Goal: Task Accomplishment & Management: Manage account settings

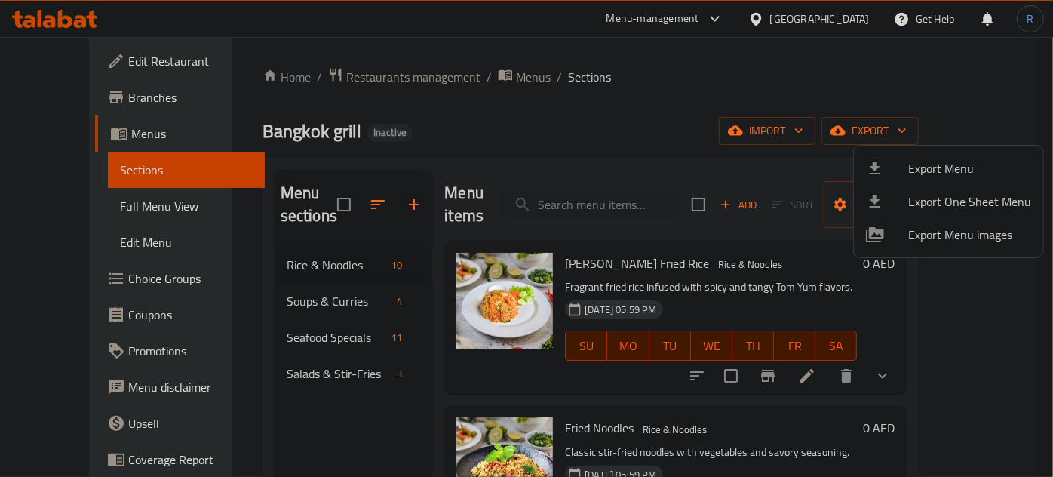
click at [611, 185] on div at bounding box center [526, 238] width 1053 height 477
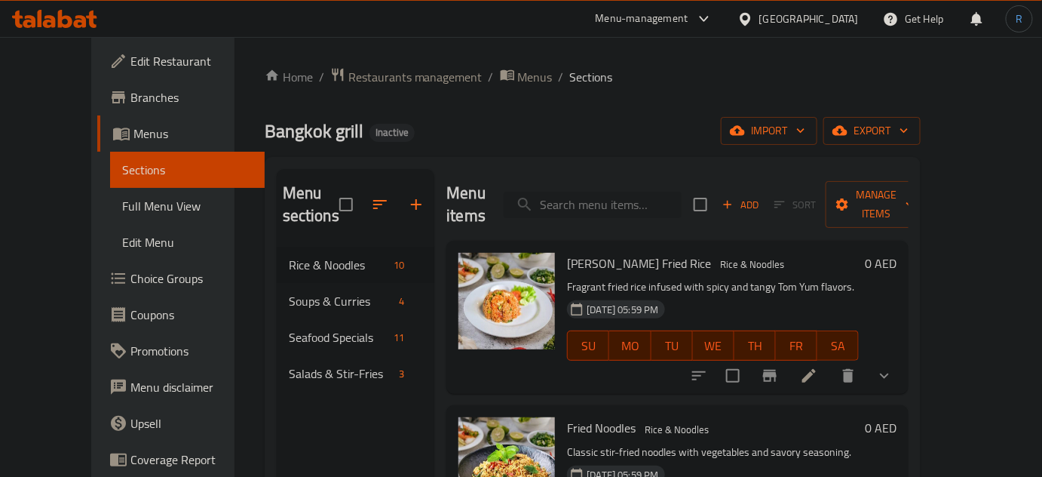
click at [612, 192] on input "search" at bounding box center [593, 205] width 178 height 26
paste input "Tom yum Fried Noodles"
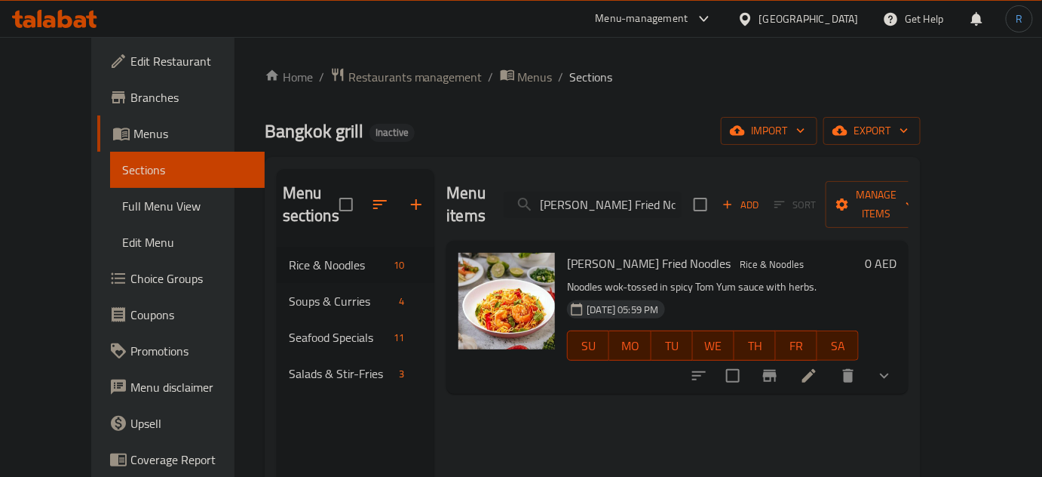
type input "Tom yum Fried Noodles"
click at [818, 367] on icon at bounding box center [809, 376] width 18 height 18
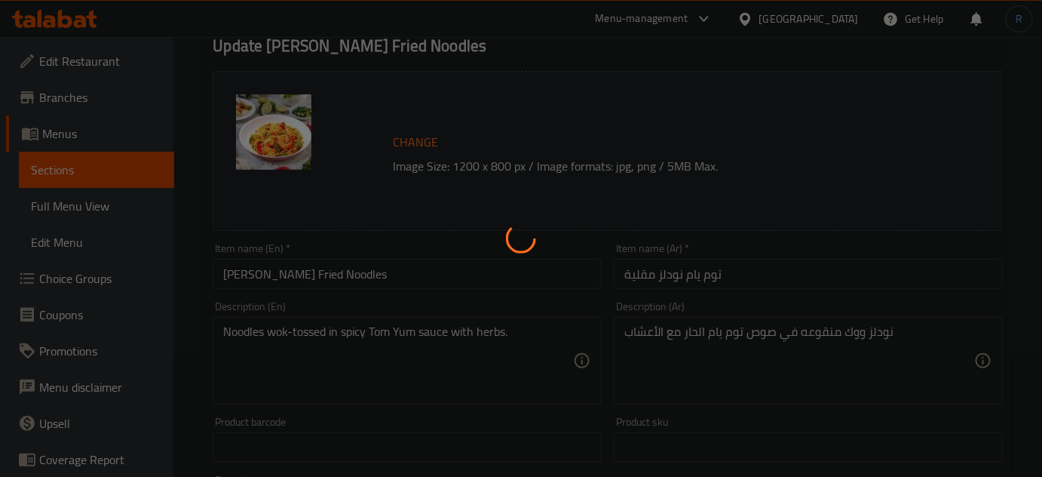
scroll to position [136, 0]
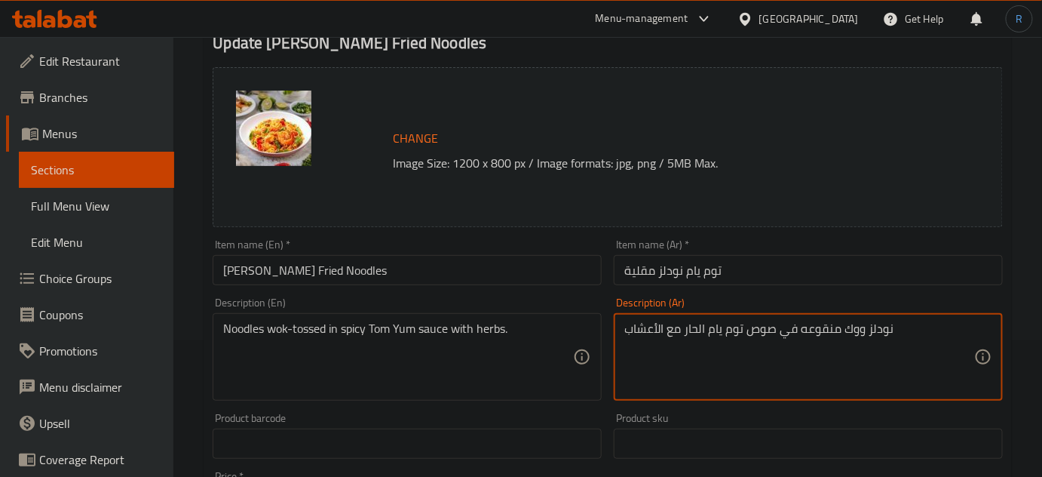
click at [812, 325] on textarea "نودلز ووك منقوعه في صوص توم يام الحار مع الأعشاب" at bounding box center [799, 357] width 350 height 72
click at [820, 330] on textarea "نودلز ووك في صوص توم يام الحار مع الأعشاب" at bounding box center [799, 357] width 350 height 72
type textarea "نودلز توسد ووك في صوص توم يام الحار مع الأعشاب"
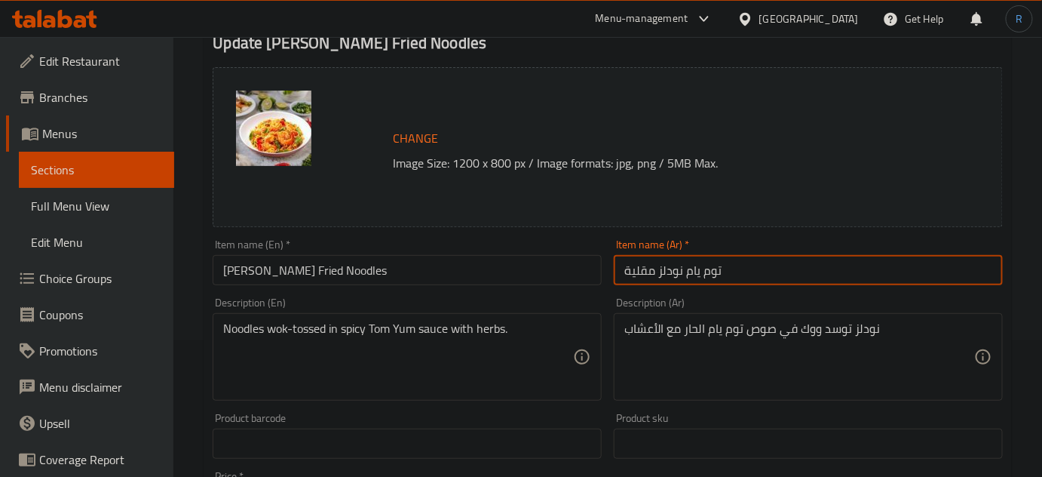
click at [760, 270] on input "توم يام نودلز مقلية" at bounding box center [808, 270] width 389 height 30
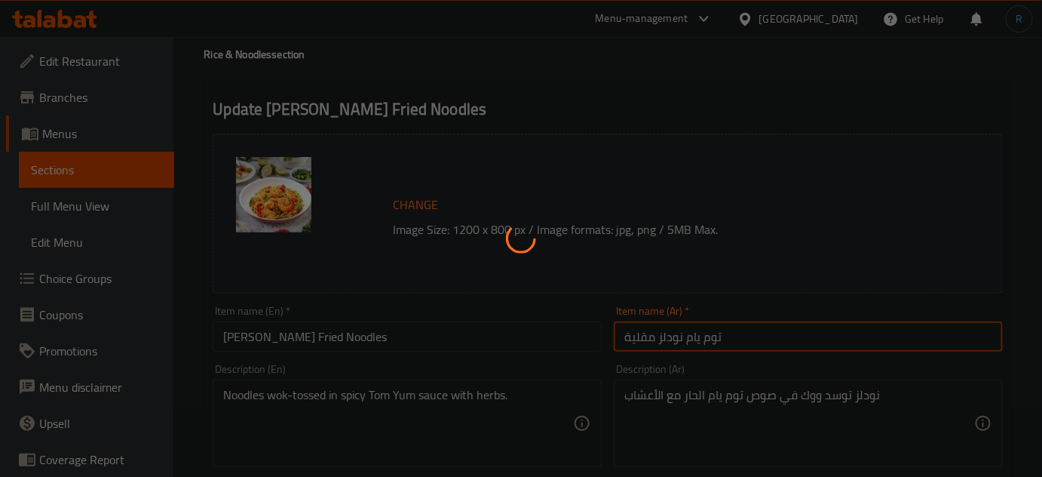
scroll to position [0, 0]
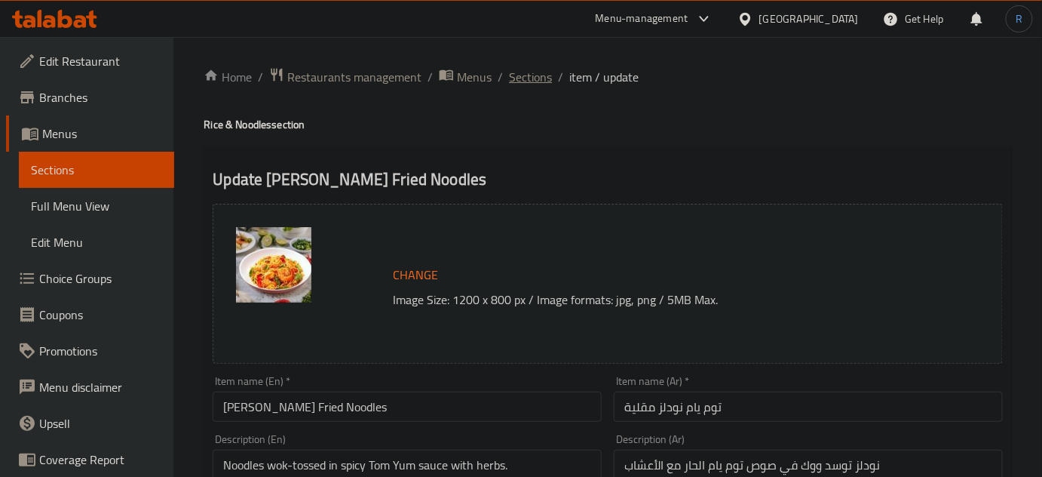
click at [535, 69] on span "Sections" at bounding box center [530, 77] width 43 height 18
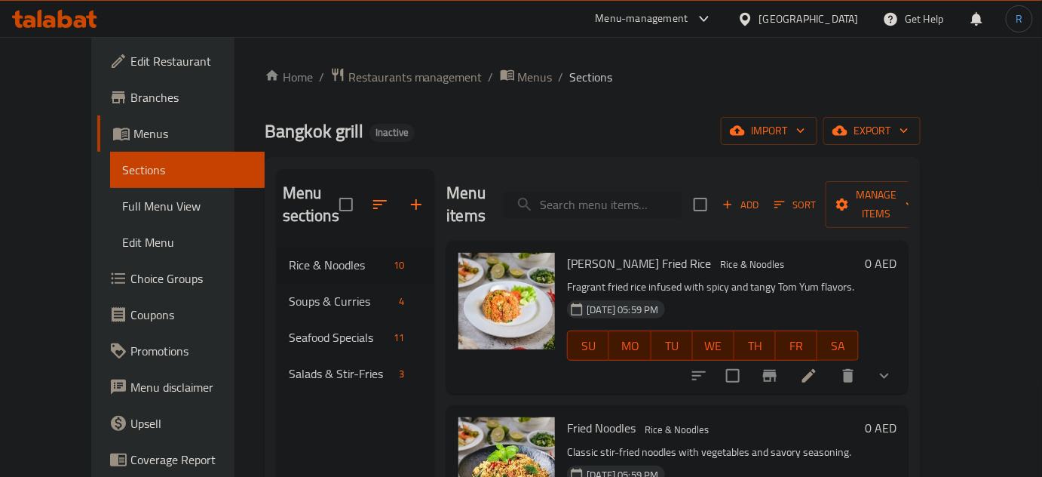
paste input "Scrambled Egg"
click at [605, 192] on input "Scrambled Egg" at bounding box center [593, 205] width 178 height 26
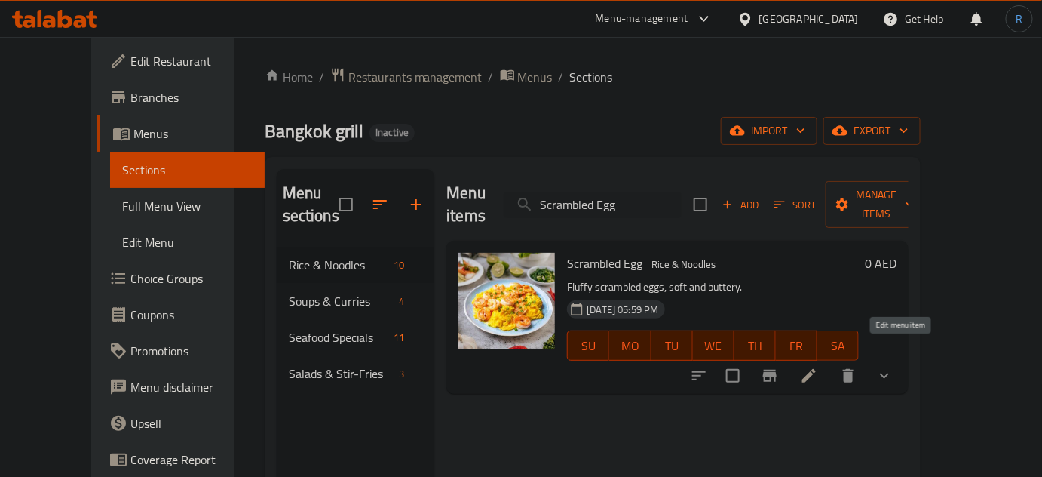
type input "Scrambled Egg"
click at [816, 369] on icon at bounding box center [809, 376] width 14 height 14
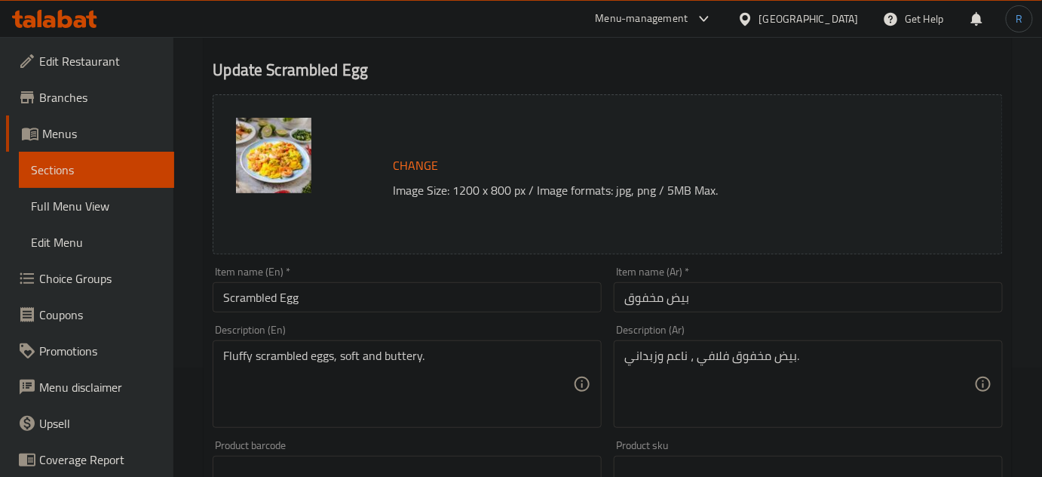
scroll to position [112, 0]
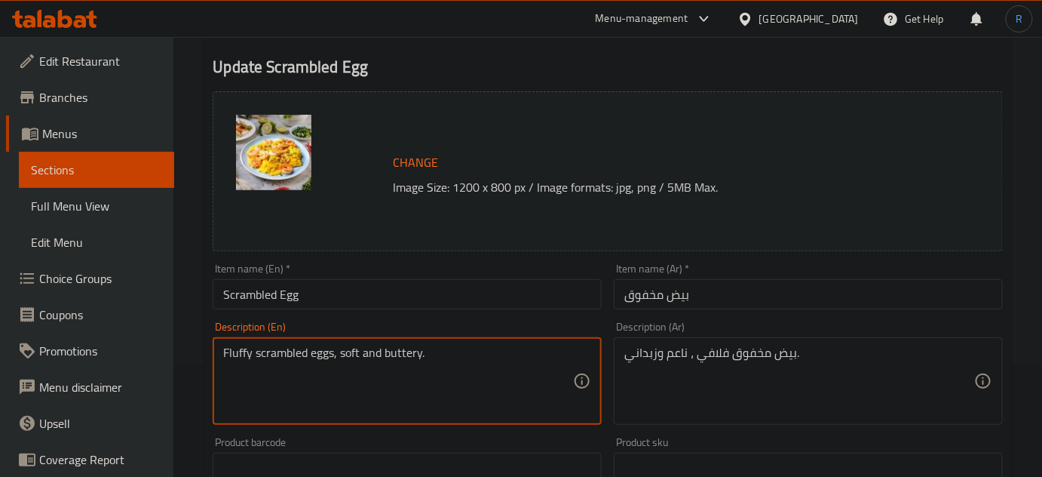
click at [397, 347] on textarea "Fluffy scrambled eggs, soft and buttery." at bounding box center [398, 381] width 350 height 72
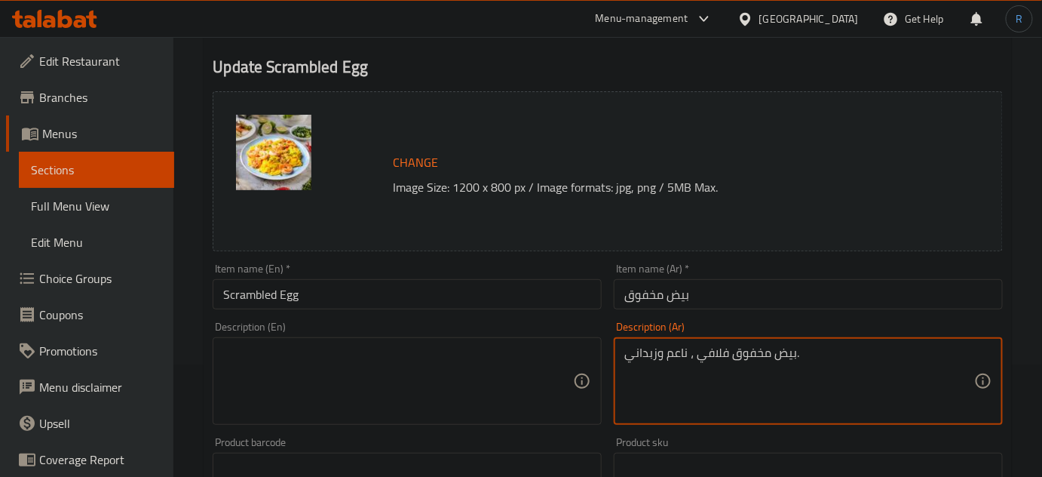
click at [656, 357] on textarea "بيض مخفوق فلافي ، ناعم وزبداني." at bounding box center [799, 381] width 350 height 72
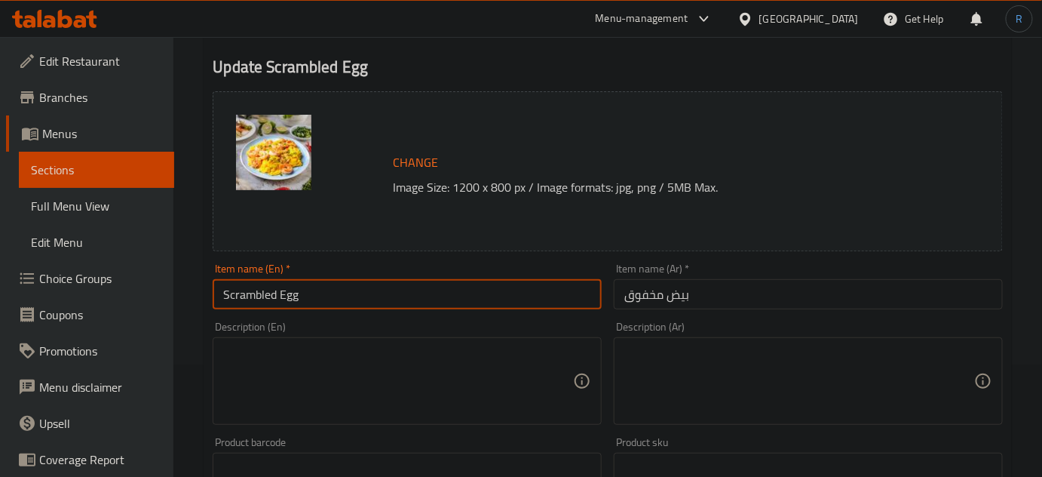
click at [551, 307] on input "Scrambled Egg" at bounding box center [407, 294] width 389 height 30
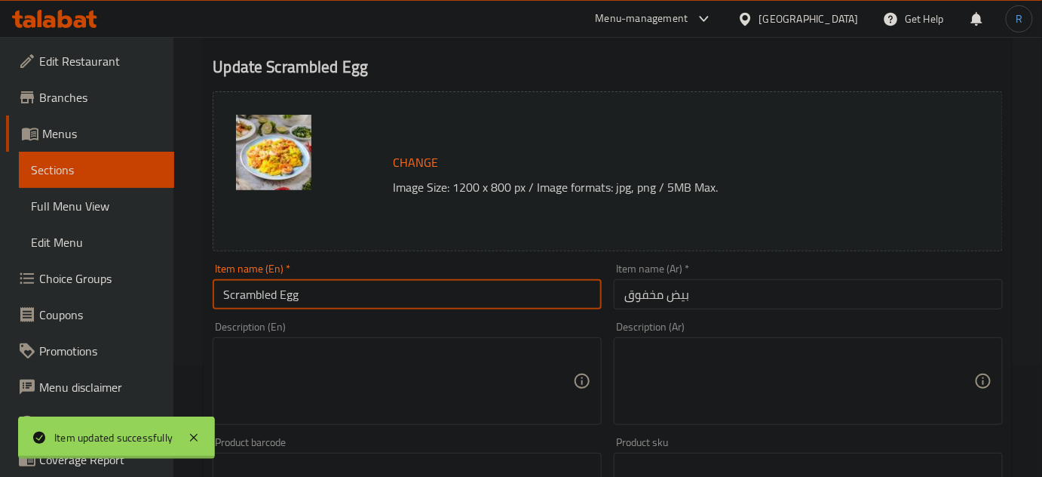
scroll to position [0, 0]
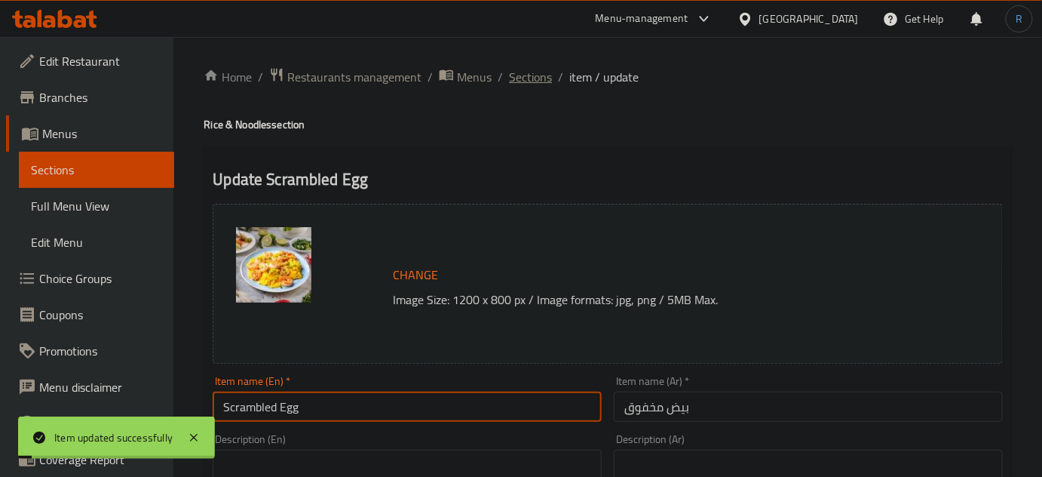
click at [538, 75] on span "Sections" at bounding box center [530, 77] width 43 height 18
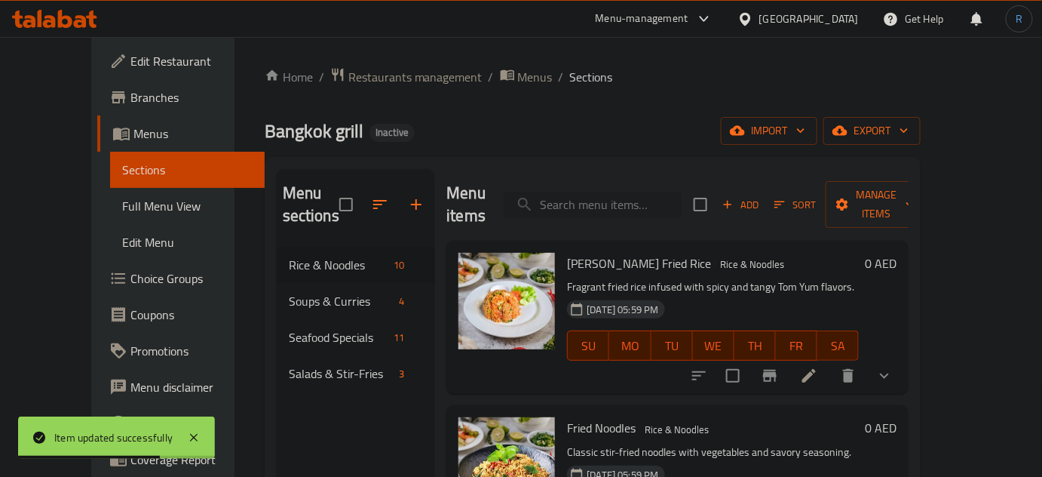
click at [609, 192] on input "search" at bounding box center [593, 205] width 178 height 26
paste input "Pad Thai"
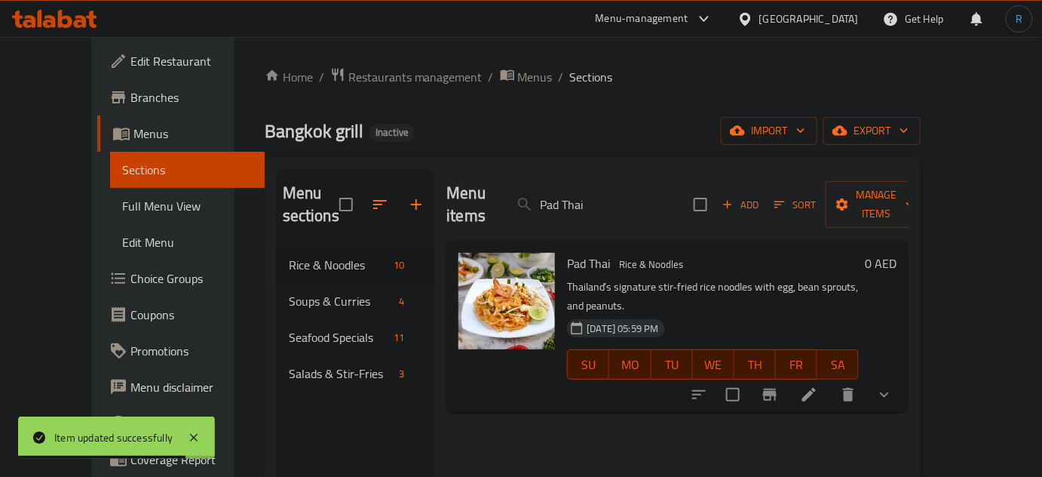
type input "Pad Thai"
click at [818, 385] on icon at bounding box center [809, 394] width 18 height 18
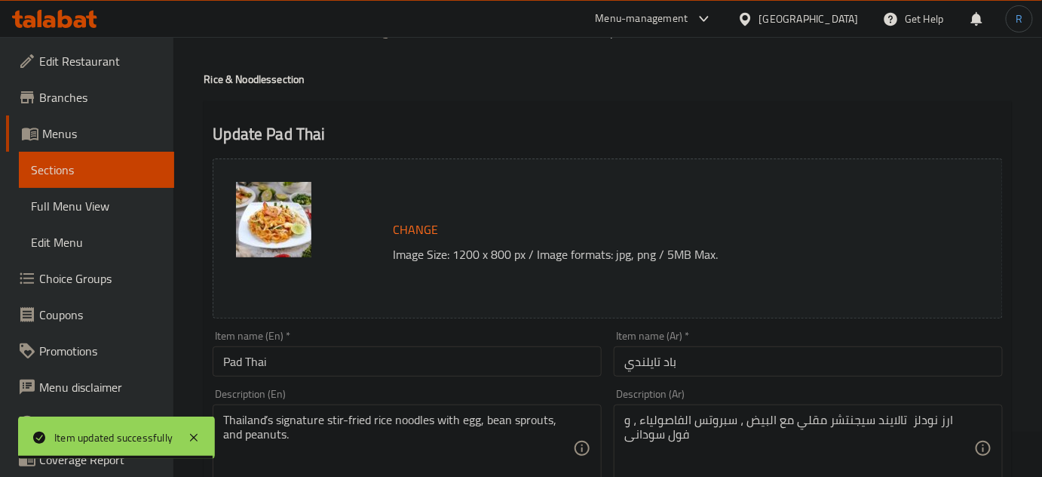
scroll to position [136, 0]
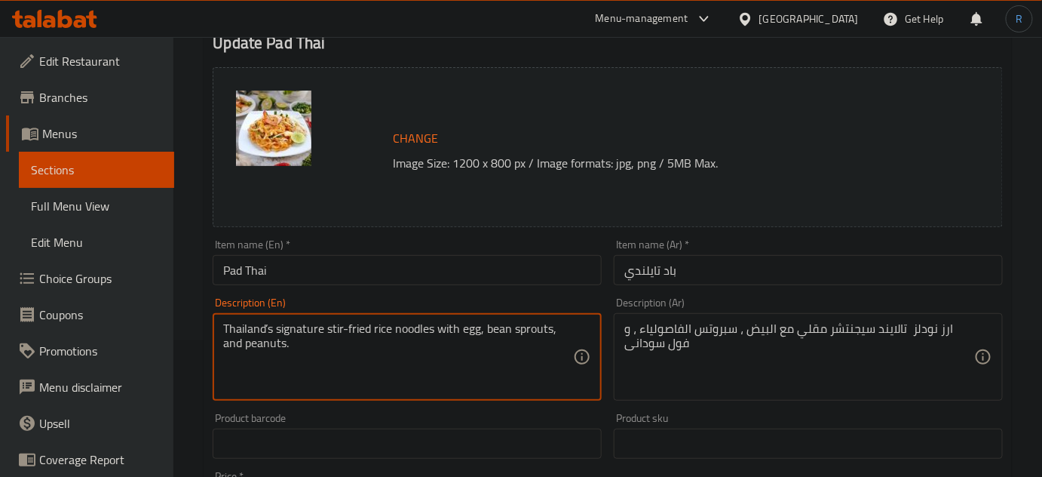
click at [435, 330] on textarea "Thailand’s signature stir-fried rice noodles with egg, bean sprouts, and peanut…" at bounding box center [398, 357] width 350 height 72
click at [410, 351] on textarea "Thailand’s signature stir-fried rice noodles with egg, bean sprouts, and peanut…" at bounding box center [398, 357] width 350 height 72
click at [271, 324] on textarea "Thailand’s signature stir-fried rice noodles with egg, bean sprouts, and peanut…" at bounding box center [398, 357] width 350 height 72
type textarea "Thailands signature stir-fried rice noodles with egg, bean sprouts, and peanuts."
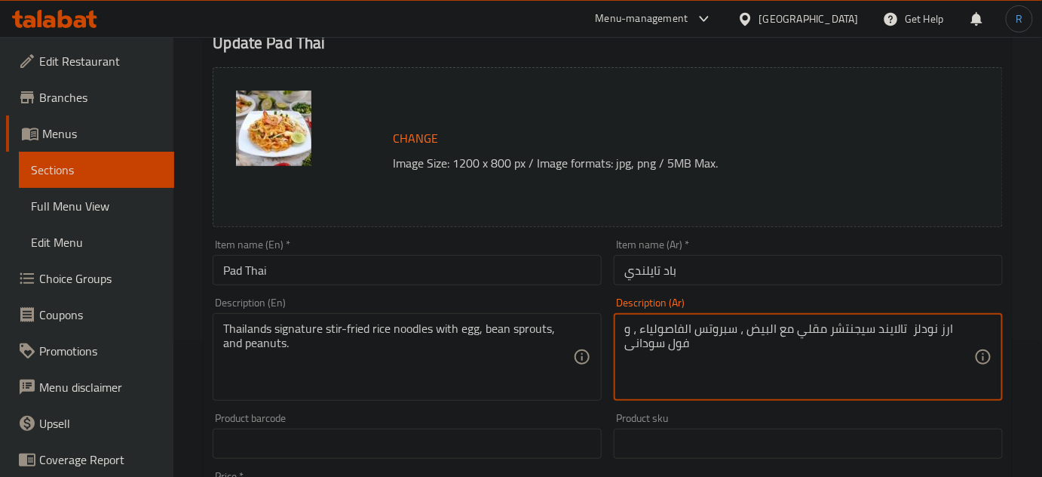
click at [933, 357] on textarea "ارز نودلز تالايند سيجنتشر مقلي مع البيض ، سبروتس الفاصولياء ، و فول سودانى" at bounding box center [799, 357] width 350 height 72
click at [947, 333] on textarea "ارز نودلز تالايند سيجنتشر مقلي مع البيض ، سبروتس الفاصولياء ، و فول سودانى" at bounding box center [799, 357] width 350 height 72
click at [974, 327] on textarea "ارز تالايند سيجنتشر مقلي مع البيض ، سبروتس الفاصولياء ، و فول سودانى" at bounding box center [799, 357] width 350 height 72
paste textarea "نودلز"
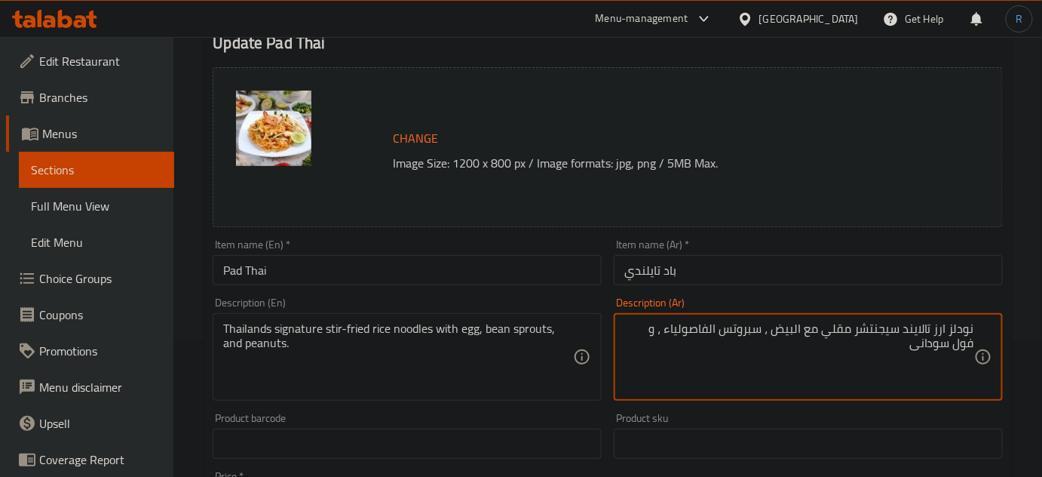
click at [931, 333] on textarea "نودلز ارز تالايند سيجنتشر مقلي مع البيض ، سبروتس الفاصولياء ، و فول سودانى" at bounding box center [799, 357] width 350 height 72
click at [872, 330] on textarea "نودلز ارز مقلي تالايند سيجنتشر مقلي مع البيض ، سبروتس الفاصولياء ، و فول سودانى" at bounding box center [799, 357] width 350 height 72
click at [796, 333] on textarea "نودلز ارز مقلي تالايندي سيجنتشر مقلي مع البيض ، سبروتس الفاصولياء ، و فول سودانى" at bounding box center [799, 357] width 350 height 72
type textarea "نودلز ارز مقلي تالايندي سيجنتشر مع البيض ، سبروتس الفاصولياء ، و فول سودانى"
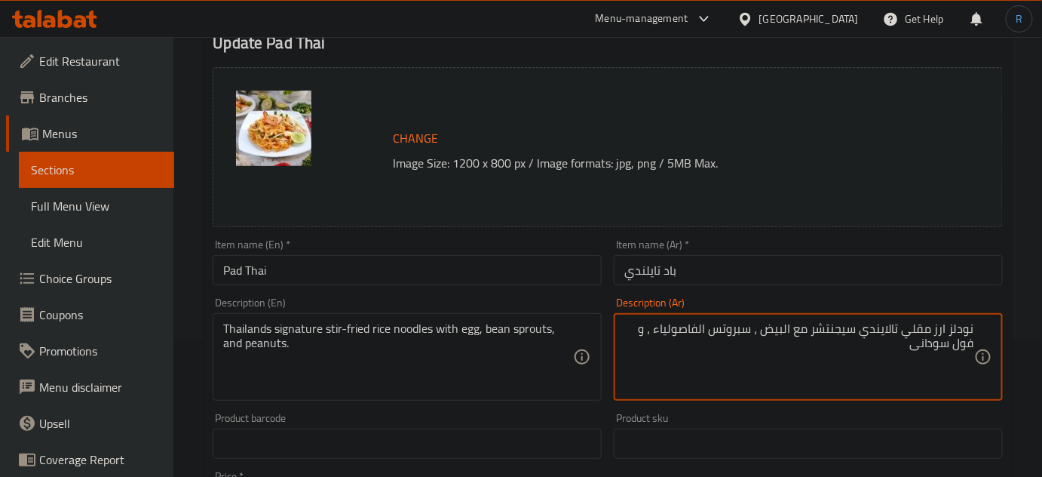
click at [707, 267] on input "باد تايلندي‎" at bounding box center [808, 270] width 389 height 30
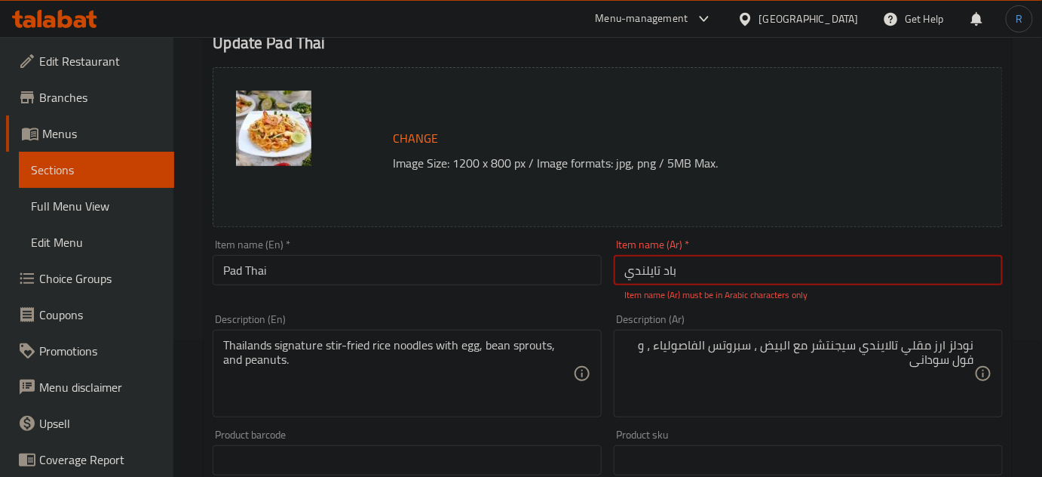
click at [707, 267] on input "باد تايلندي‎" at bounding box center [808, 270] width 389 height 30
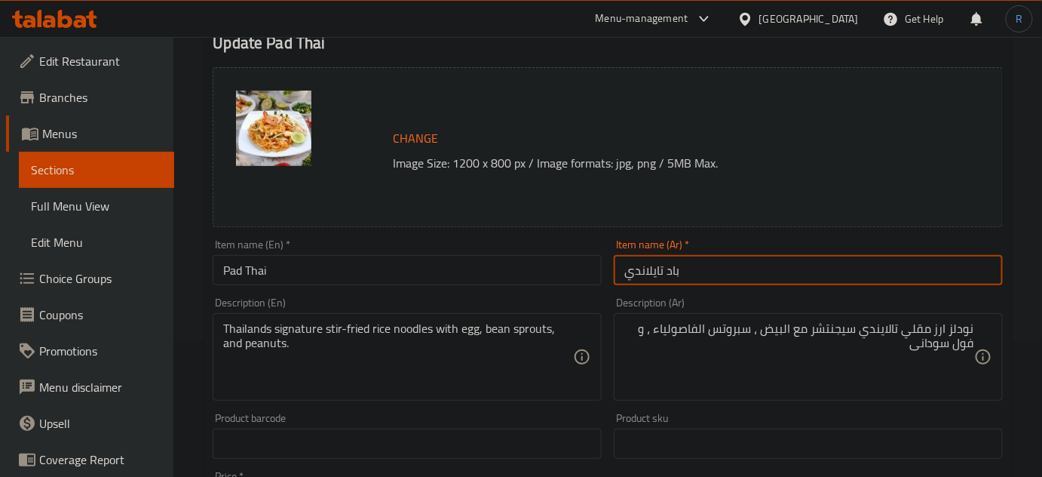
type input "باد تايلاندي"
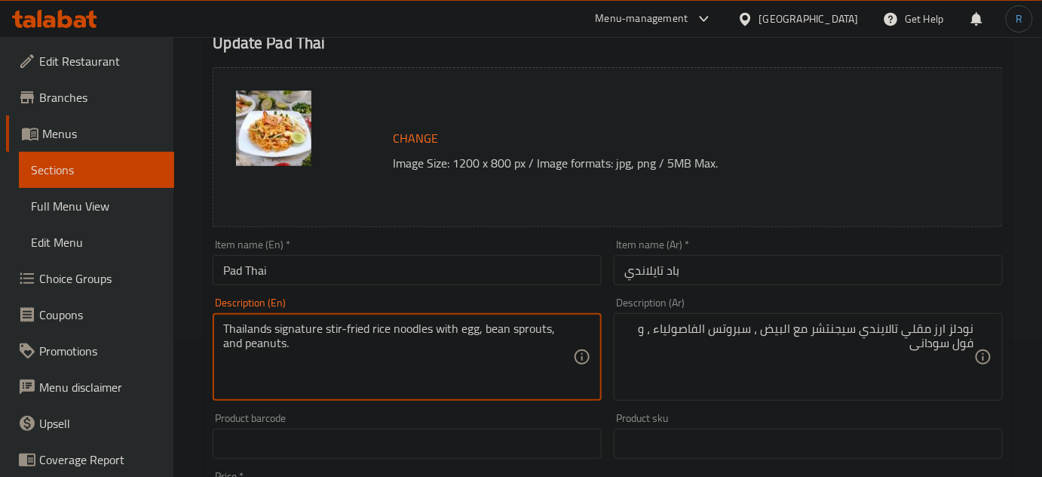
click at [253, 327] on textarea "Thailands signature stir-fried rice noodles with egg, bean sprouts, and peanuts." at bounding box center [398, 357] width 350 height 72
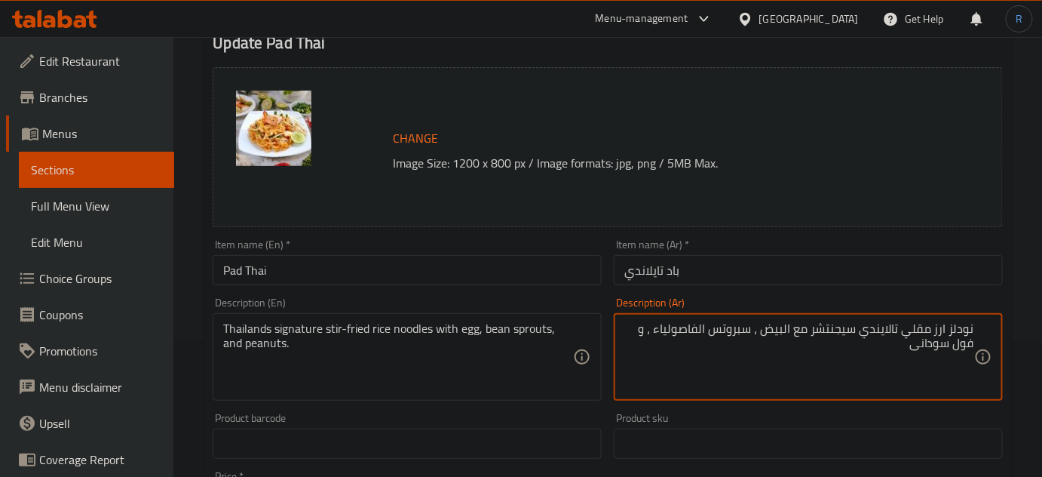
click at [890, 331] on textarea "نودلز ارز مقلي تالايندي سيجنتشر مع البيض ، سبروتس الفاصولياء ، و فول سودانى" at bounding box center [799, 357] width 350 height 72
click at [649, 268] on input "باد تايلاندي" at bounding box center [808, 270] width 389 height 30
click at [900, 330] on textarea "نودلز ارز مقلي سيجنتشر مع البيض ، سبروتس الفاصولياء ، و فول سودانى" at bounding box center [799, 357] width 350 height 72
paste textarea "ايلاندي"
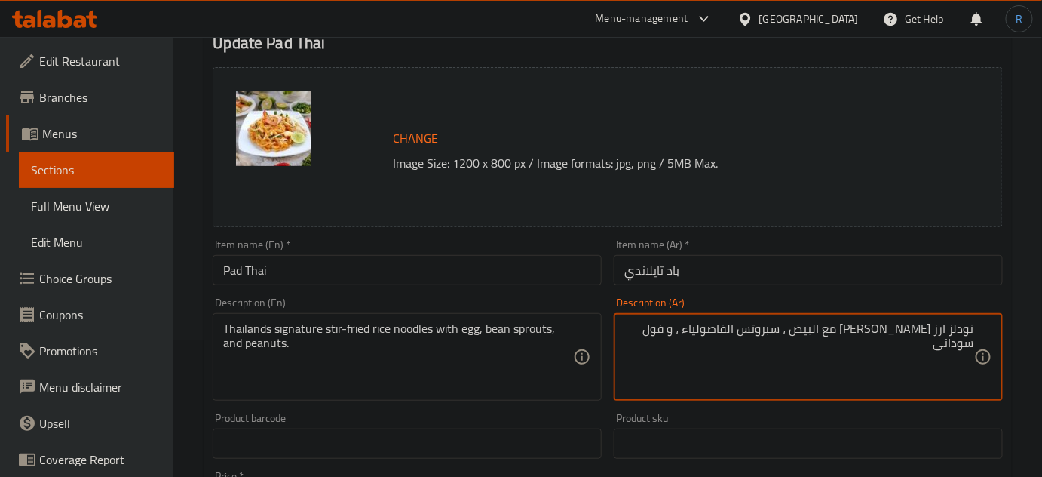
type textarea "نودلز ارز مقلي تايلاندي سيجنتشر مع البيض ، سبروتس الفاصولياء ، و فول سودانى"
click at [833, 268] on input "باد تايلاندي" at bounding box center [808, 270] width 389 height 30
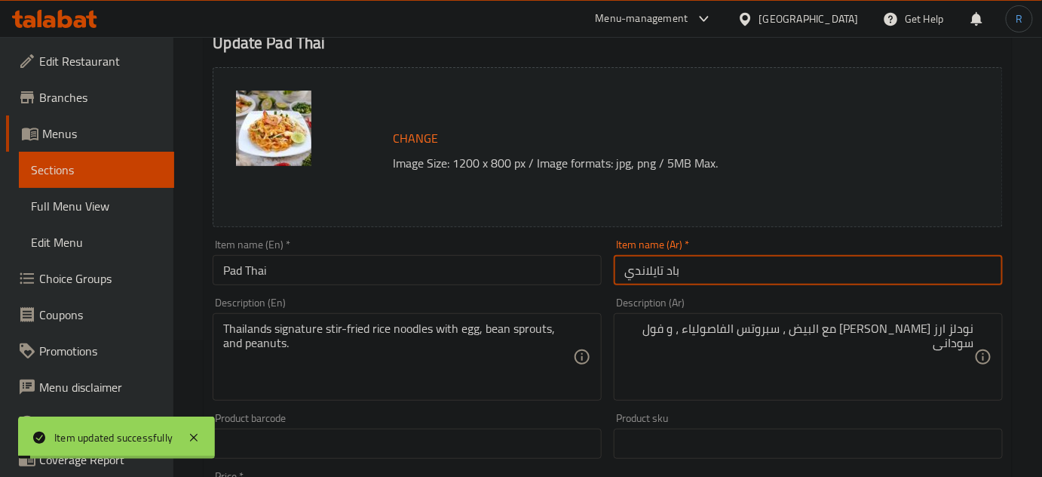
scroll to position [0, 0]
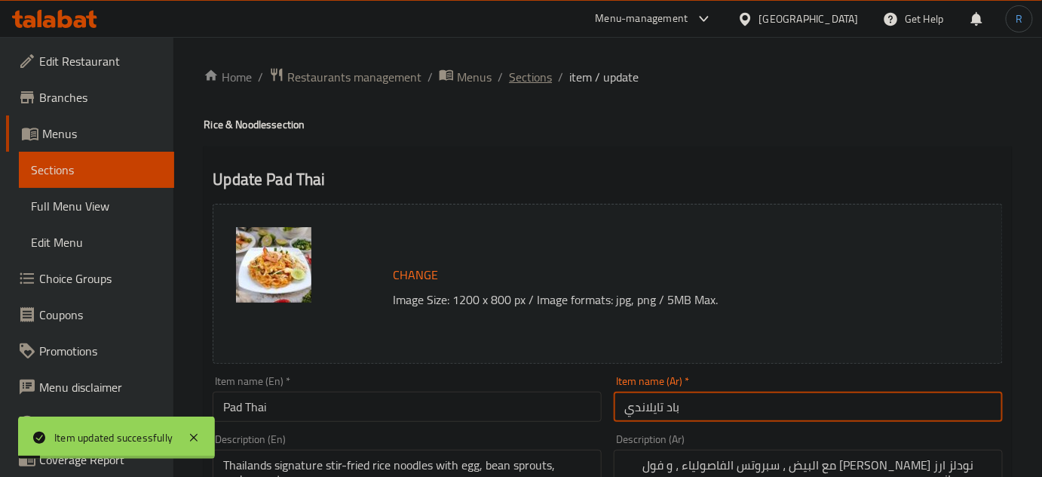
click at [528, 79] on span "Sections" at bounding box center [530, 77] width 43 height 18
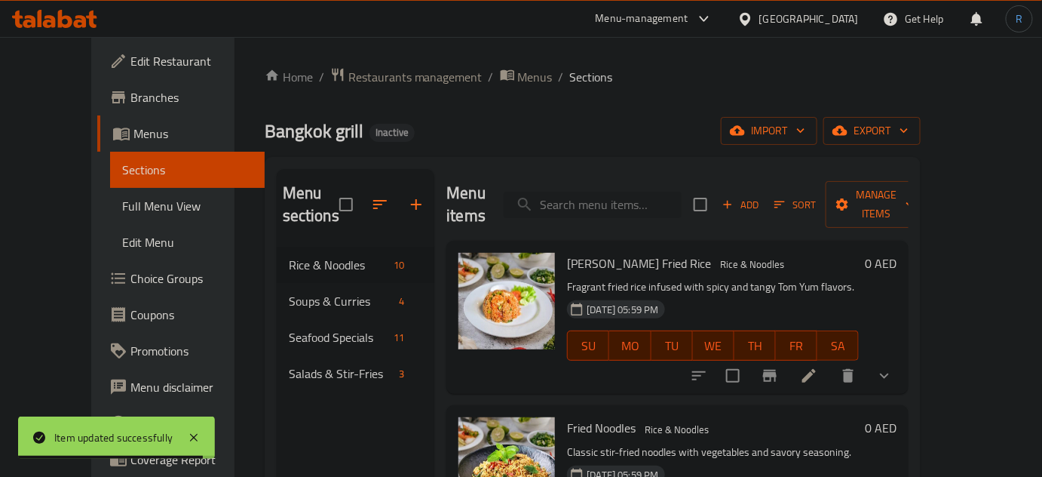
click at [652, 193] on input "search" at bounding box center [593, 205] width 178 height 26
paste input "Tom Kha Soup"
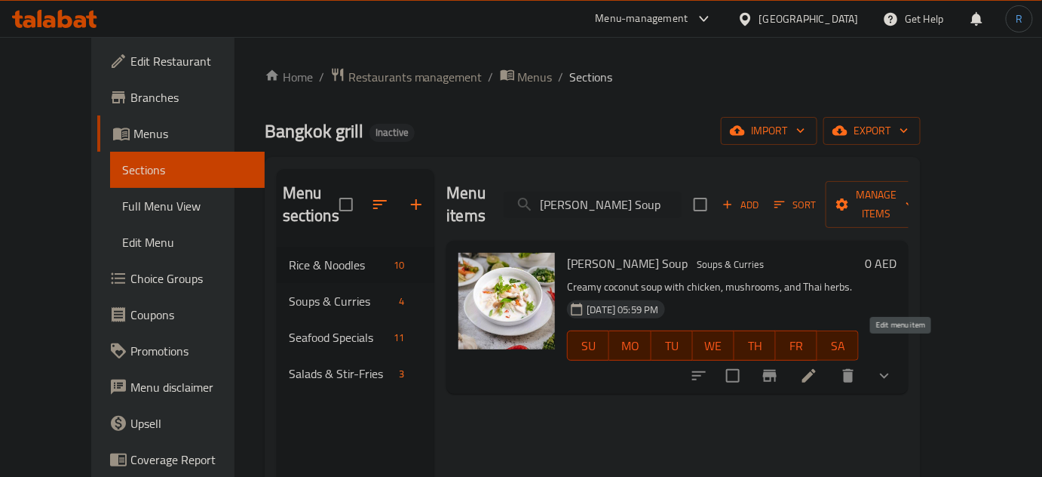
type input "Tom Kha Soup"
click at [818, 367] on icon at bounding box center [809, 376] width 18 height 18
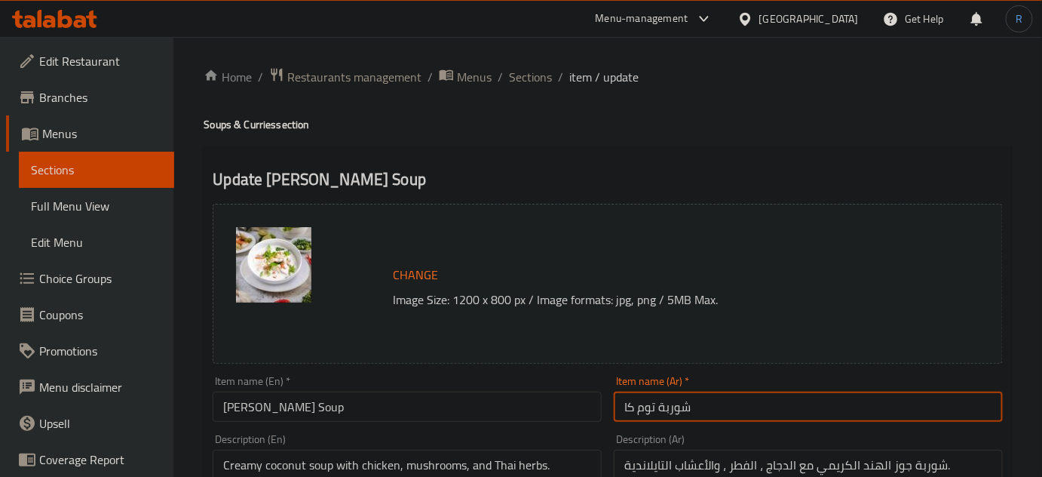
click at [627, 408] on input "شوربة توم كا" at bounding box center [808, 406] width 389 height 30
type input "شوربة توم خا"
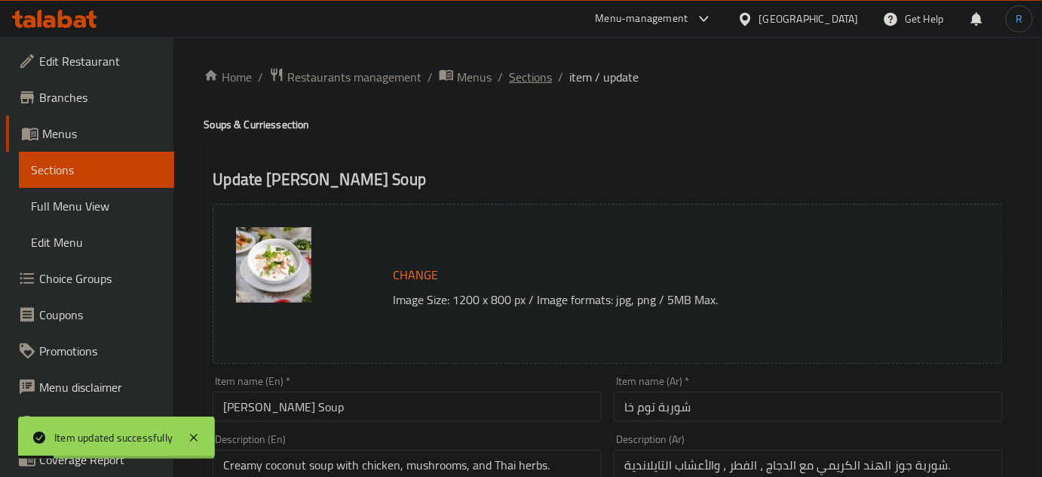
click at [529, 85] on span "Sections" at bounding box center [530, 77] width 43 height 18
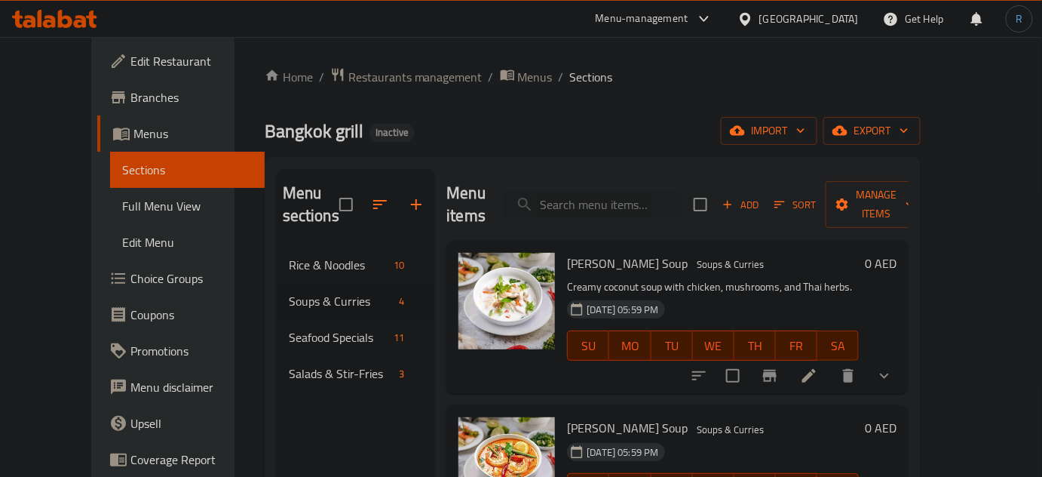
click at [720, 437] on div "17-08-2025 05:59 PM SU MO TU WE TH FR SA" at bounding box center [713, 477] width 304 height 81
click at [574, 198] on input "search" at bounding box center [593, 205] width 178 height 26
paste input "Rice with Garlic and Pepper"
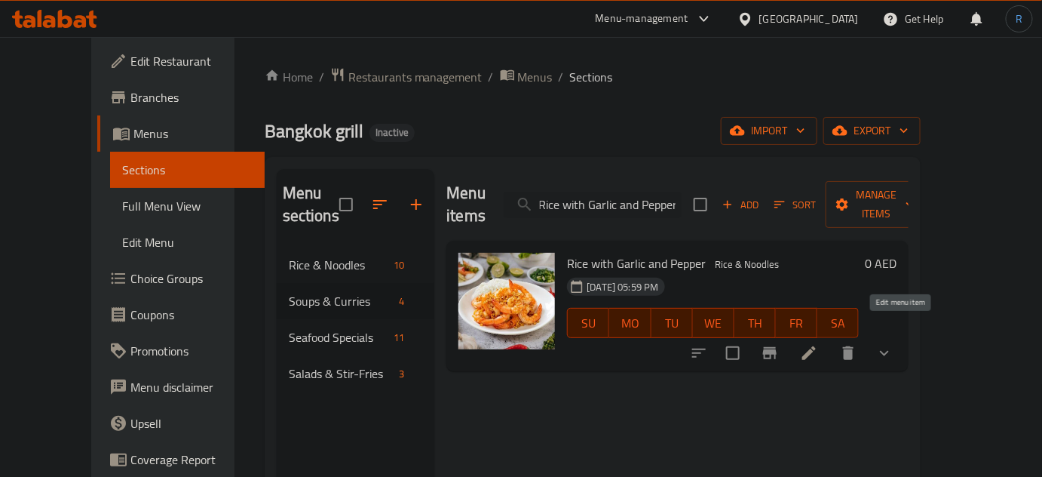
type input "Rice with Garlic and Pepper"
click at [818, 344] on icon at bounding box center [809, 353] width 18 height 18
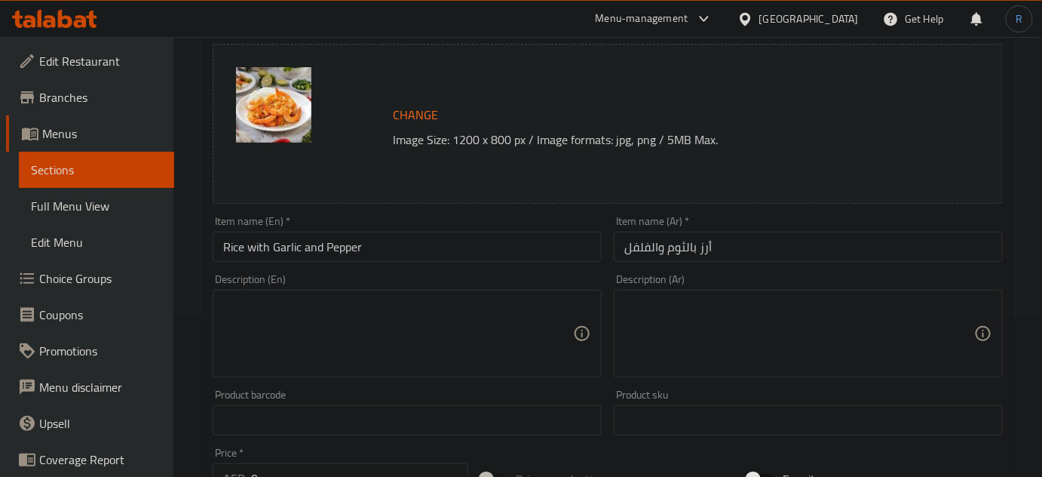
scroll to position [205, 0]
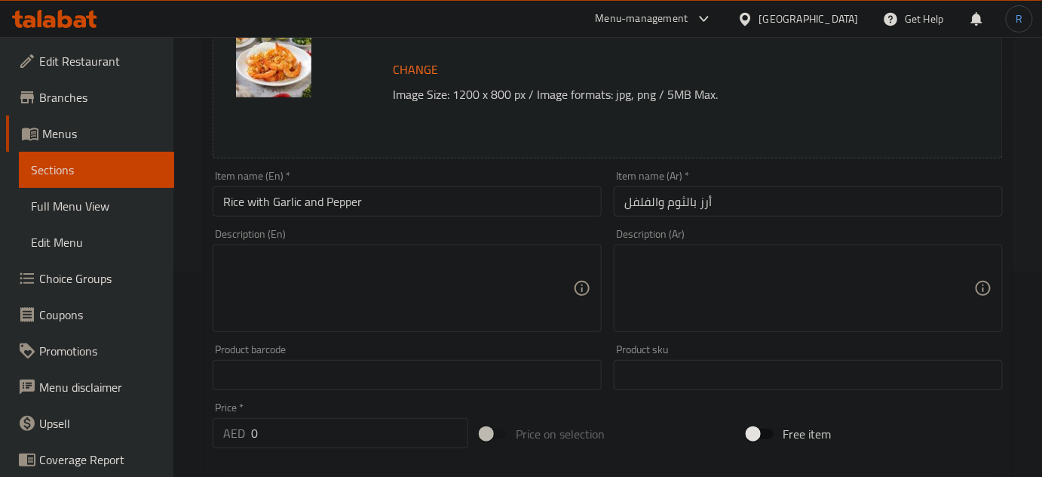
click at [483, 302] on textarea at bounding box center [398, 289] width 350 height 72
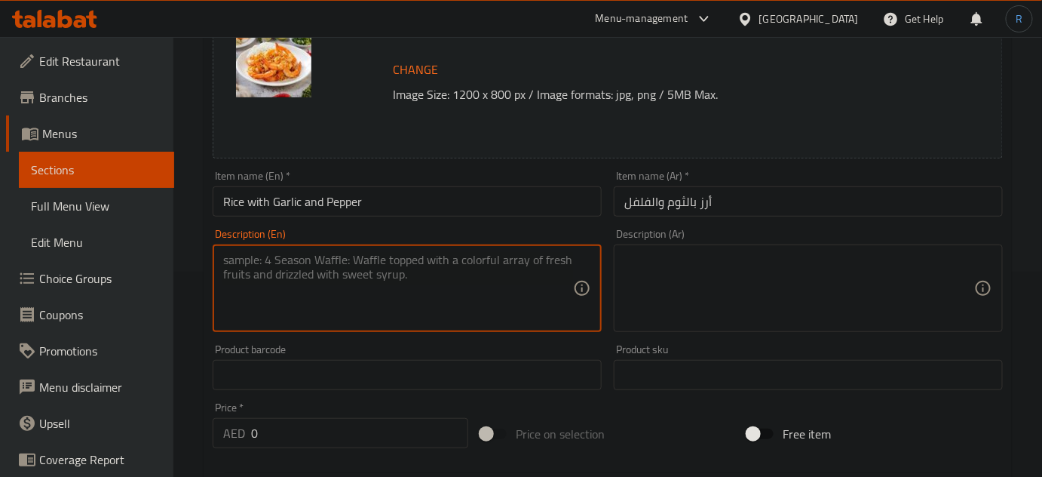
paste textarea "Steamed rice paired with stir-fried garlic and pepper chicken or seafood."
type textarea "Steamed rice paired with stir-fried garlic and pepper chicken or seafood."
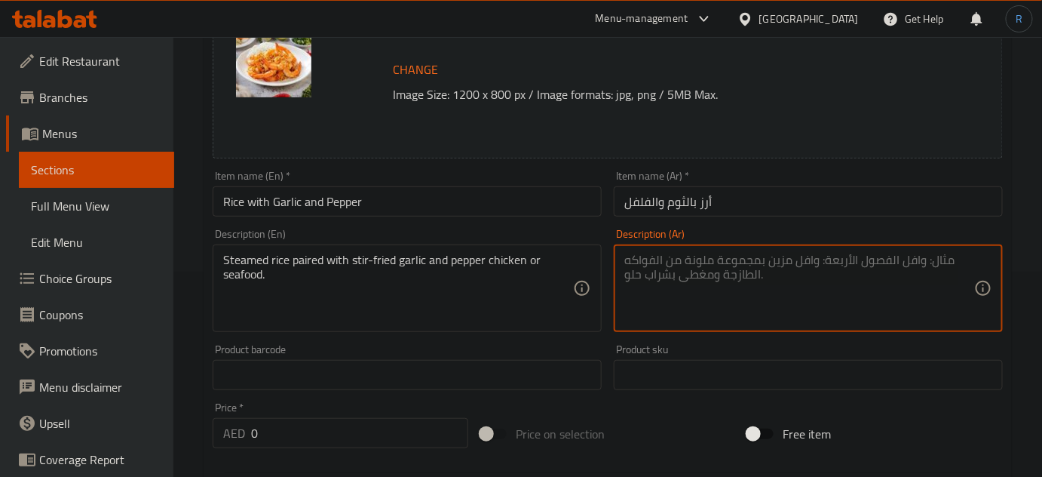
click at [848, 303] on textarea at bounding box center [799, 289] width 350 height 72
paste textarea "أرز مطهو على البخار مع دجاج أو مأكولات بحرية مقلية بالثوم والفلفل."
click at [929, 258] on textarea "أرز مطهو على البخار مع دجاج أو مأكولات بحرية مقلية بالثوم والفلفل." at bounding box center [799, 289] width 350 height 72
click at [857, 260] on textarea "أرز على البخار مع دجاج أو مأكولات بحرية مقلية بالثوم والفلفل." at bounding box center [799, 289] width 350 height 72
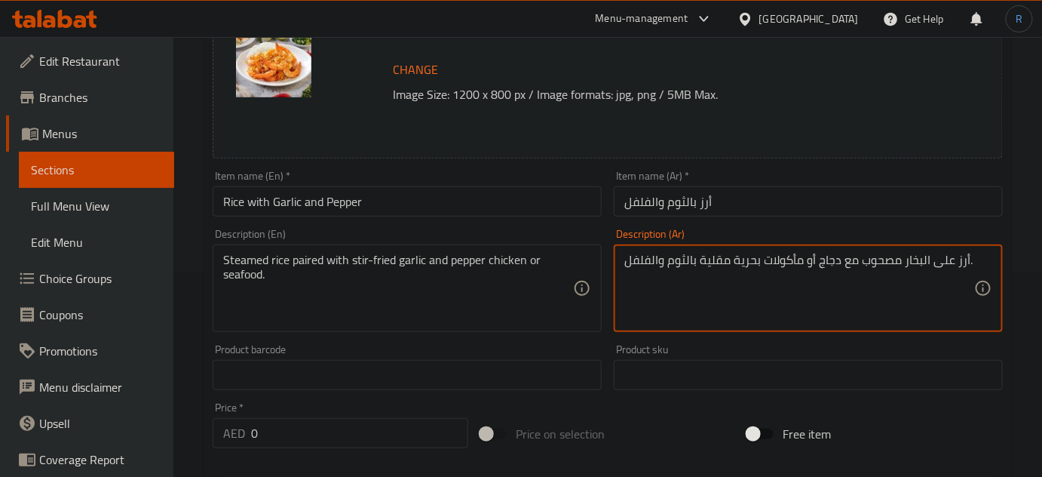
type textarea "أرز على البخار مصحوب مع دجاج أو مأكولات بحرية مقلية بالثوم والفلفل."
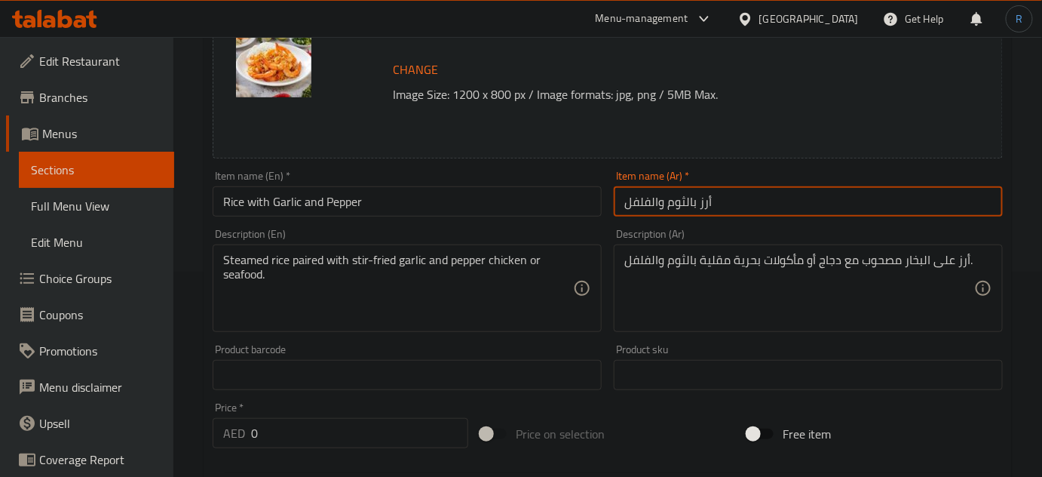
click at [774, 204] on input "أرز بالثوم والفلفل" at bounding box center [808, 201] width 389 height 30
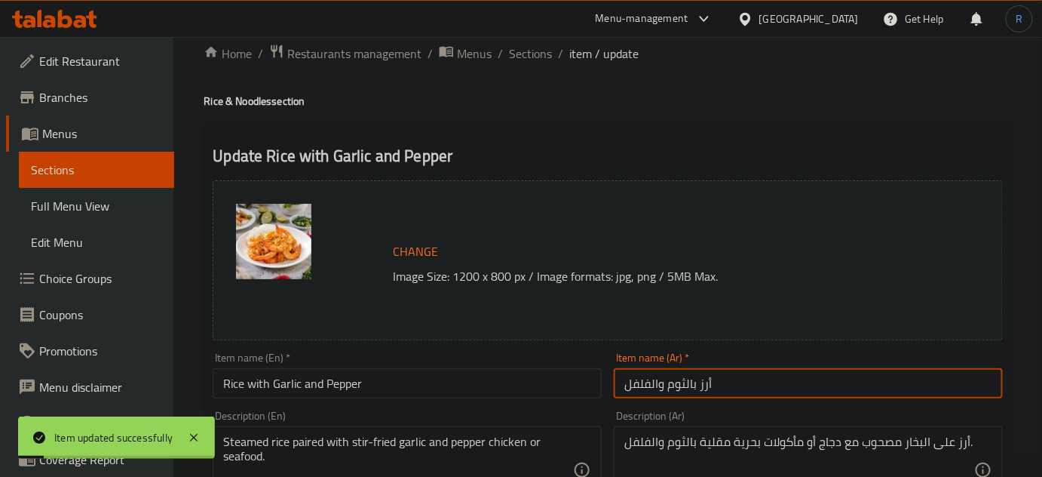
scroll to position [0, 0]
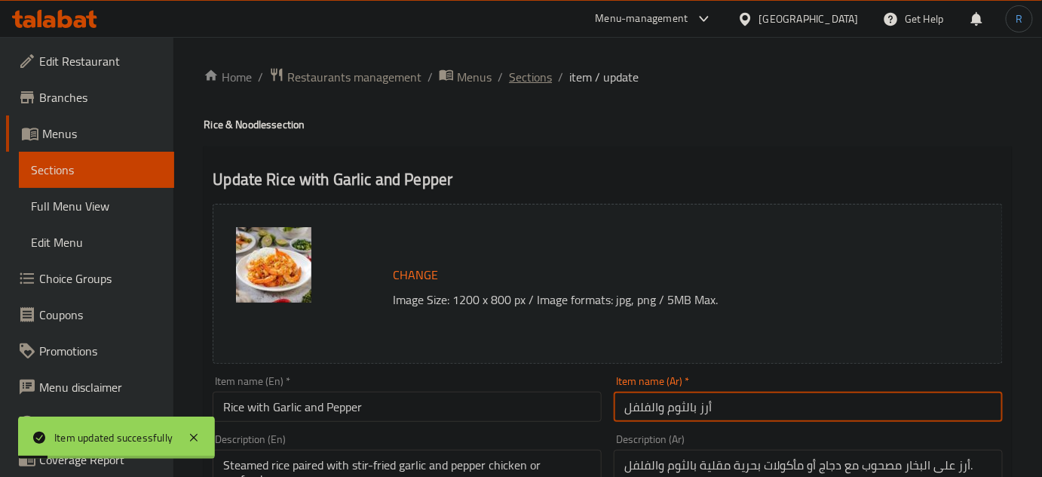
click at [520, 81] on span "Sections" at bounding box center [530, 77] width 43 height 18
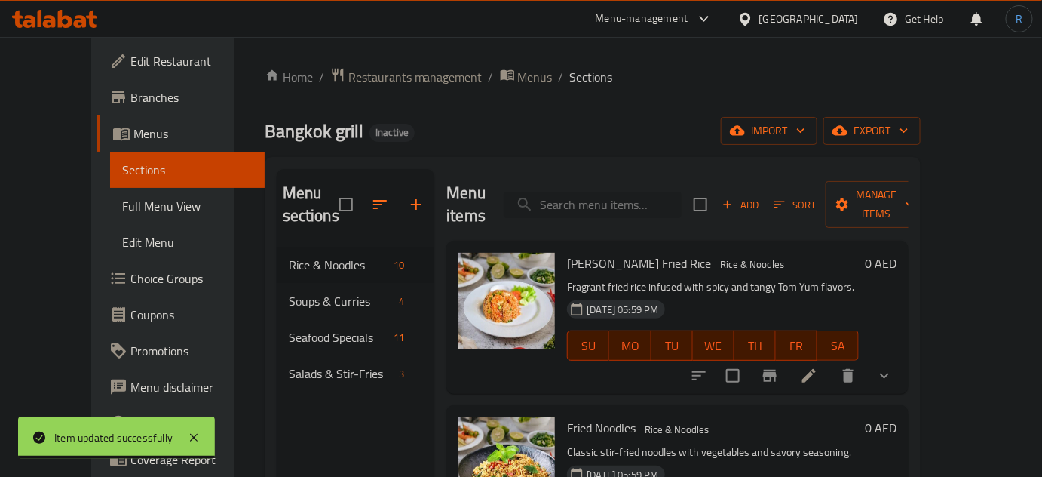
click at [583, 195] on input "search" at bounding box center [593, 205] width 178 height 26
paste input "Stir-Fried with Cashew Nuts"
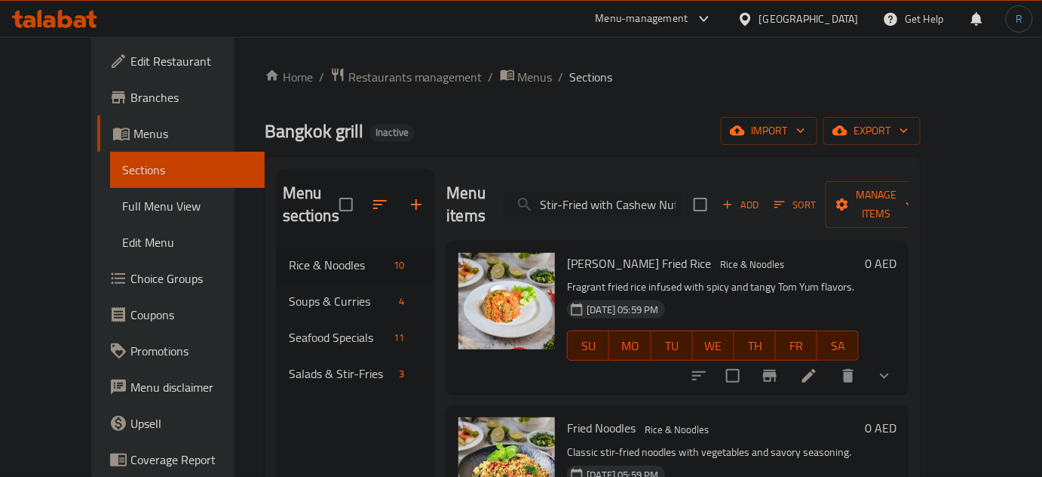
scroll to position [0, 6]
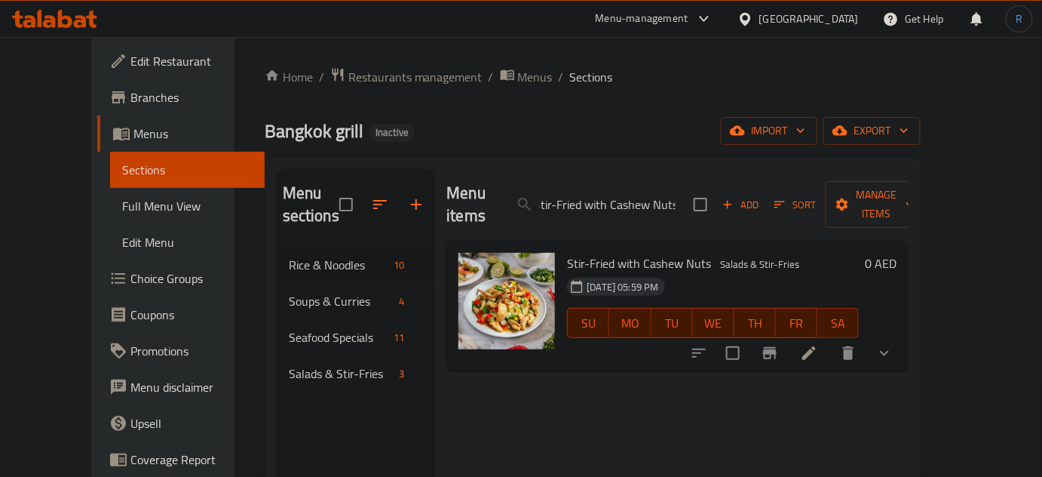
type input "Stir-Fried with Cashew Nuts"
click at [818, 344] on icon at bounding box center [809, 353] width 18 height 18
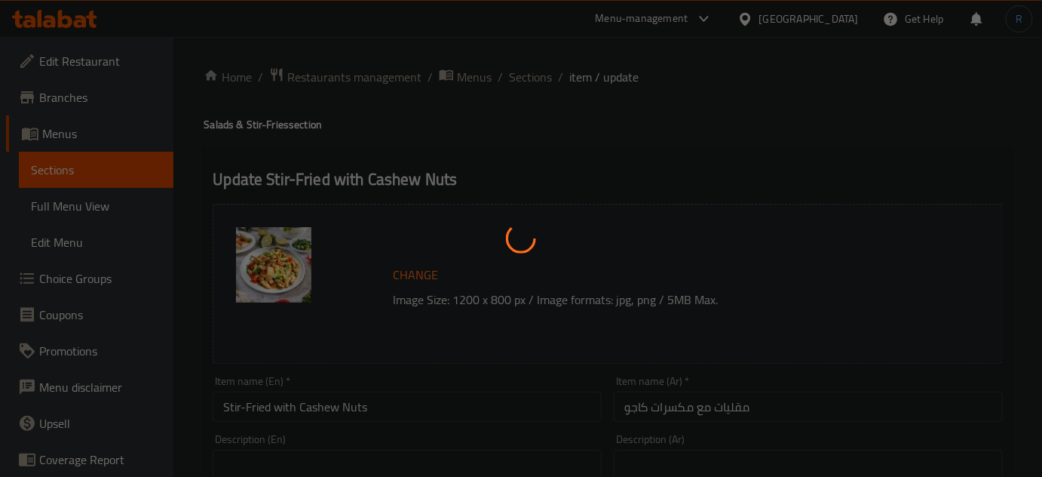
type input "اختيارك من"
type input "1"
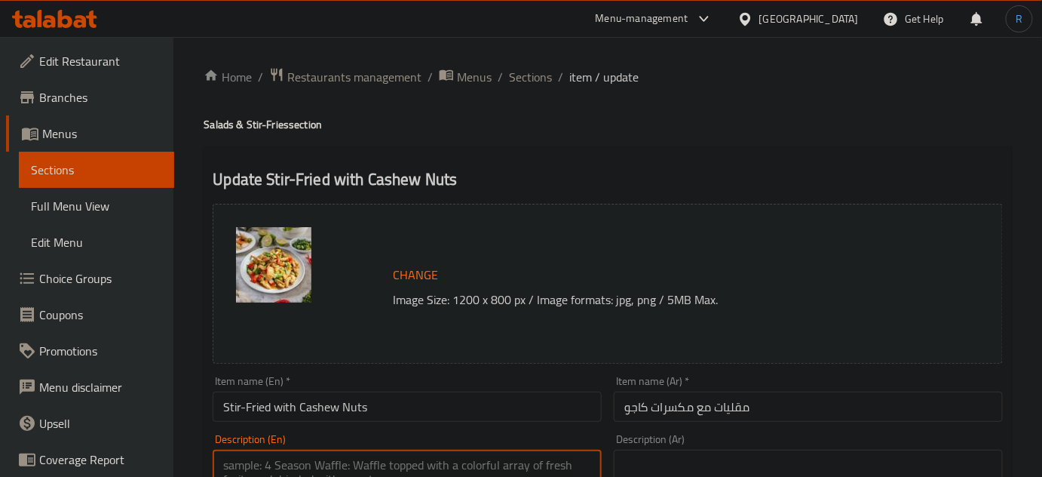
paste textarea "Chicken or seafood stir-fried with cashews, chili, and vegetables."
type textarea "Chicken or seafood stir-fried with cashews, chili, and vegetables."
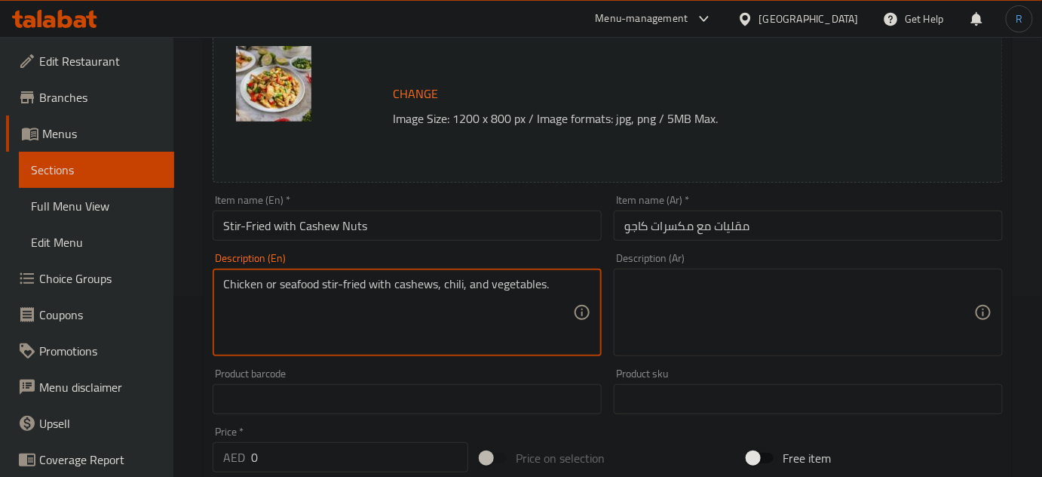
scroll to position [205, 0]
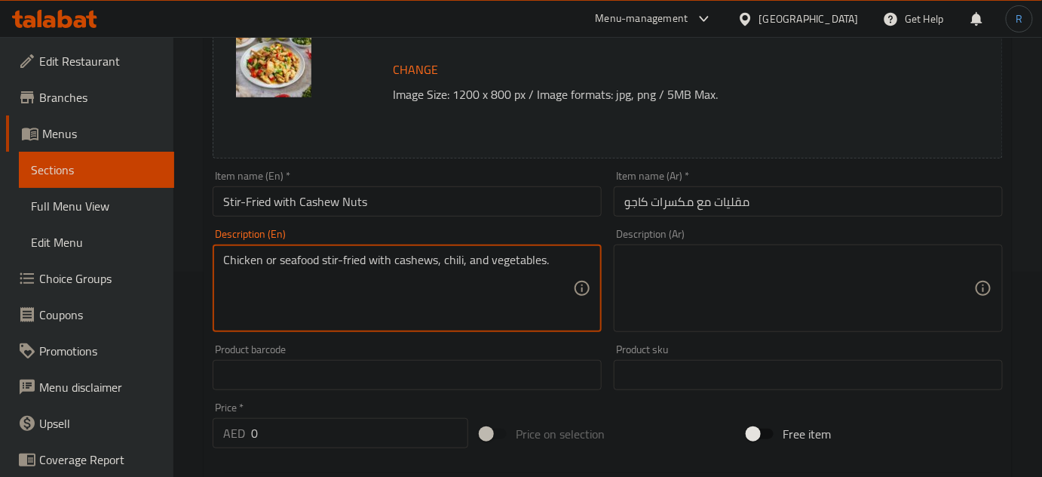
click at [711, 271] on textarea at bounding box center [799, 289] width 350 height 72
paste textarea "دجاج أو مأكولات بحرية مقلية مع الكاجو والفلفل الحار والخضروات."
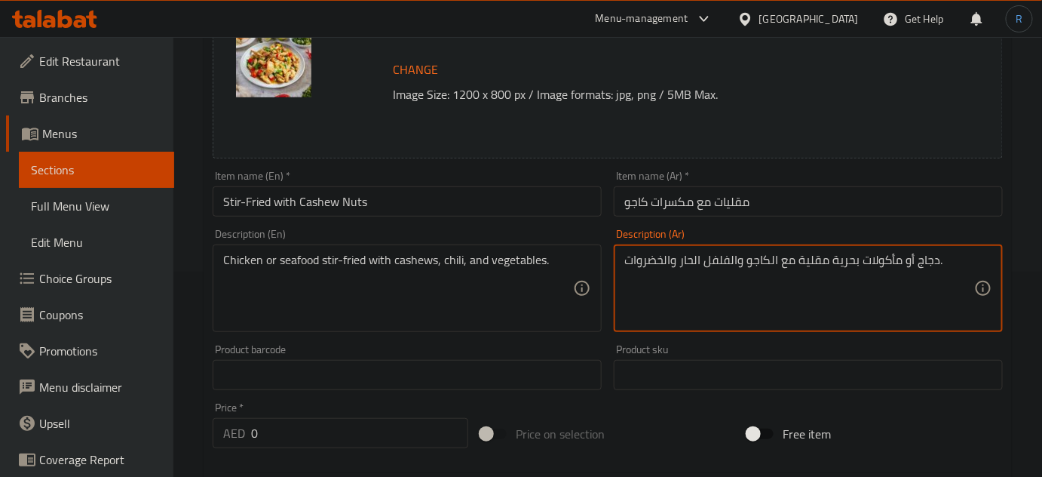
type textarea "دجاج أو مأكولات بحرية مقلية مع الكاجو والفلفل الحار والخضروات."
click at [386, 195] on input "Stir-Fried with Cashew Nuts" at bounding box center [407, 201] width 389 height 30
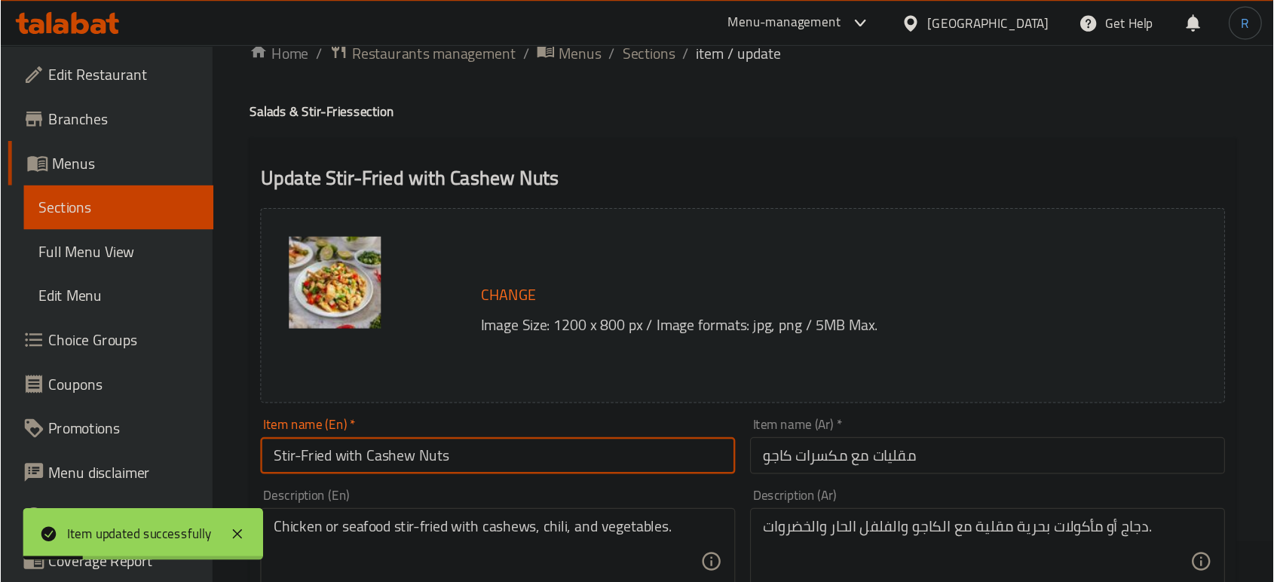
scroll to position [0, 0]
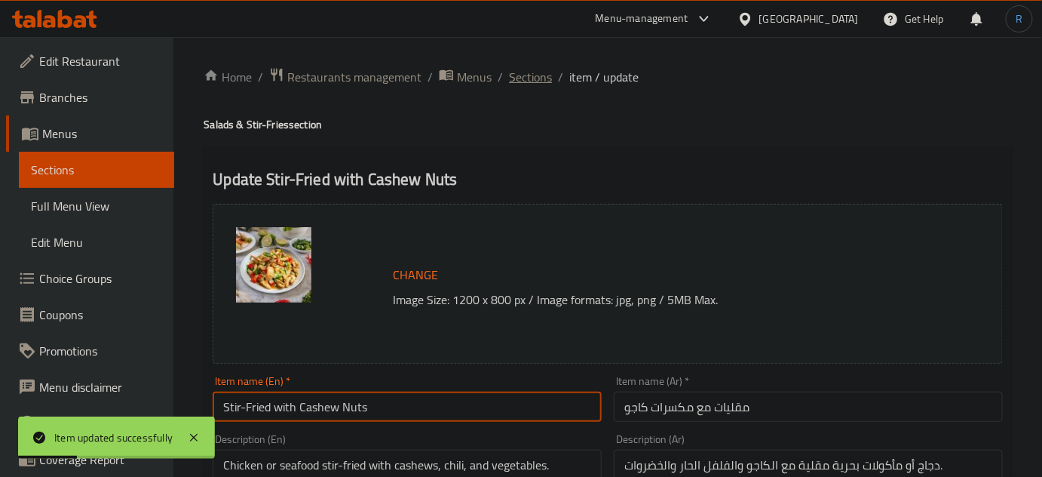
click at [533, 81] on span "Sections" at bounding box center [530, 77] width 43 height 18
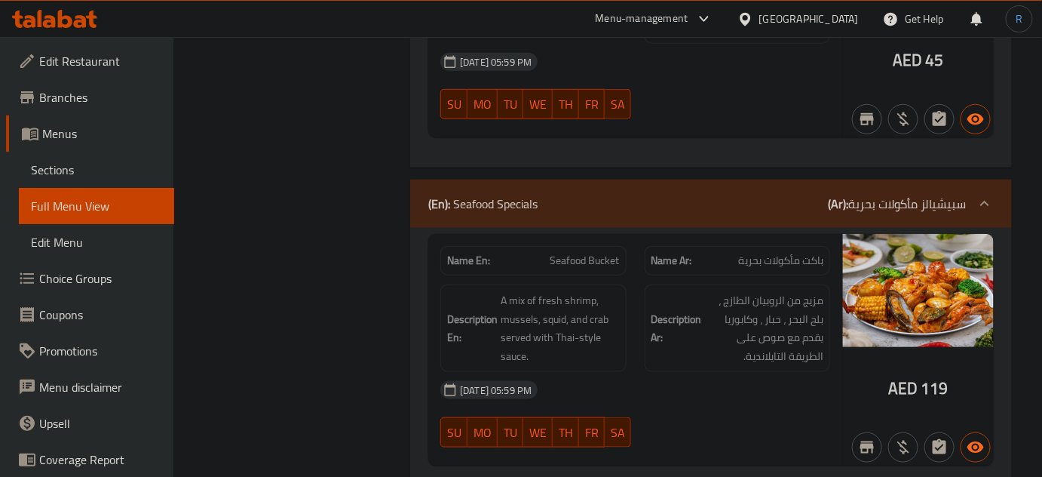
scroll to position [6101, 0]
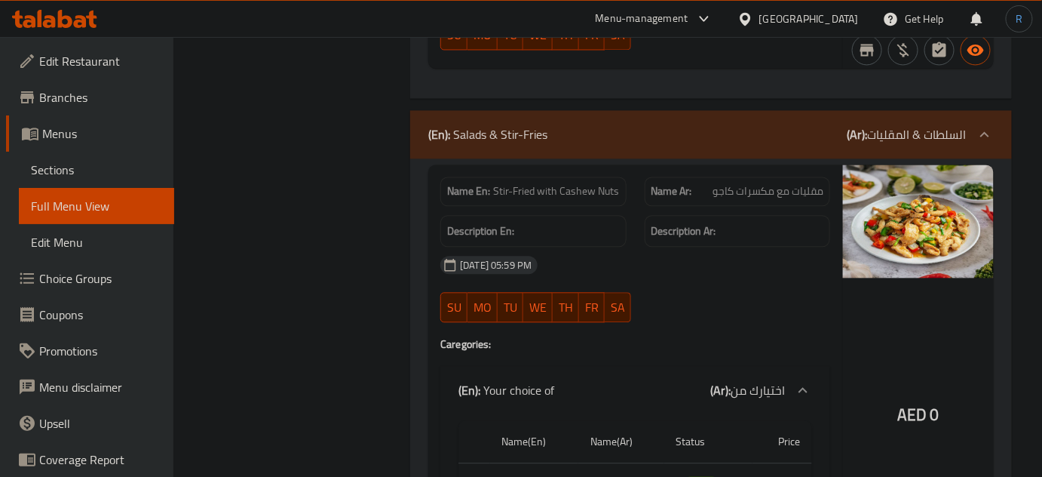
scroll to position [8704, 0]
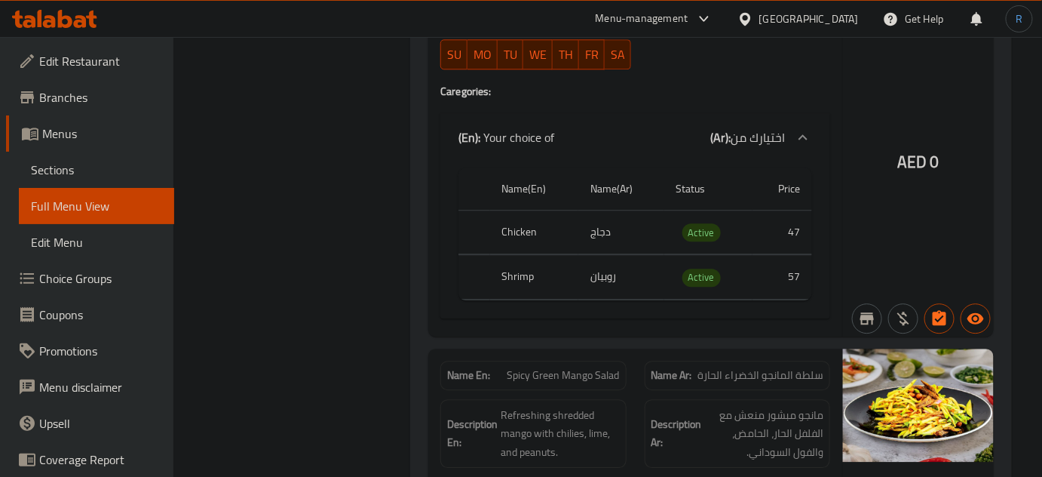
scroll to position [8911, 0]
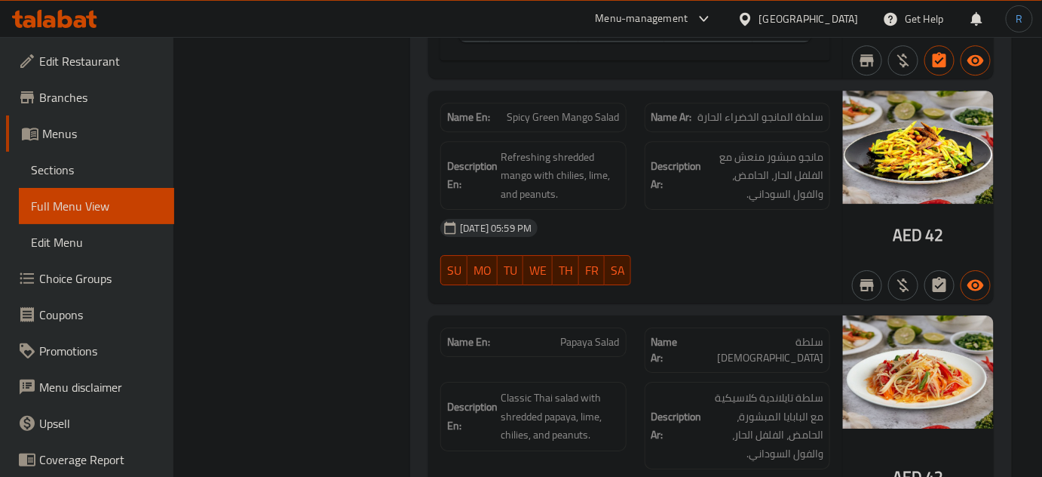
scroll to position [9184, 0]
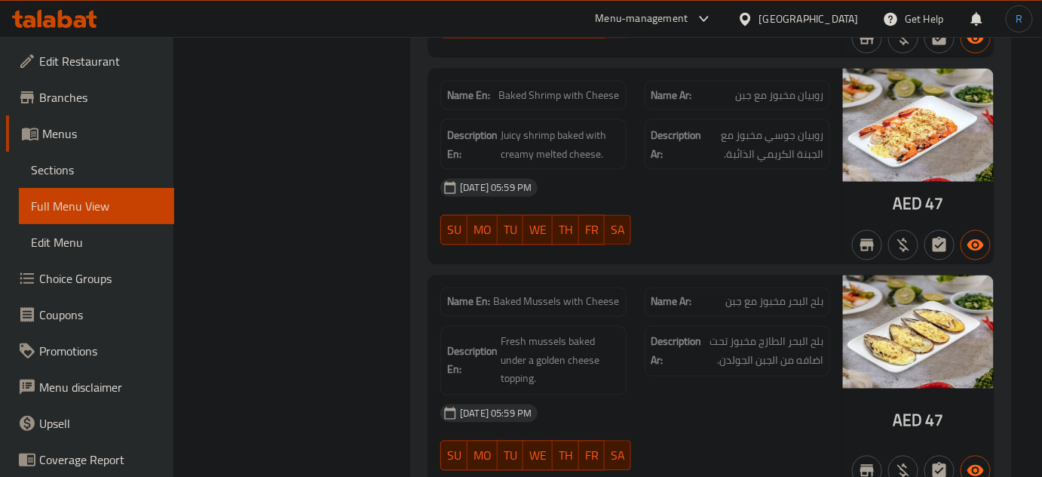
scroll to position [6510, 0]
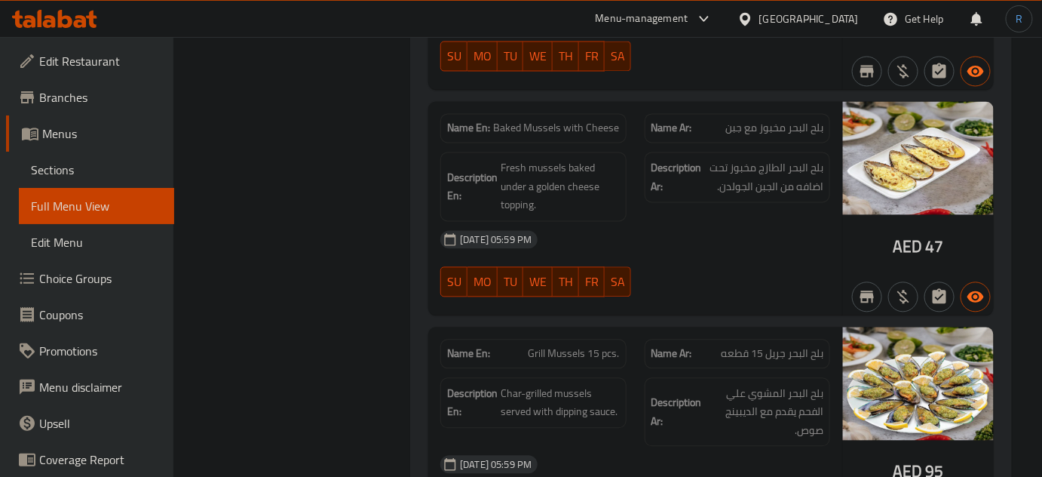
scroll to position [6716, 0]
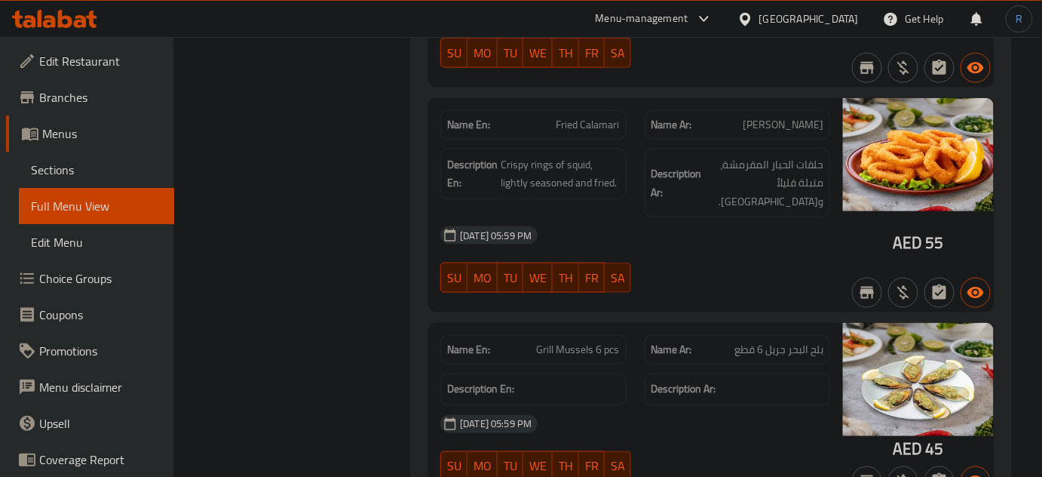
click at [608, 342] on span "Grill Mussels 6 pcs" at bounding box center [578, 350] width 83 height 16
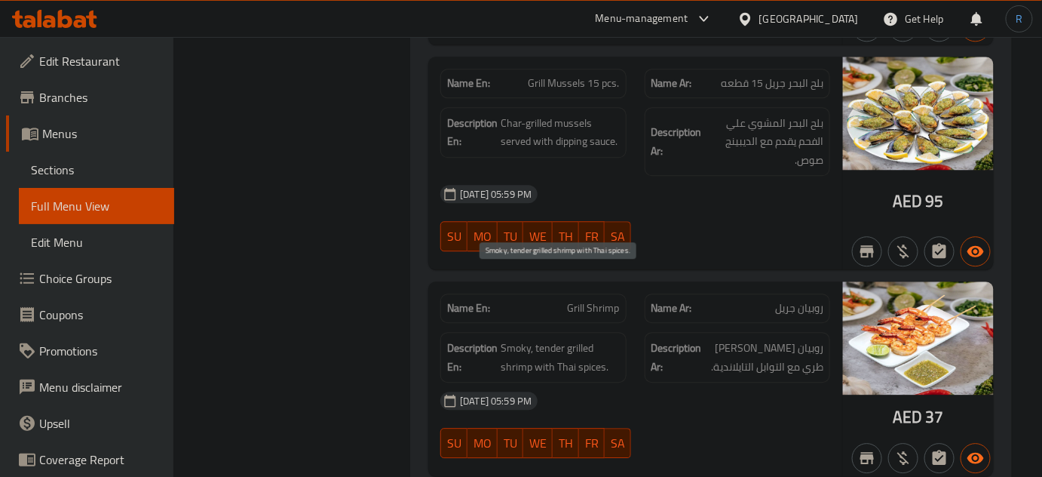
click at [573, 339] on span "Smoky, tender grilled shrimp with Thai spices." at bounding box center [560, 357] width 118 height 37
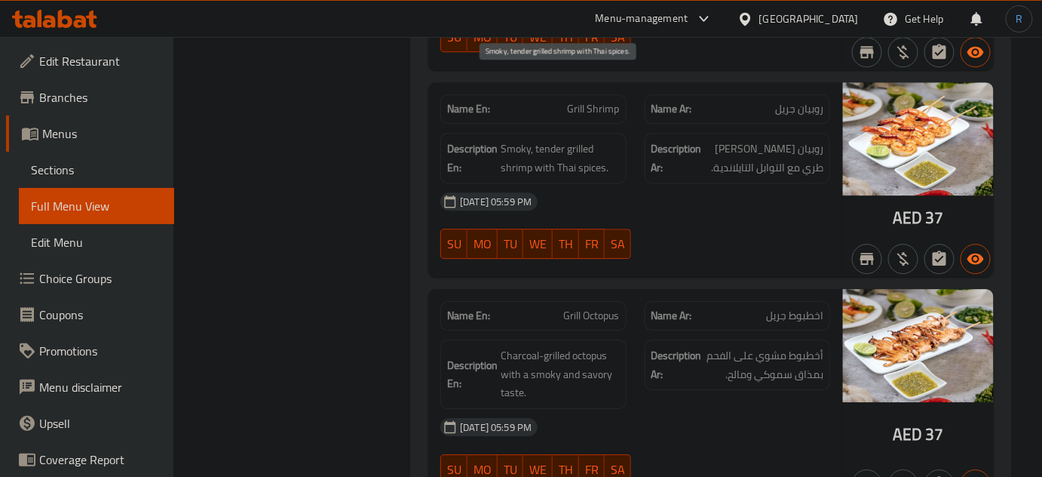
scroll to position [7160, 0]
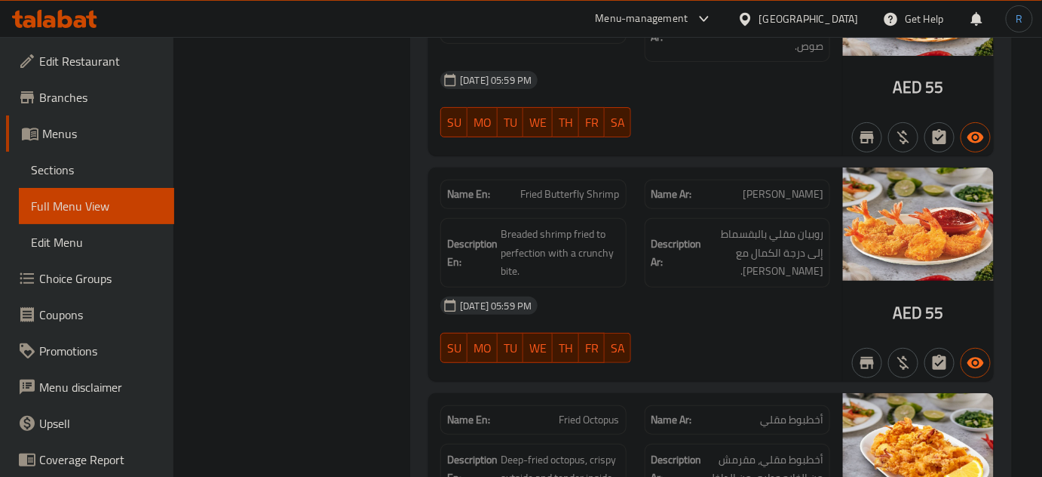
scroll to position [7728, 0]
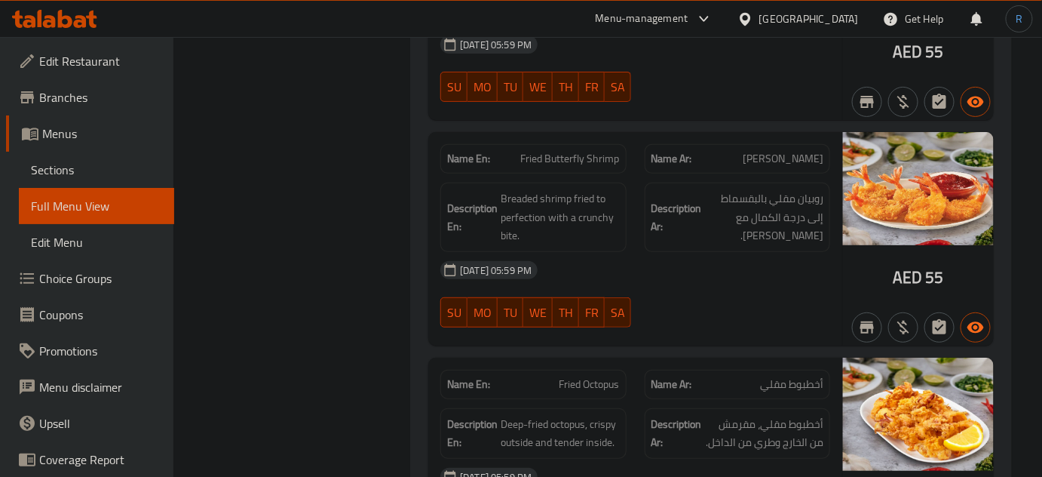
scroll to position [0, 0]
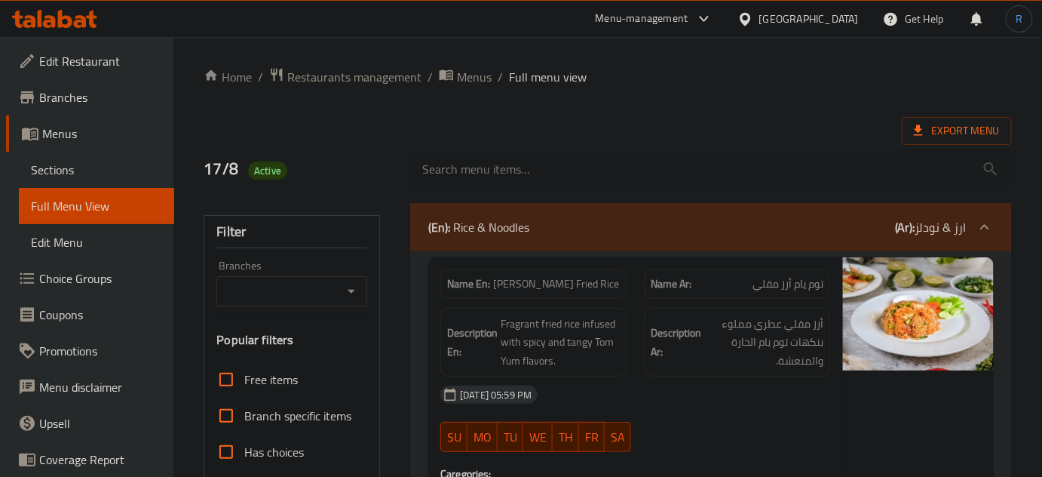
click at [626, 149] on div at bounding box center [711, 169] width 620 height 57
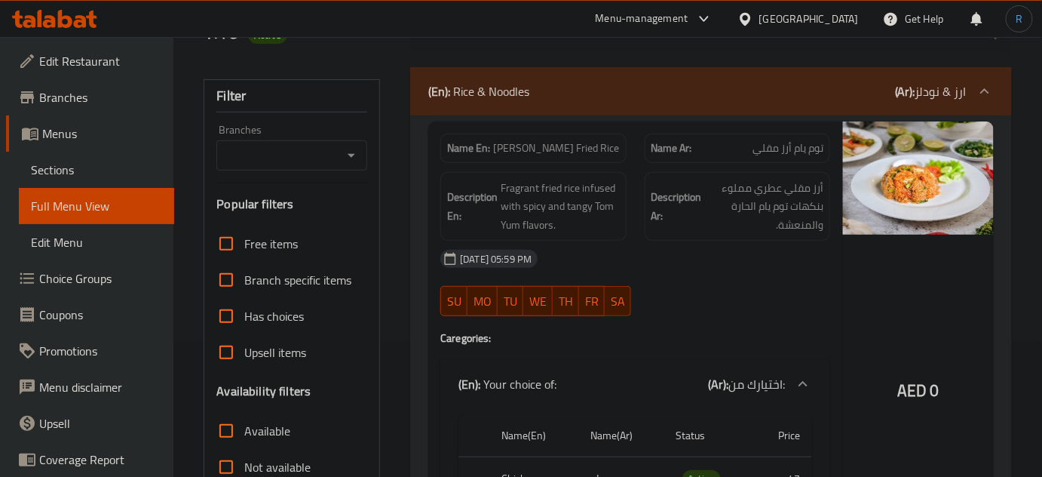
scroll to position [136, 0]
click at [704, 281] on div "17-08-2025 05:59 PM SU MO TU WE TH FR SA" at bounding box center [635, 282] width 408 height 84
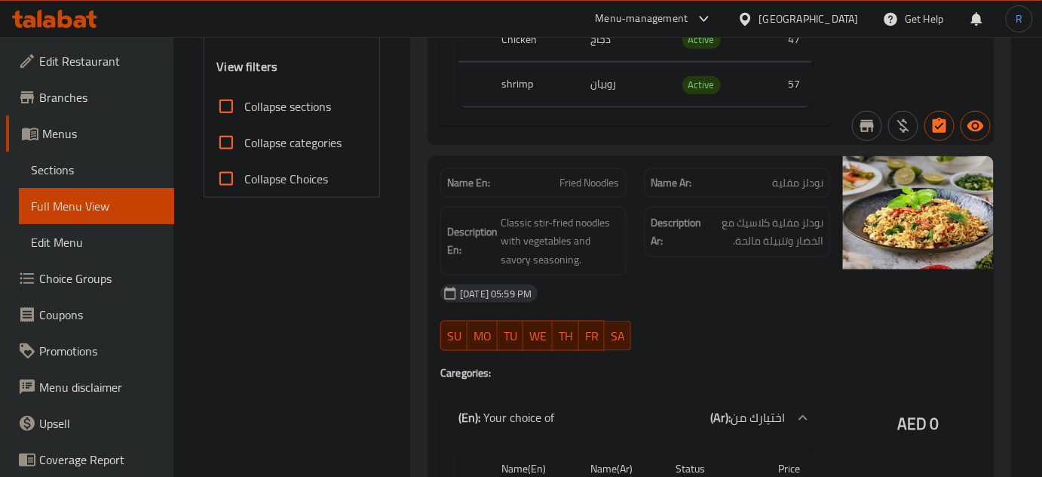
click at [659, 302] on div "17-08-2025 05:59 PM" at bounding box center [635, 293] width 408 height 36
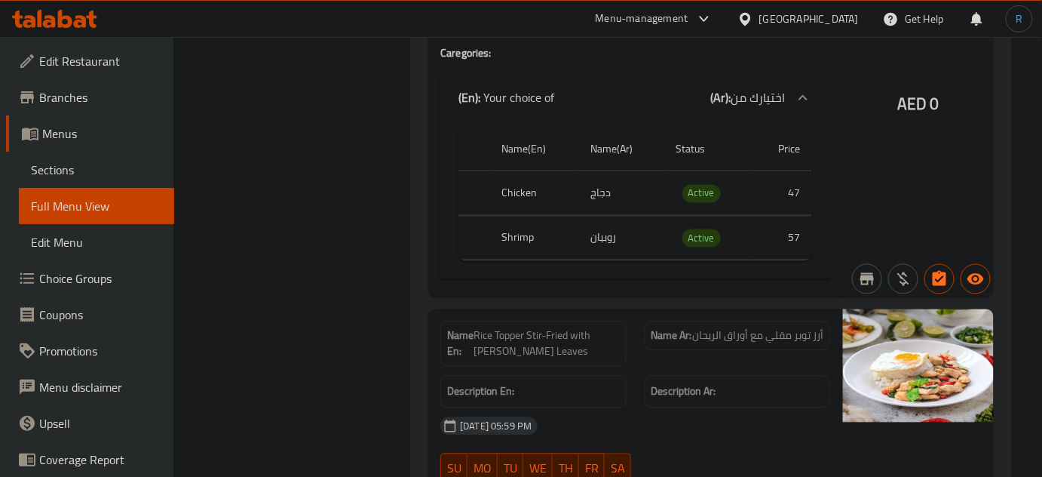
scroll to position [918, 0]
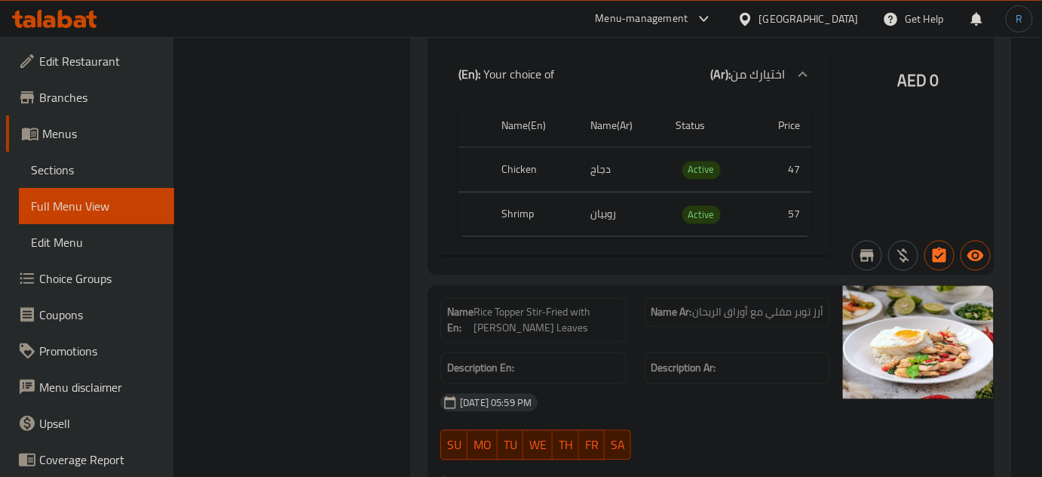
click at [519, 305] on span "Rice Topper Stir-Fried with Basil Leaves" at bounding box center [547, 321] width 146 height 32
copy span "Rice Topper Stir-Fried with Basil Leaves"
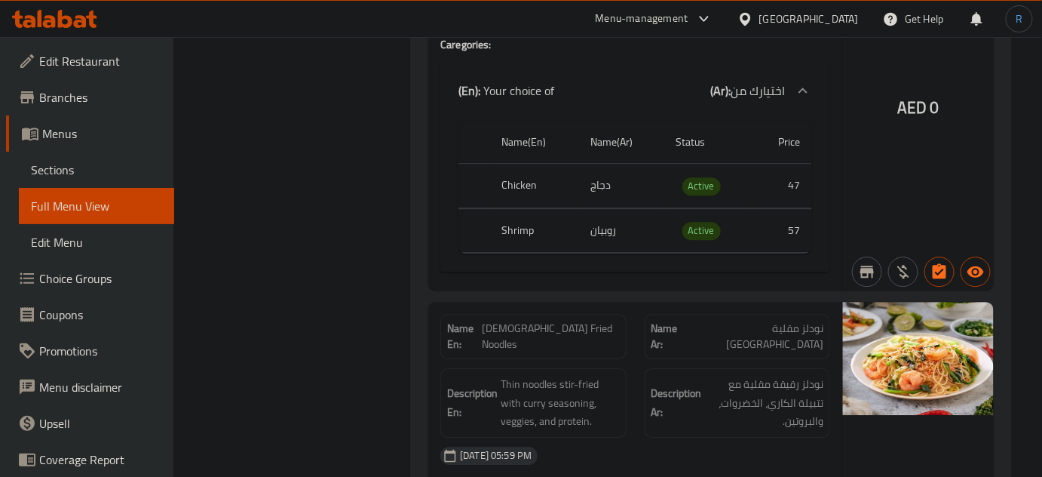
scroll to position [1397, 0]
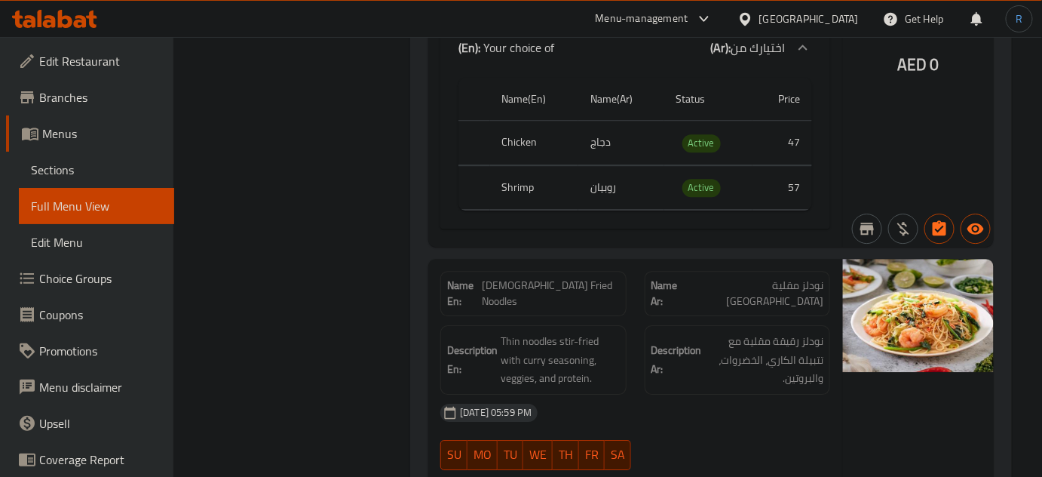
click at [559, 241] on div "Name En: Rice Topper Stir-Fried with Basil Leaves Name Ar: أرز توبر مقلي مع أور…" at bounding box center [635, 26] width 414 height 440
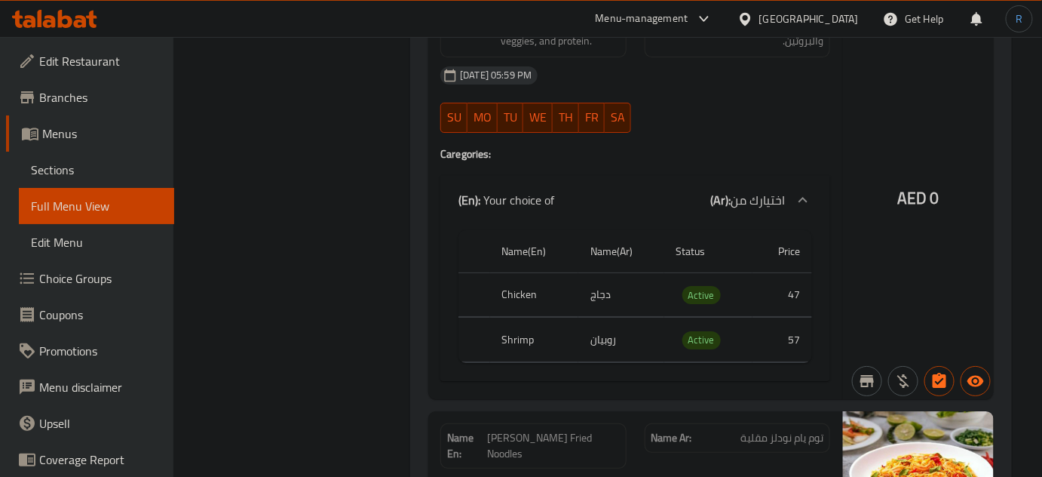
scroll to position [1809, 0]
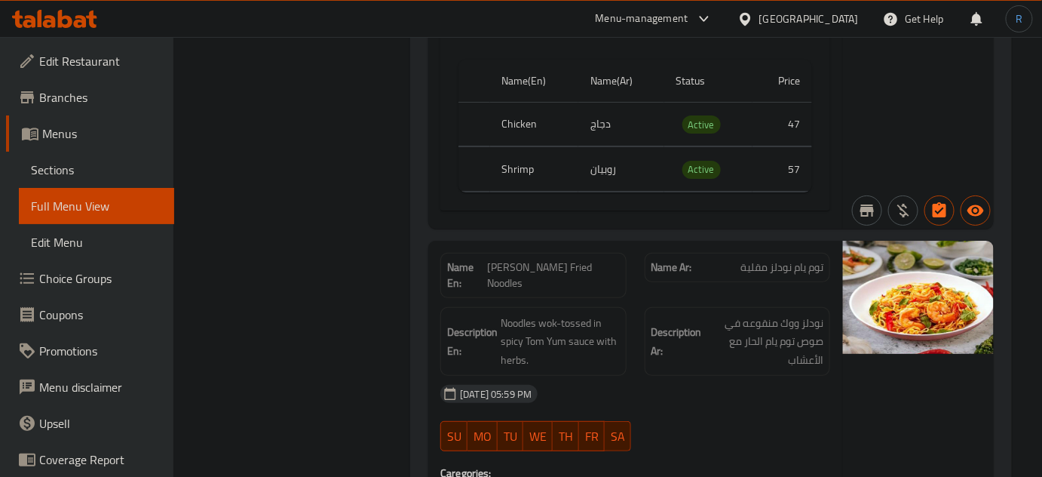
scroll to position [1946, 0]
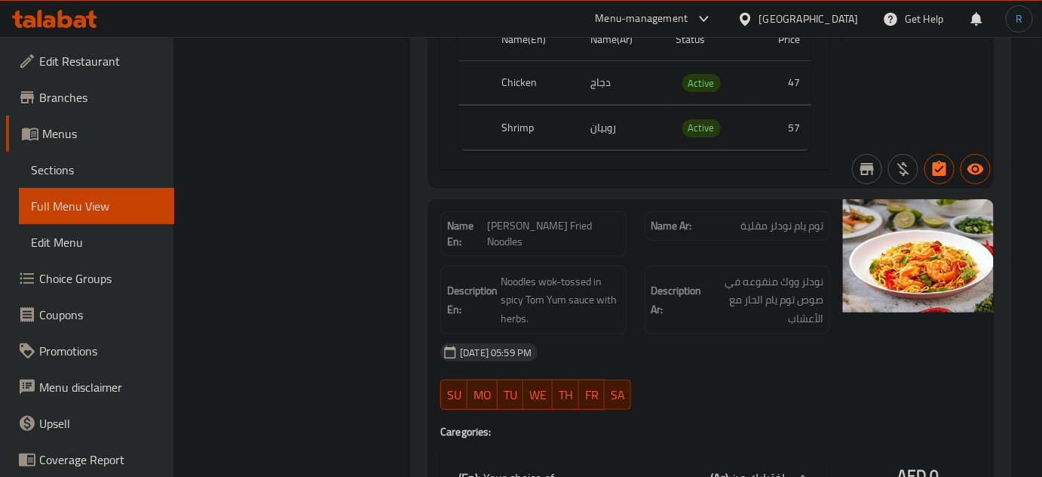
click at [566, 218] on span "Tom yum Fried Noodles" at bounding box center [553, 234] width 132 height 32
copy span "Tom yum Fried Noodles"
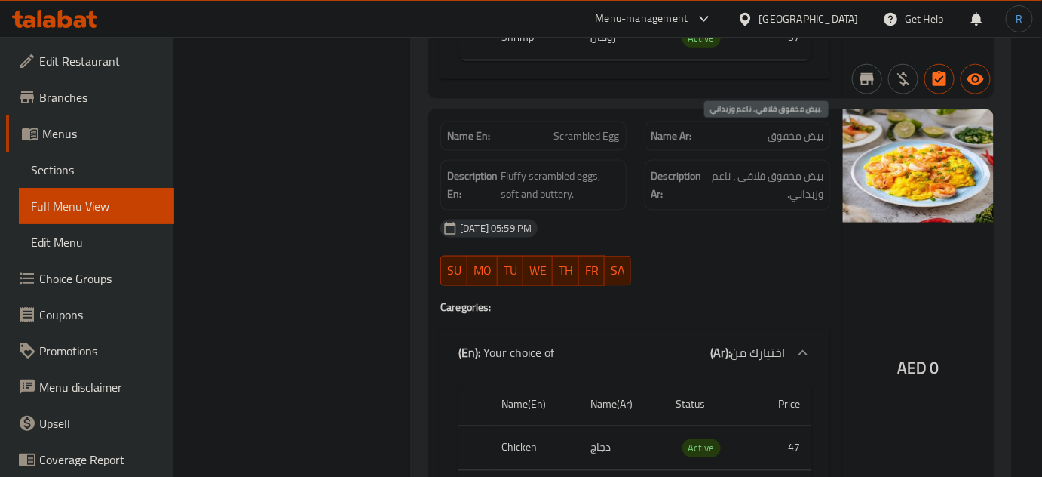
scroll to position [2495, 0]
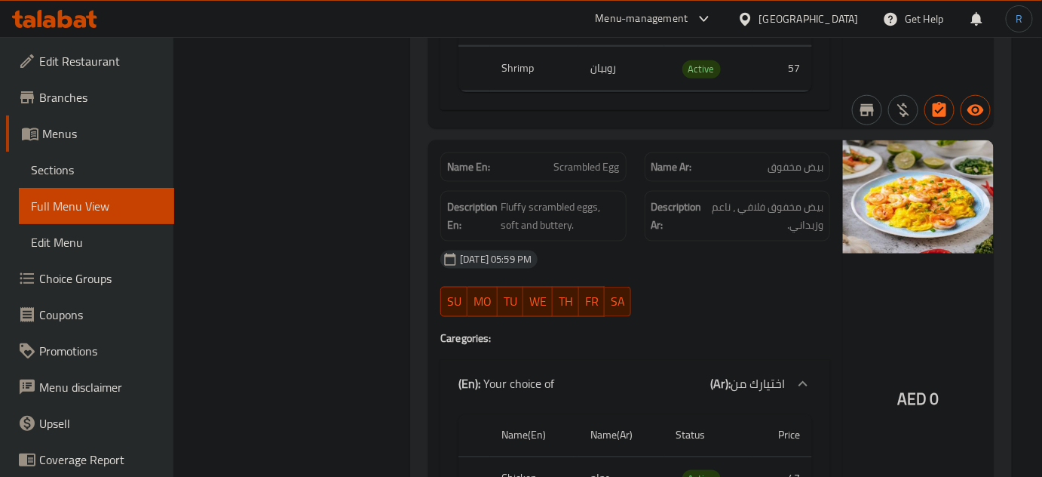
drag, startPoint x: 945, startPoint y: 265, endPoint x: 906, endPoint y: 256, distance: 39.5
click at [945, 265] on div "AED 0" at bounding box center [918, 361] width 151 height 443
click at [575, 159] on span "Scrambled Egg" at bounding box center [587, 167] width 66 height 16
copy span "Scrambled Egg"
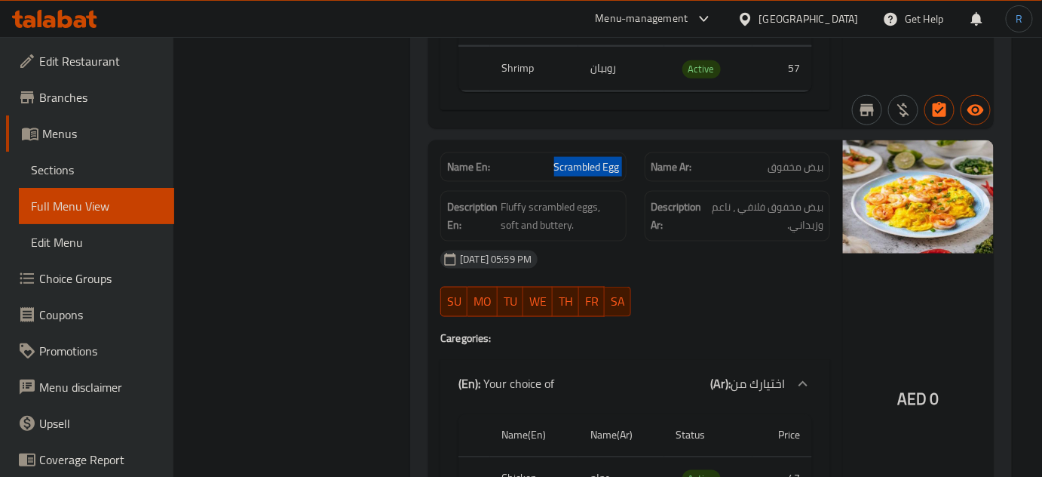
click at [575, 159] on span "Scrambled Egg" at bounding box center [587, 167] width 66 height 16
click at [586, 159] on span "Scrambled Egg" at bounding box center [587, 167] width 66 height 16
copy span "Scrambled Egg"
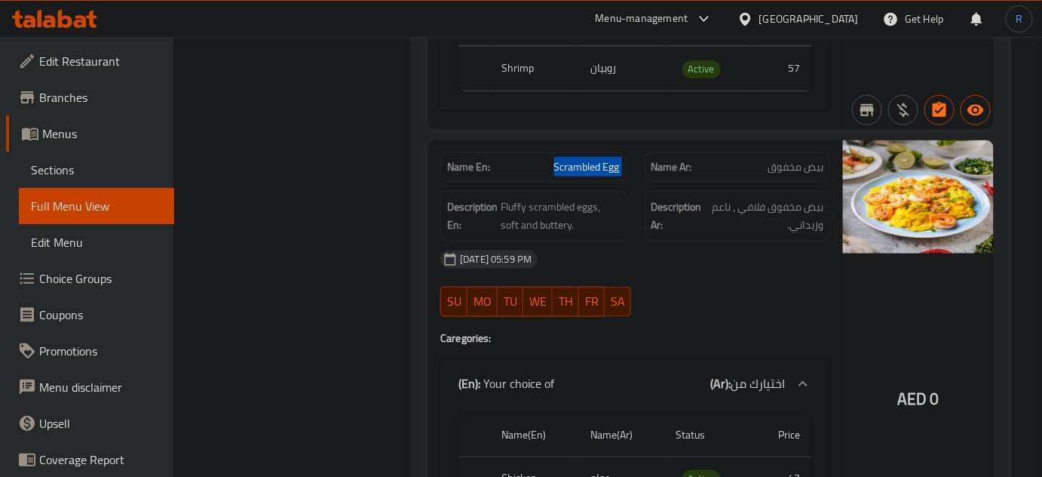
click at [586, 159] on span "Scrambled Egg" at bounding box center [587, 167] width 66 height 16
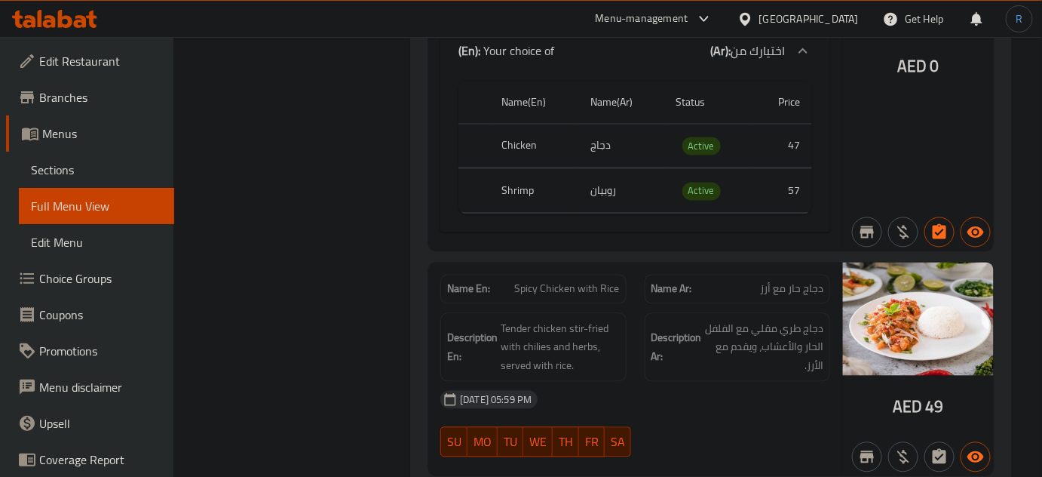
scroll to position [2831, 0]
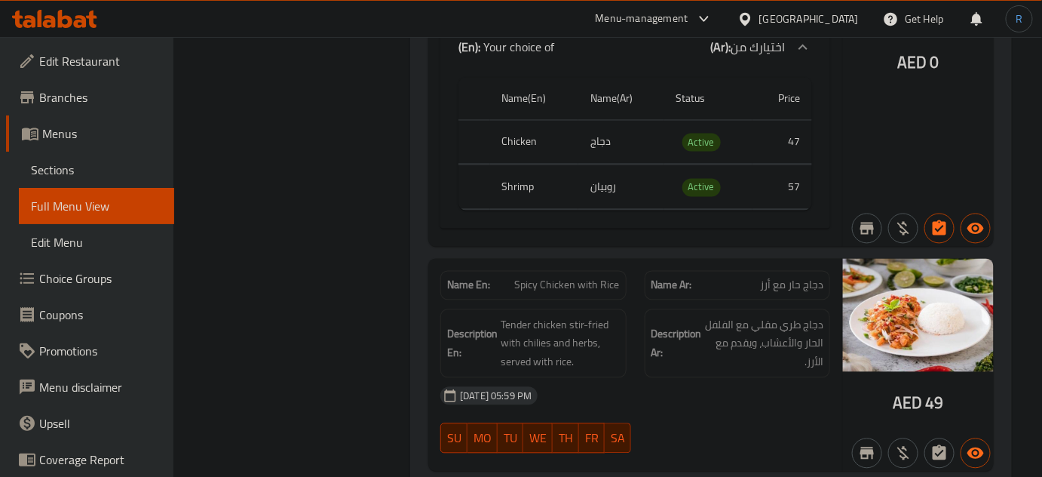
click at [585, 202] on div "Name En: Scrambled Egg Name Ar: بيض مخفوق Description En: Fluffy scrambled eggs…" at bounding box center [635, 25] width 414 height 443
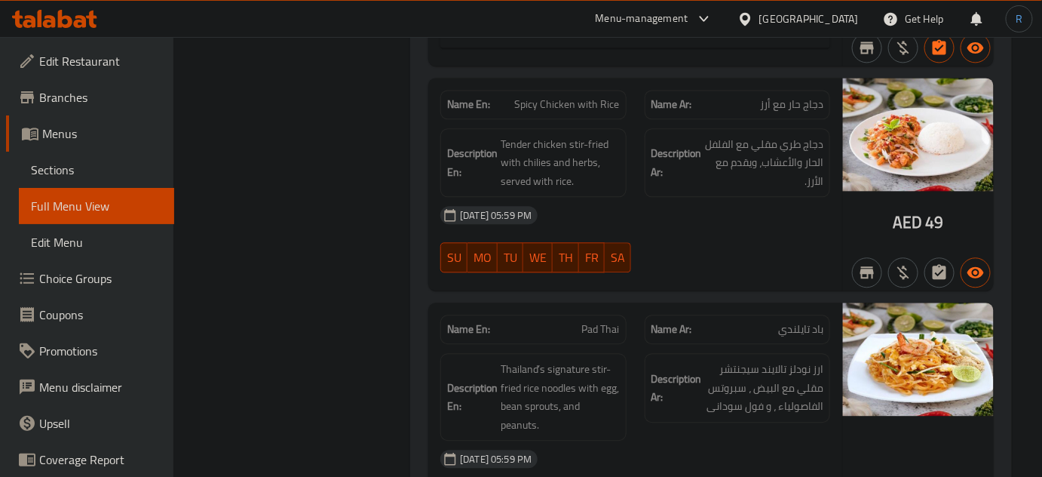
scroll to position [3036, 0]
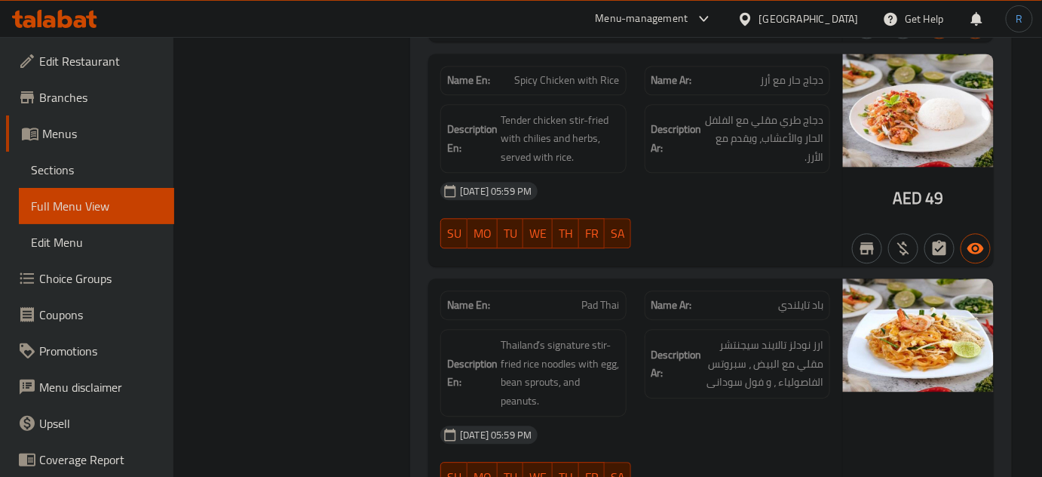
click at [599, 281] on div "Name En: Pad Thai" at bounding box center [533, 305] width 204 height 48
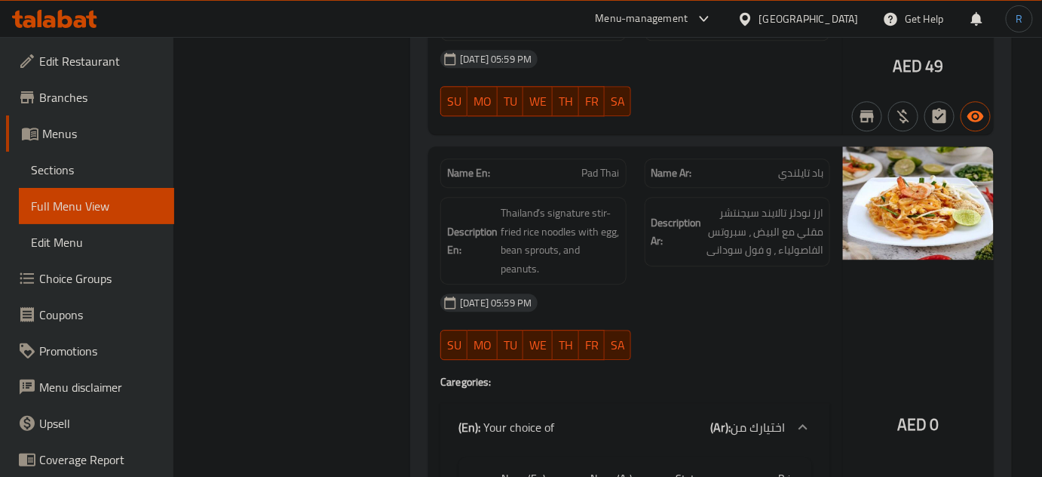
scroll to position [3173, 0]
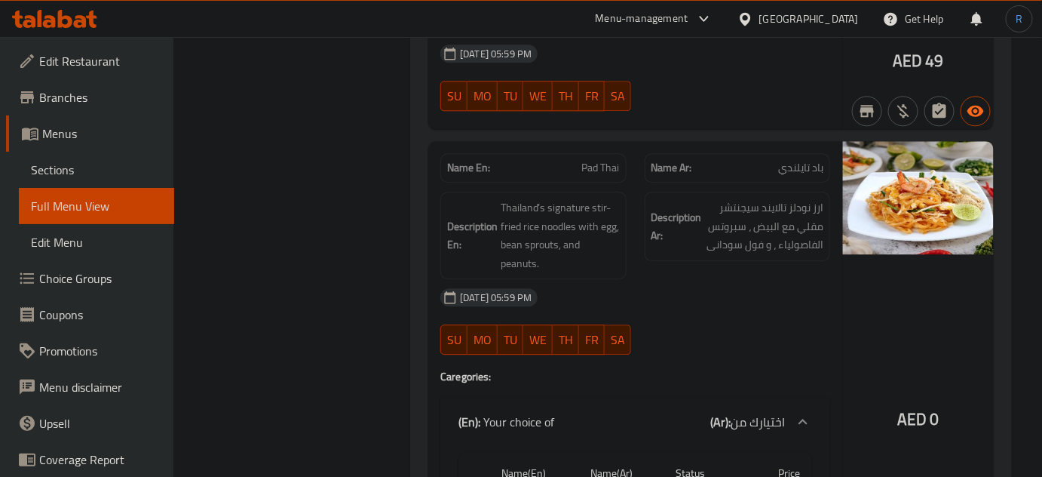
click at [595, 160] on span "Pad Thai" at bounding box center [601, 168] width 38 height 16
copy span "Pad Thai"
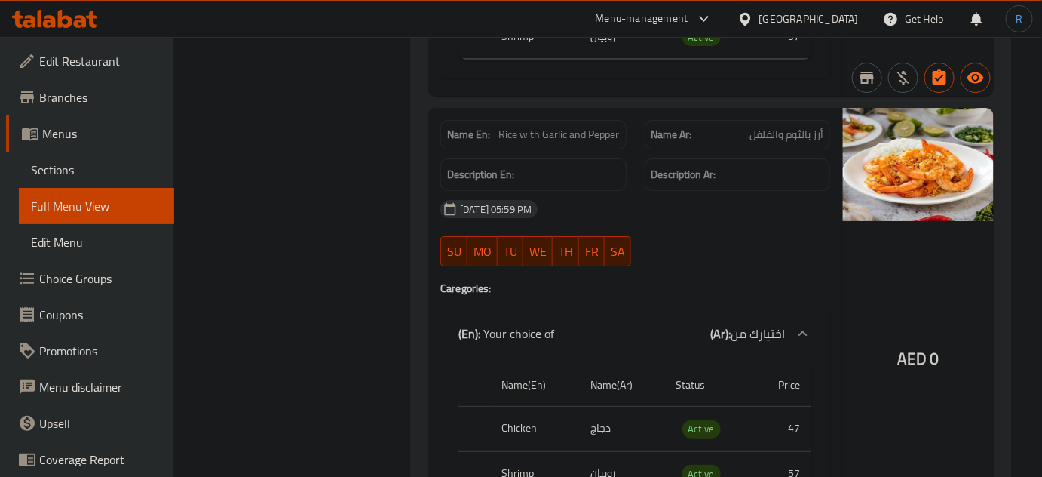
scroll to position [3722, 0]
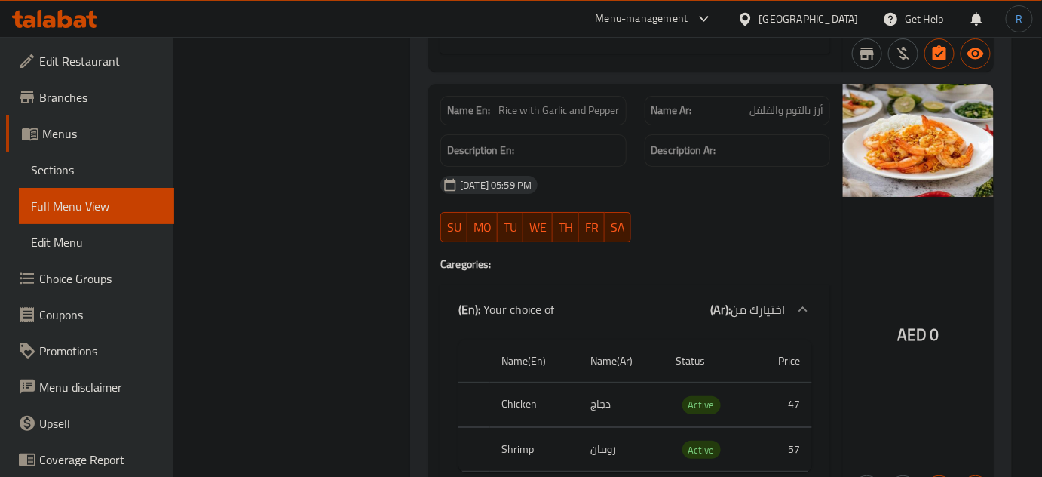
click at [667, 178] on div "17-08-2025 05:59 PM SU MO TU WE TH FR SA" at bounding box center [635, 209] width 408 height 84
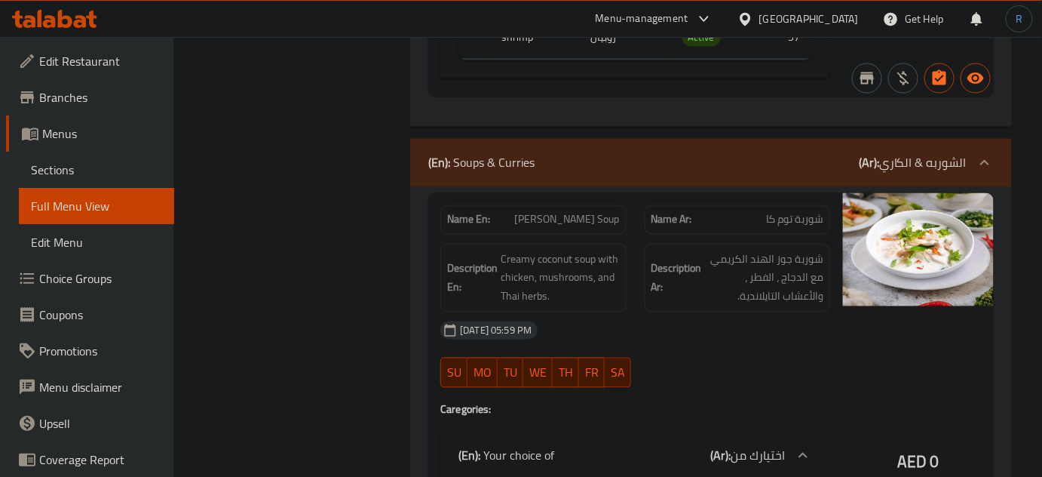
scroll to position [4673, 0]
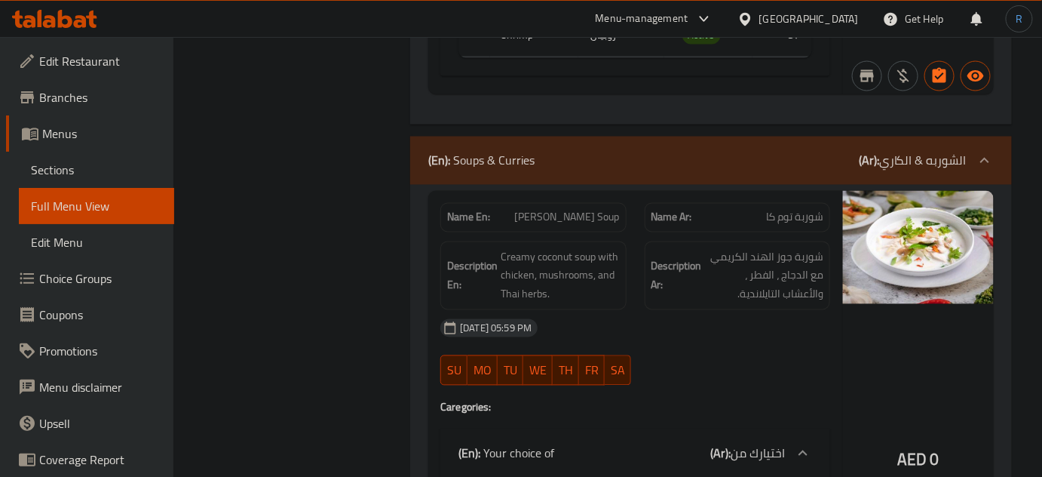
copy span "Tom Kha Soup"
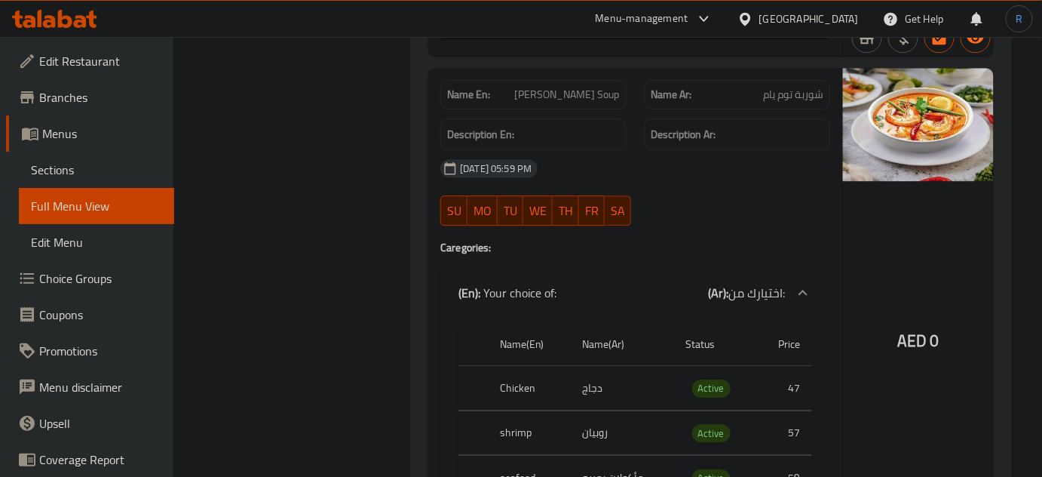
scroll to position [5291, 0]
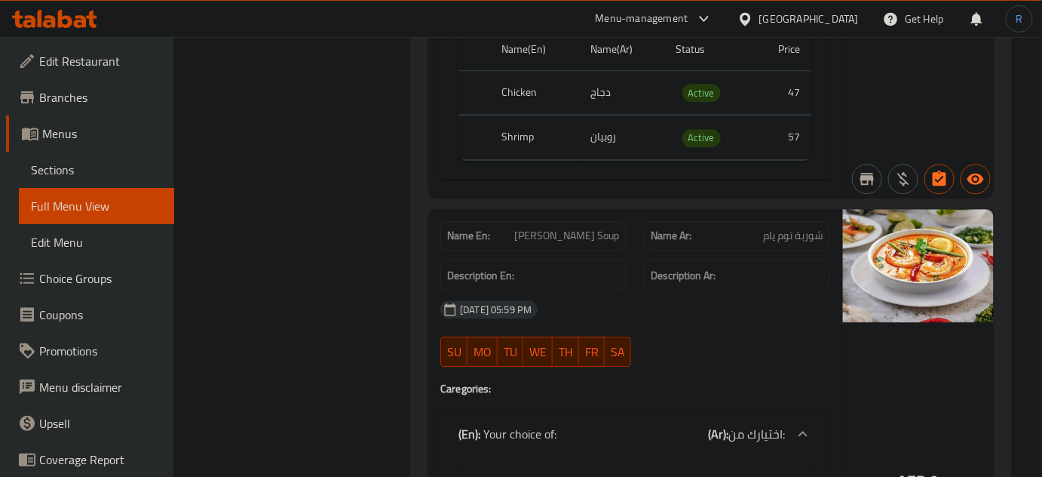
scroll to position [5151, 0]
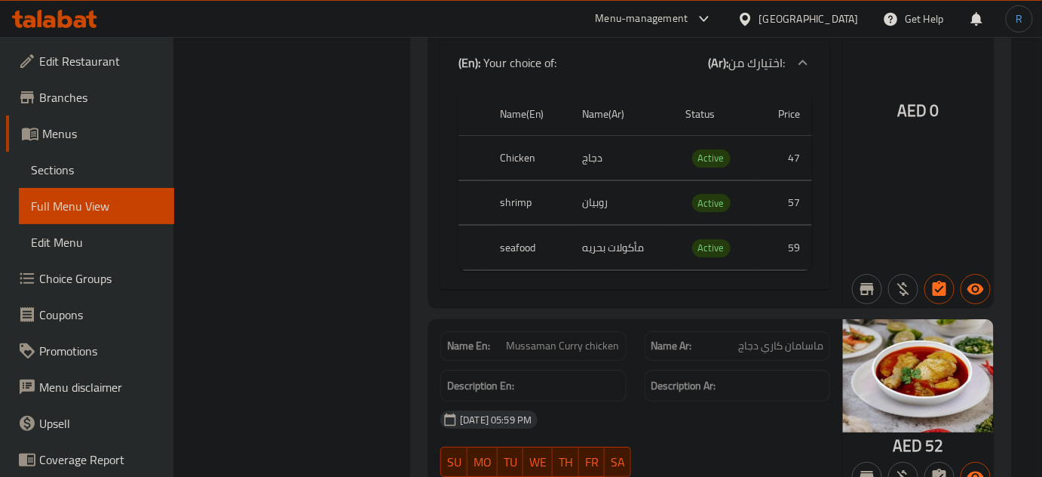
scroll to position [5504, 0]
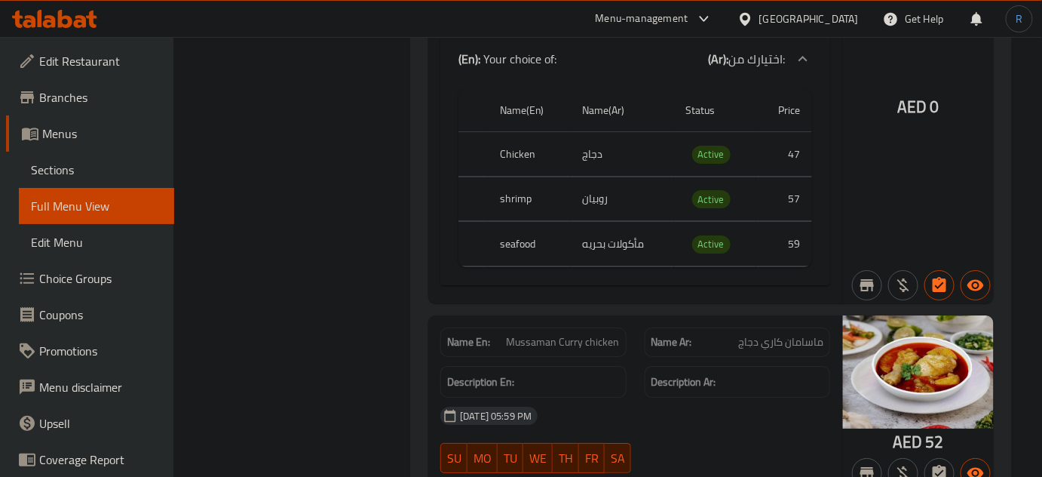
copy span "Mussaman Curry chicken"
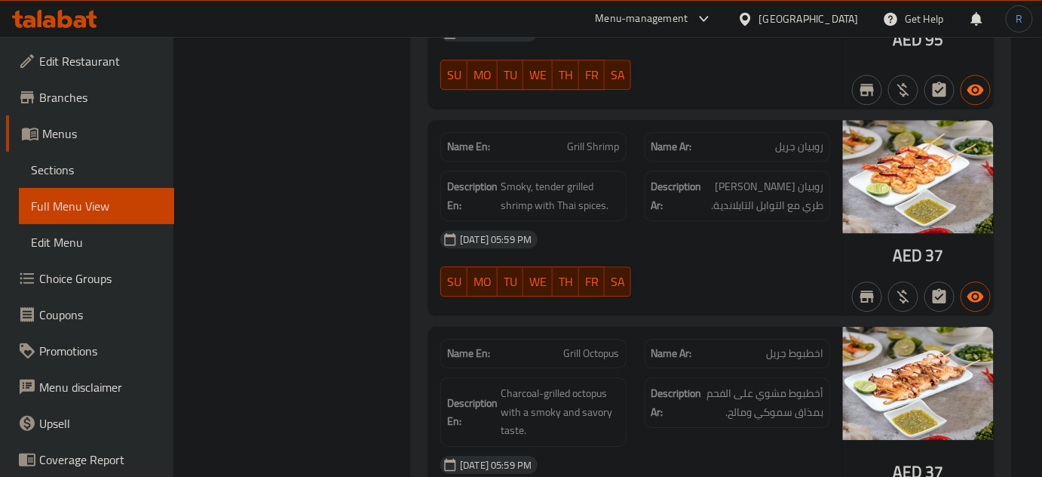
scroll to position [7116, 0]
copy span "Octopus"
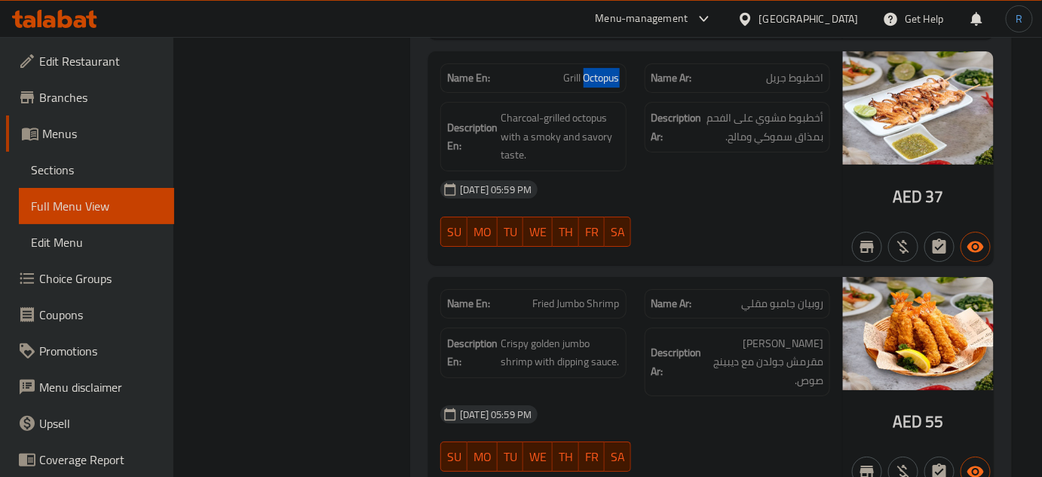
scroll to position [7458, 0]
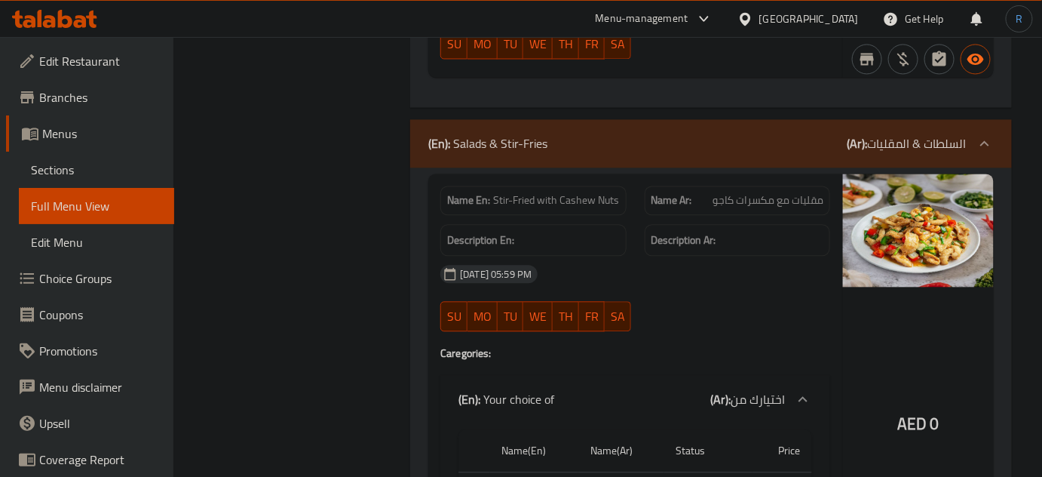
scroll to position [8624, 0]
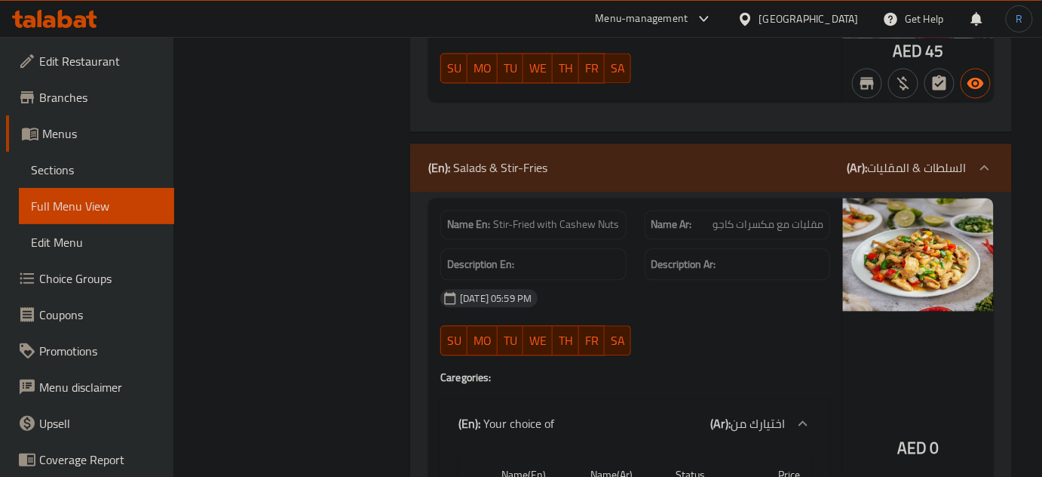
copy span "Stir-Fried with Cashew Nuts"
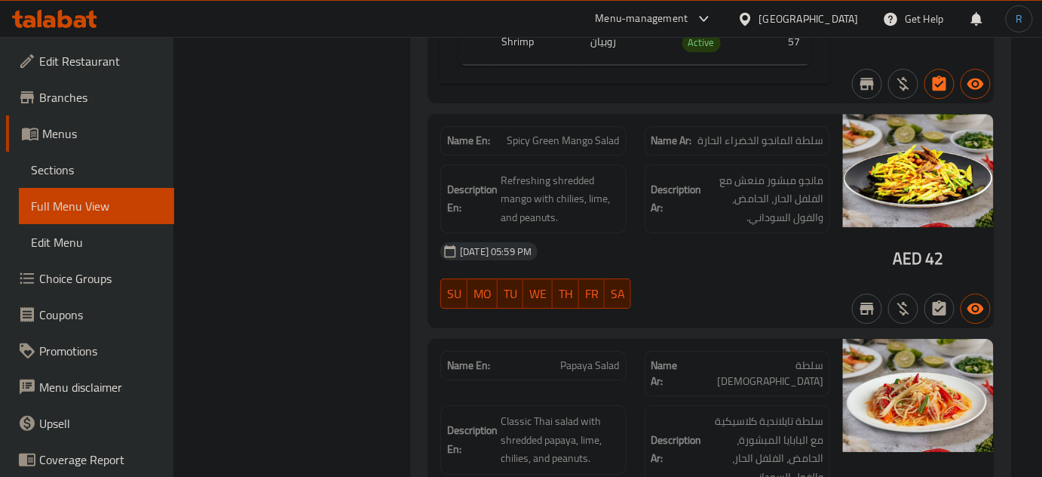
scroll to position [9184, 0]
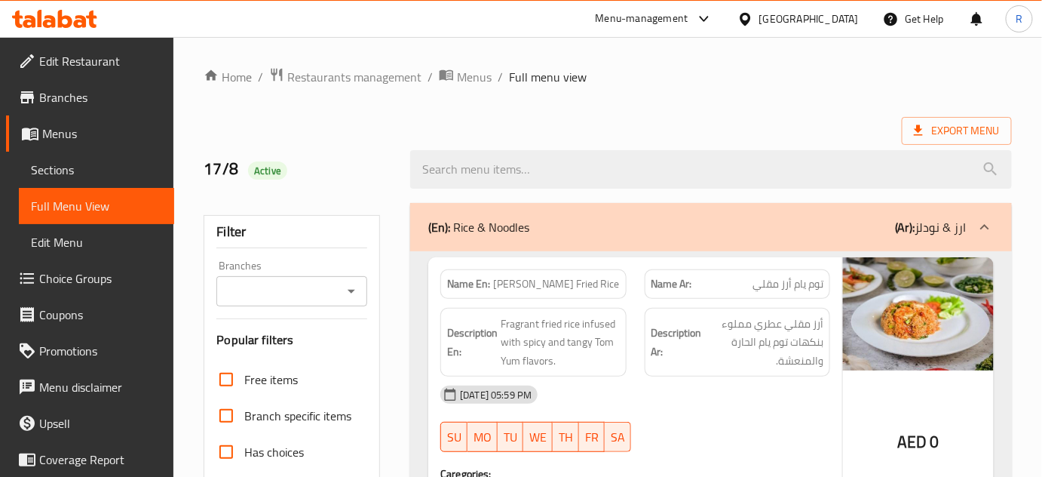
click at [588, 126] on div "Export Menu" at bounding box center [608, 131] width 808 height 28
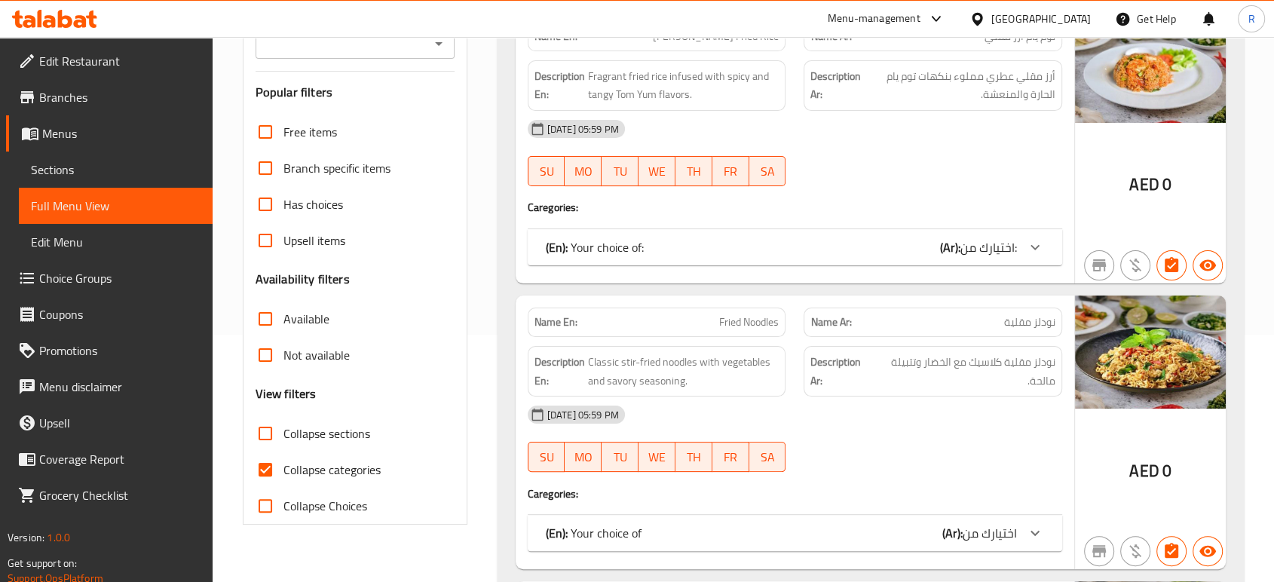
scroll to position [251, 0]
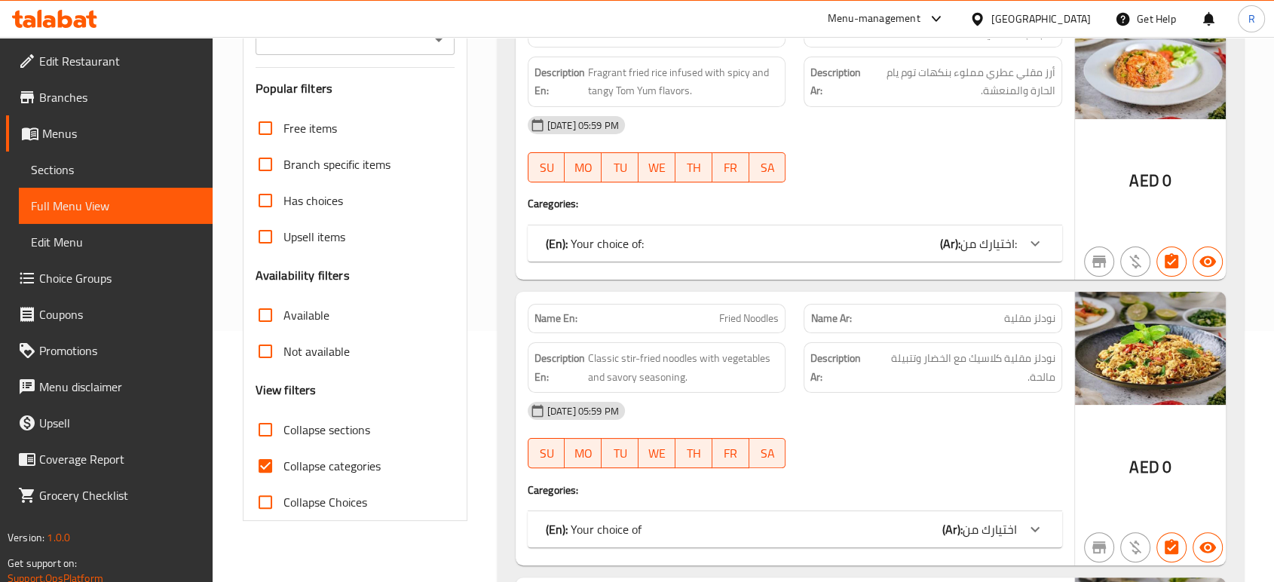
click at [259, 474] on input "Collapse categories" at bounding box center [265, 466] width 36 height 36
checkbox input "false"
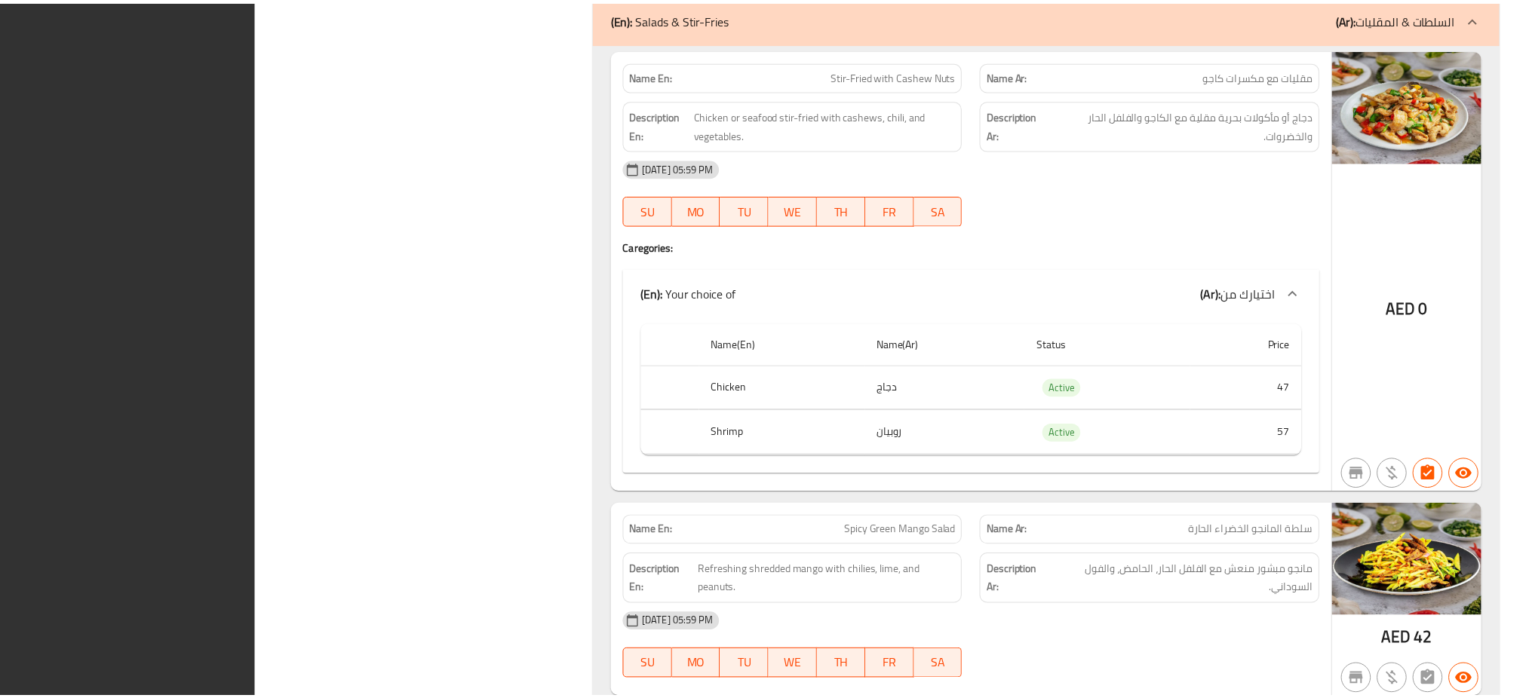
scroll to position [8449, 0]
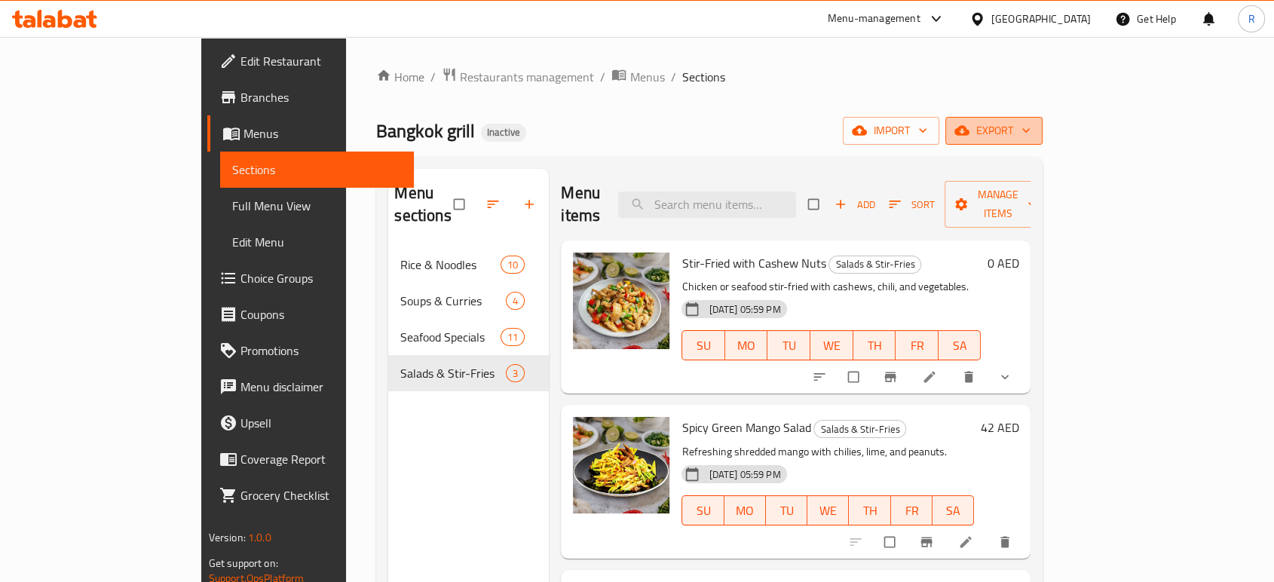
click at [1031, 131] on span "export" at bounding box center [994, 130] width 73 height 19
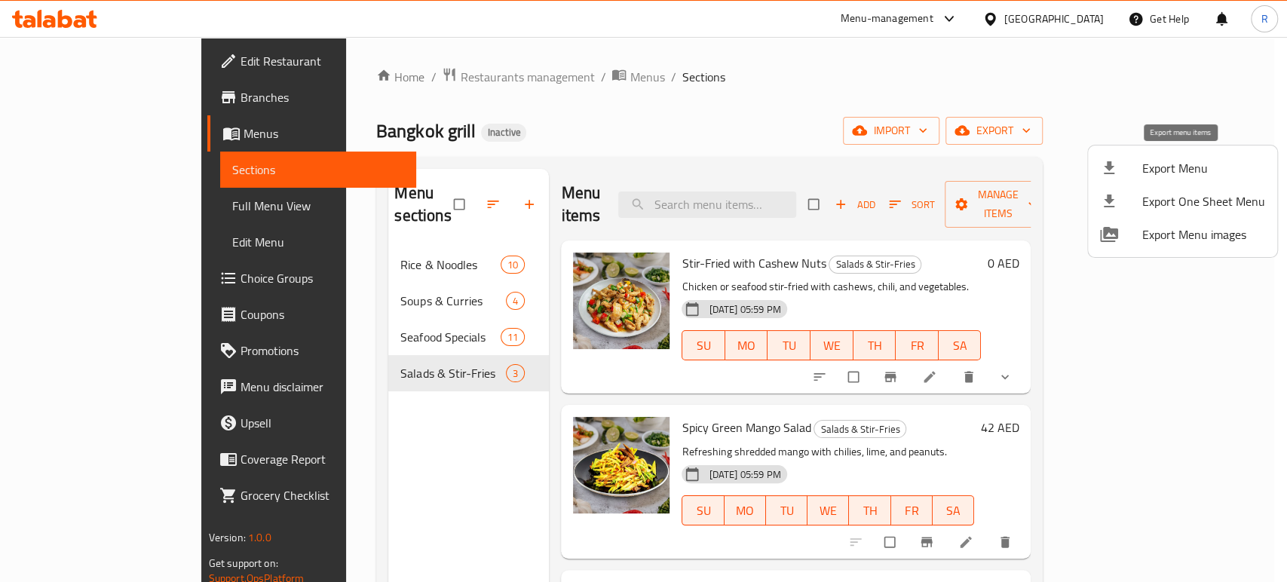
click at [1177, 161] on span "Export Menu" at bounding box center [1204, 168] width 123 height 18
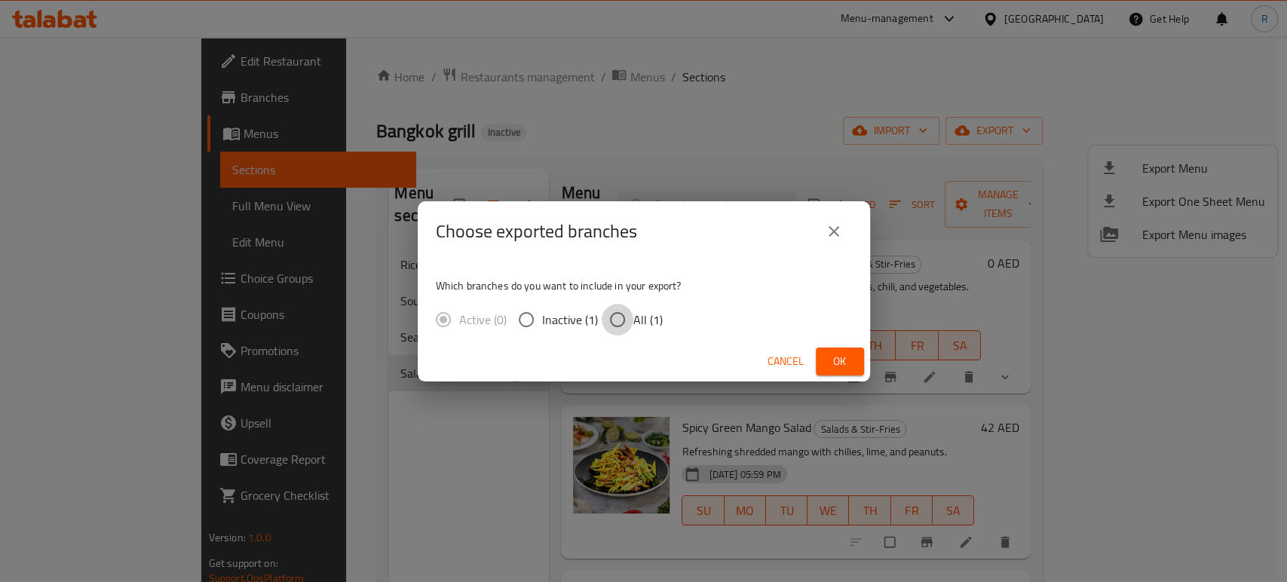
click at [614, 324] on input "All (1)" at bounding box center [618, 320] width 32 height 32
radio input "true"
click at [848, 370] on span "Ok" at bounding box center [840, 361] width 24 height 19
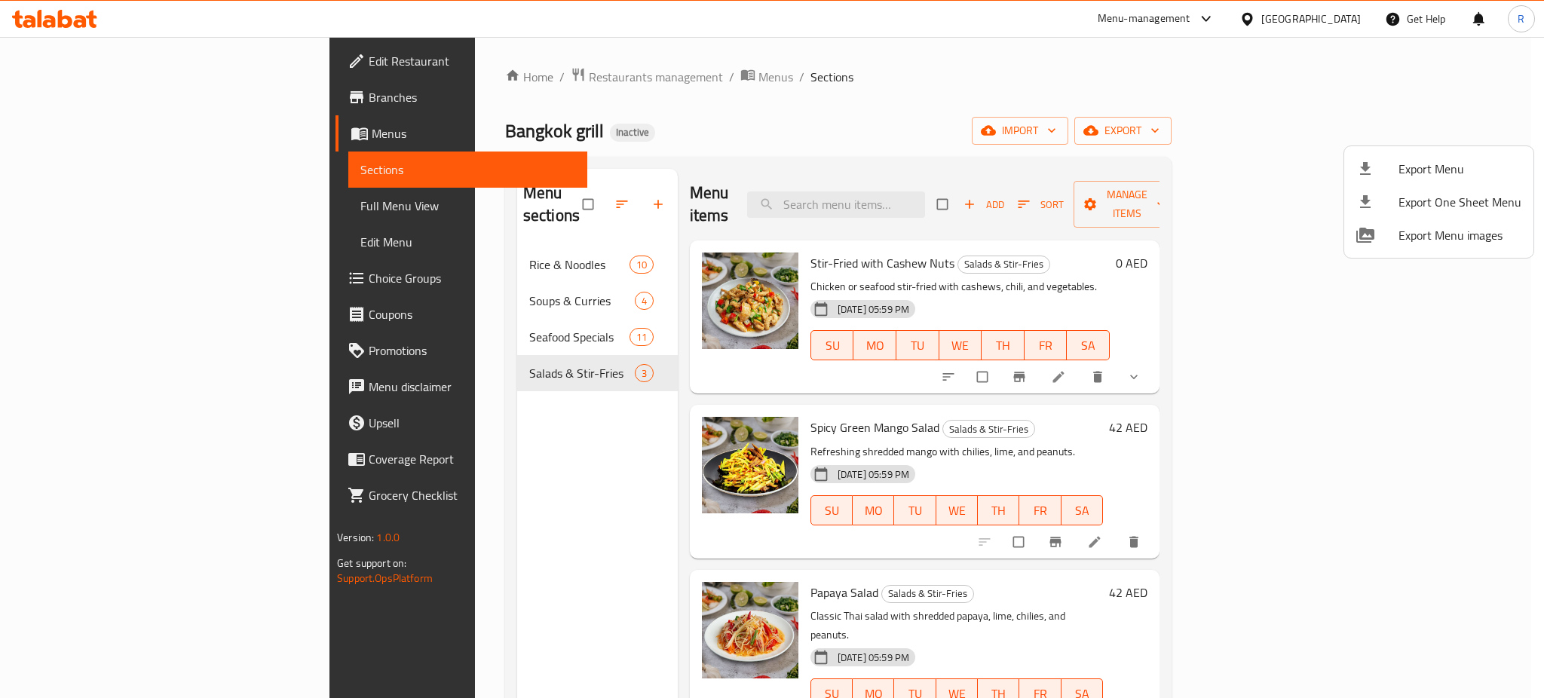
click at [81, 13] on div at bounding box center [772, 349] width 1544 height 698
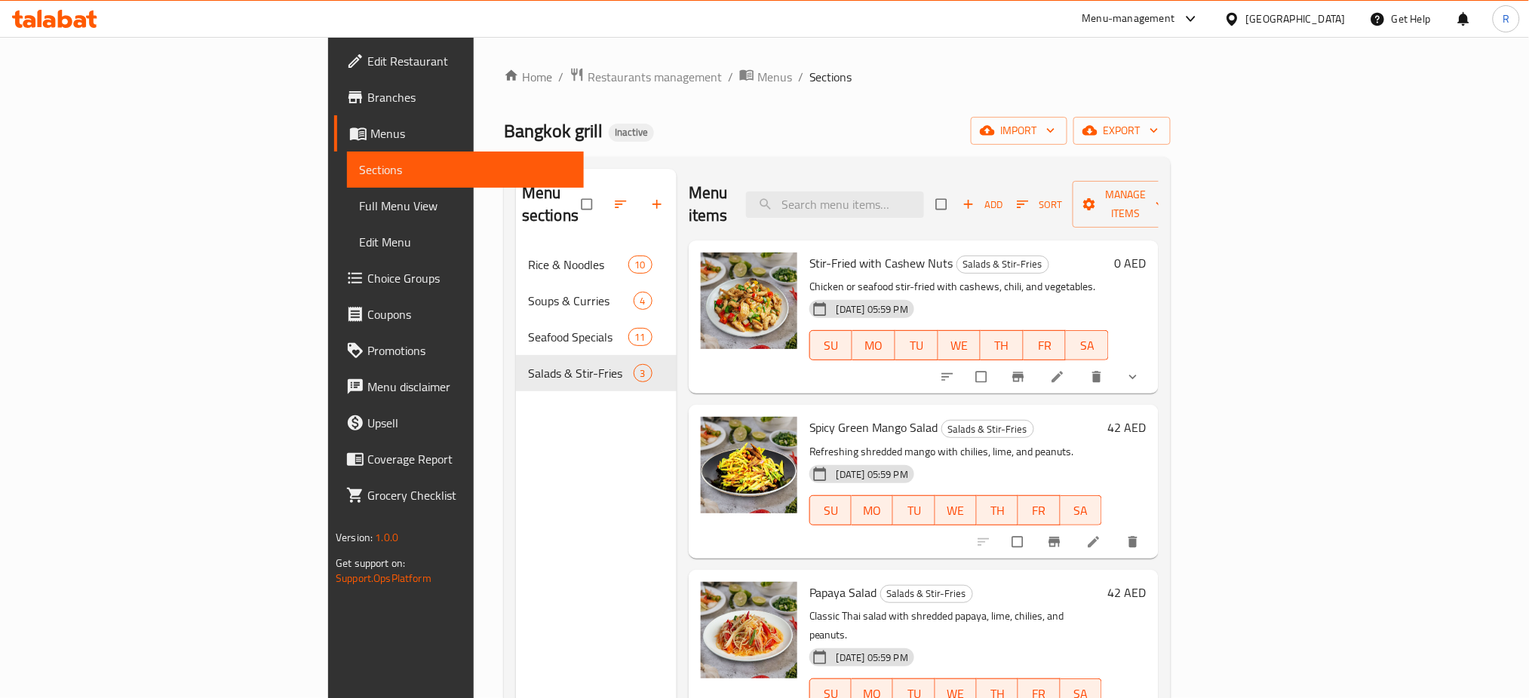
click at [81, 13] on icon at bounding box center [54, 19] width 85 height 18
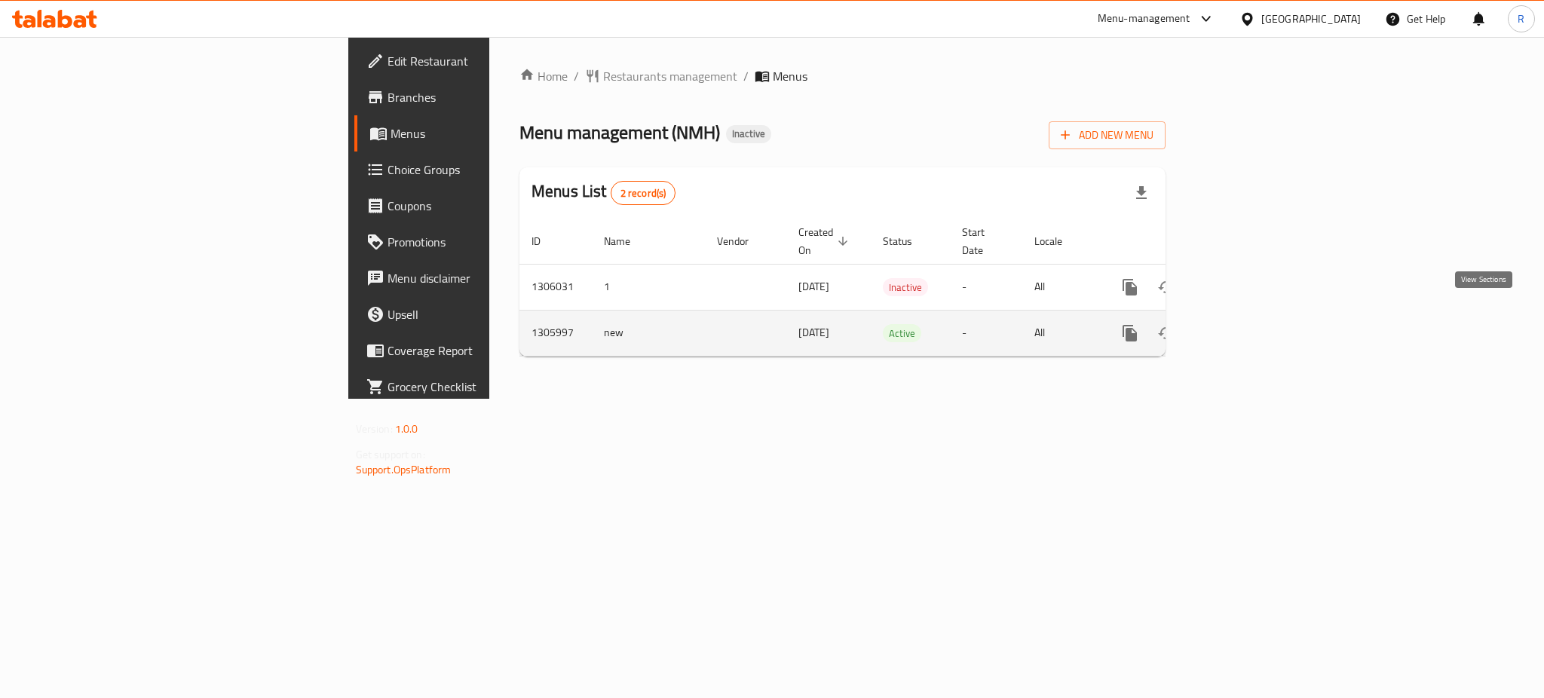
click at [1248, 324] on icon "enhanced table" at bounding box center [1239, 333] width 18 height 18
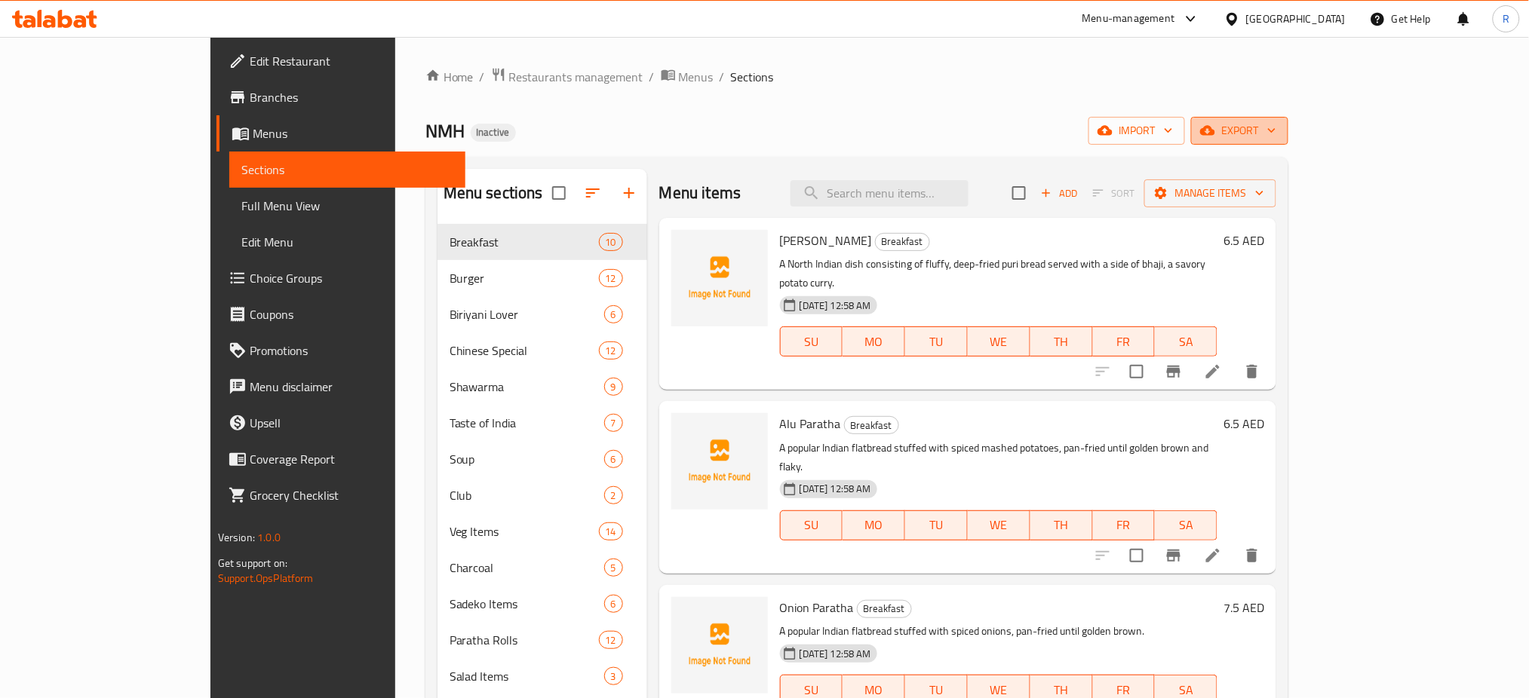
click at [1276, 136] on span "export" at bounding box center [1239, 130] width 73 height 19
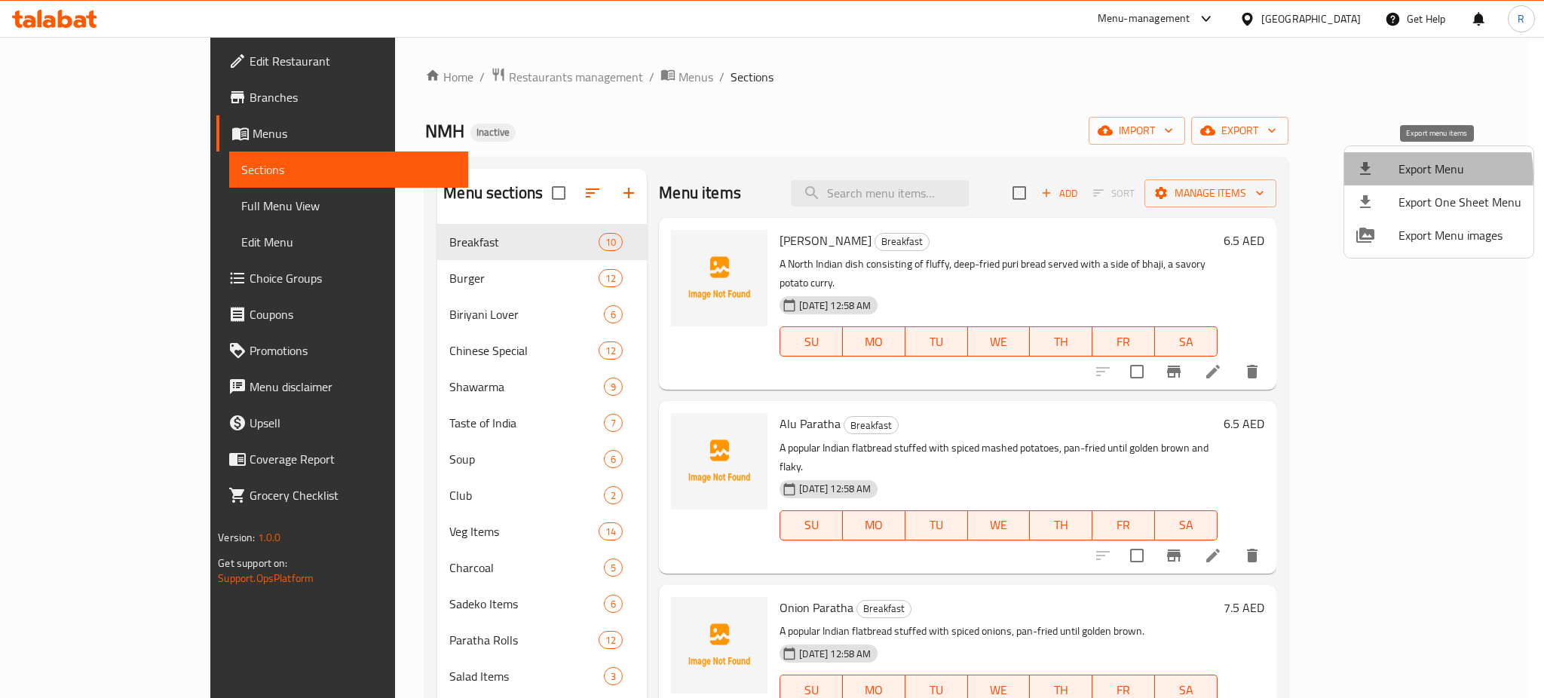
click at [1415, 175] on span "Export Menu" at bounding box center [1460, 169] width 123 height 18
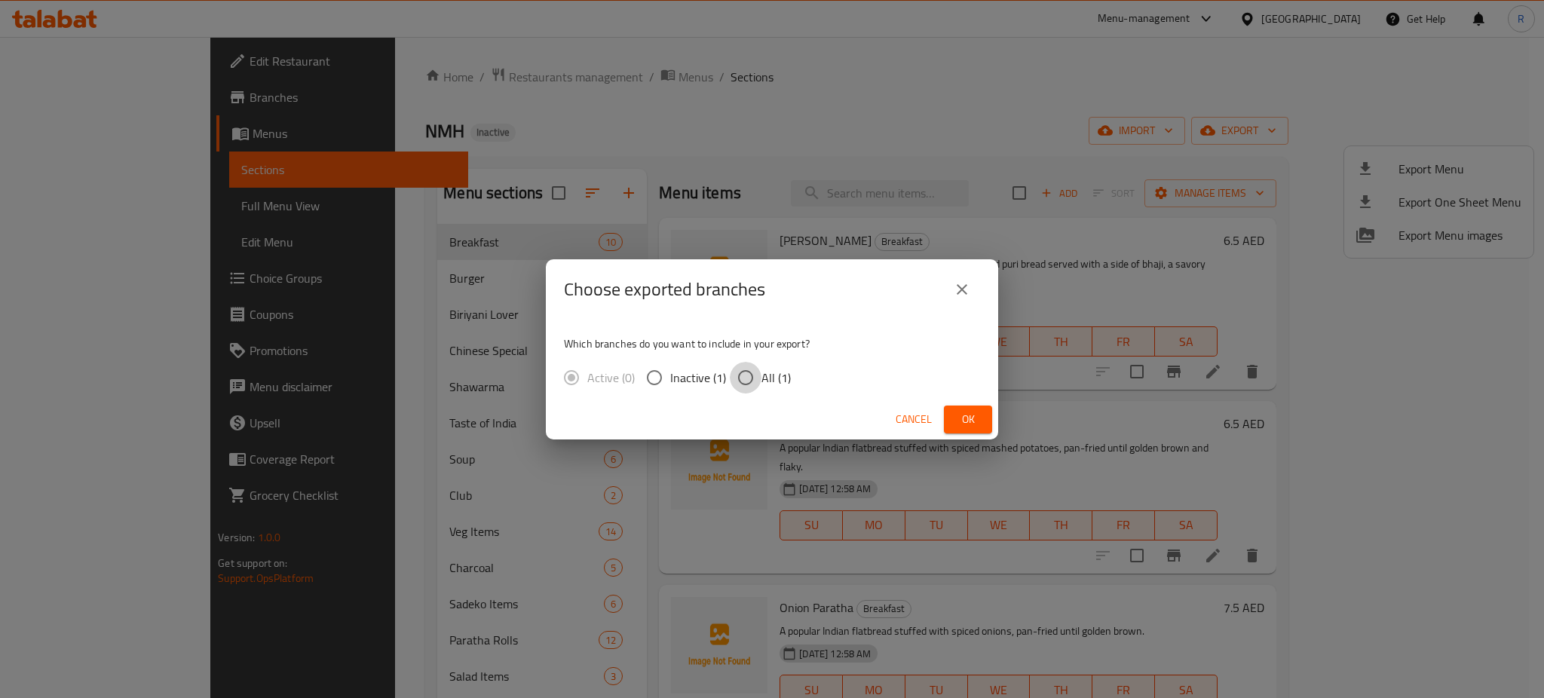
click at [738, 377] on input "All (1)" at bounding box center [746, 378] width 32 height 32
radio input "true"
click at [959, 416] on span "Ok" at bounding box center [968, 419] width 24 height 19
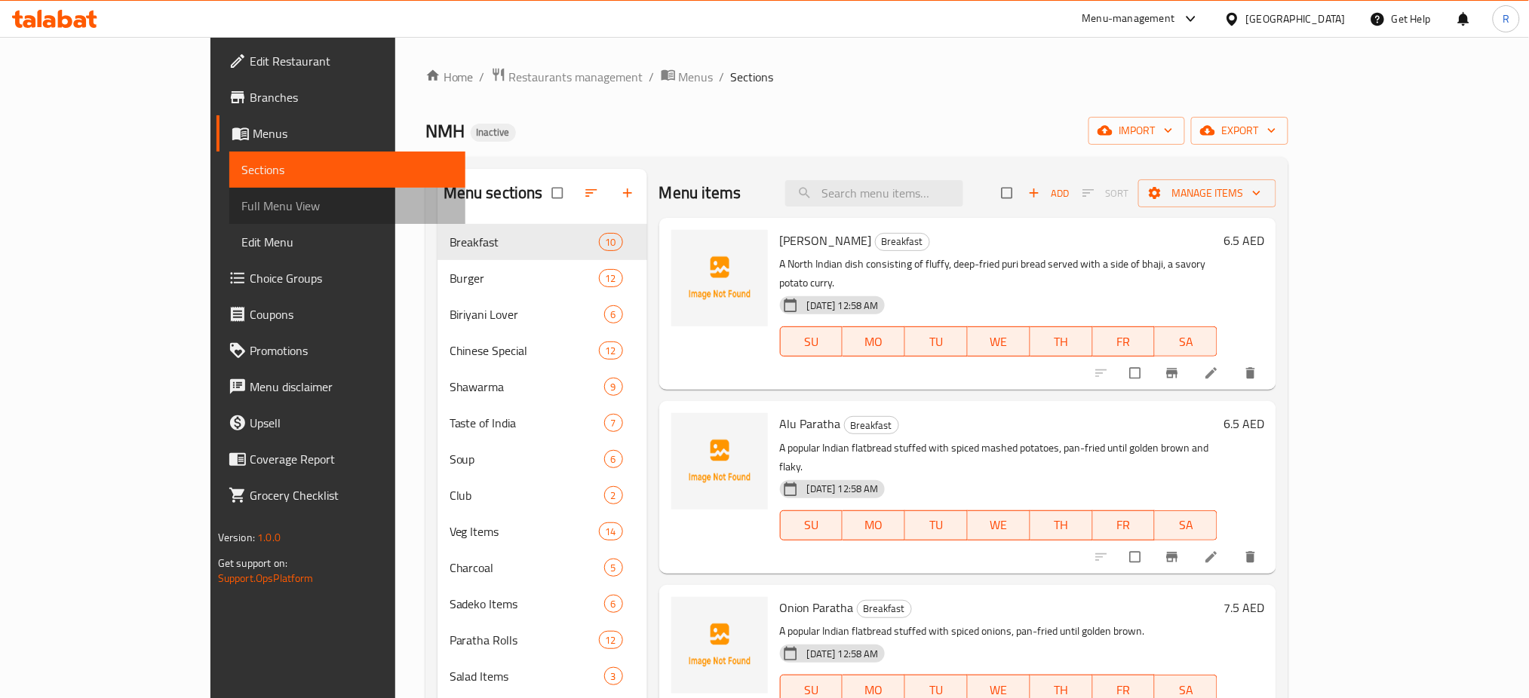
click at [229, 222] on link "Full Menu View" at bounding box center [347, 206] width 237 height 36
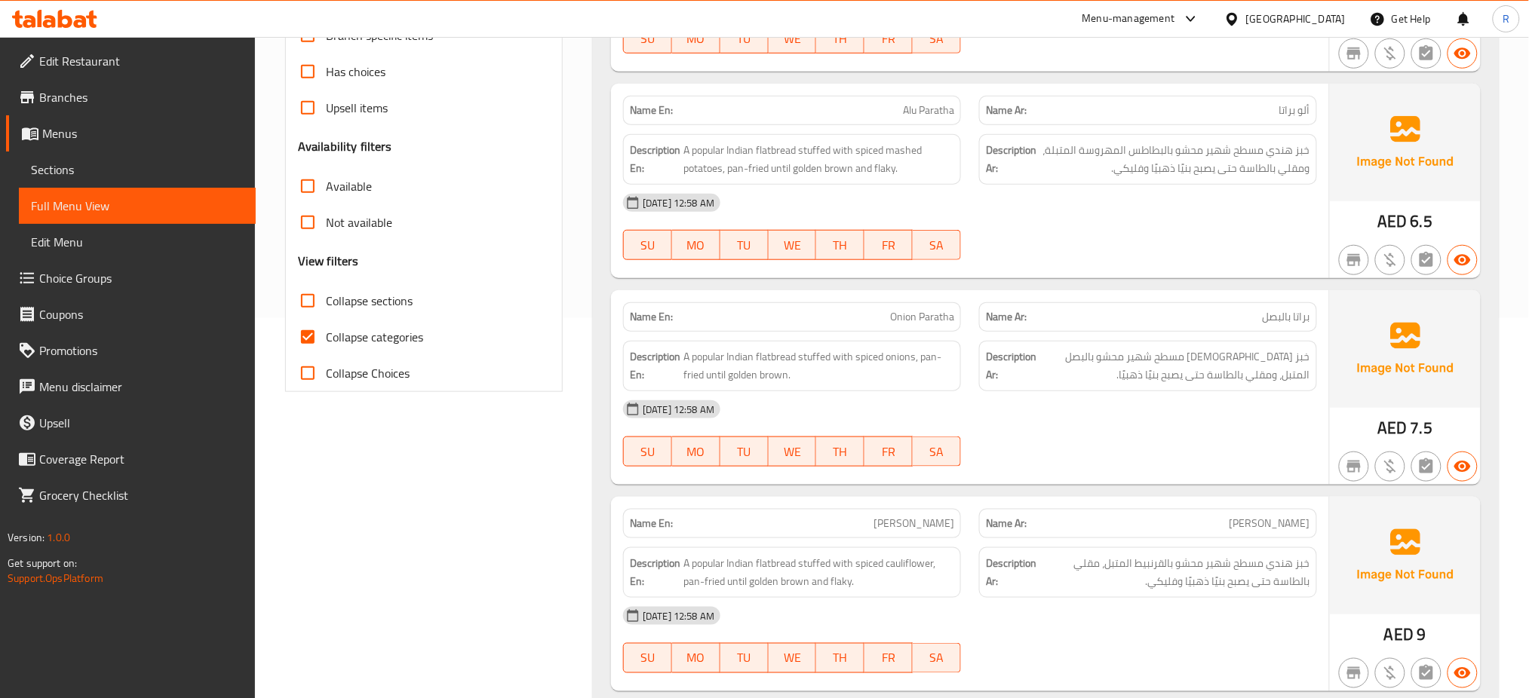
scroll to position [402, 0]
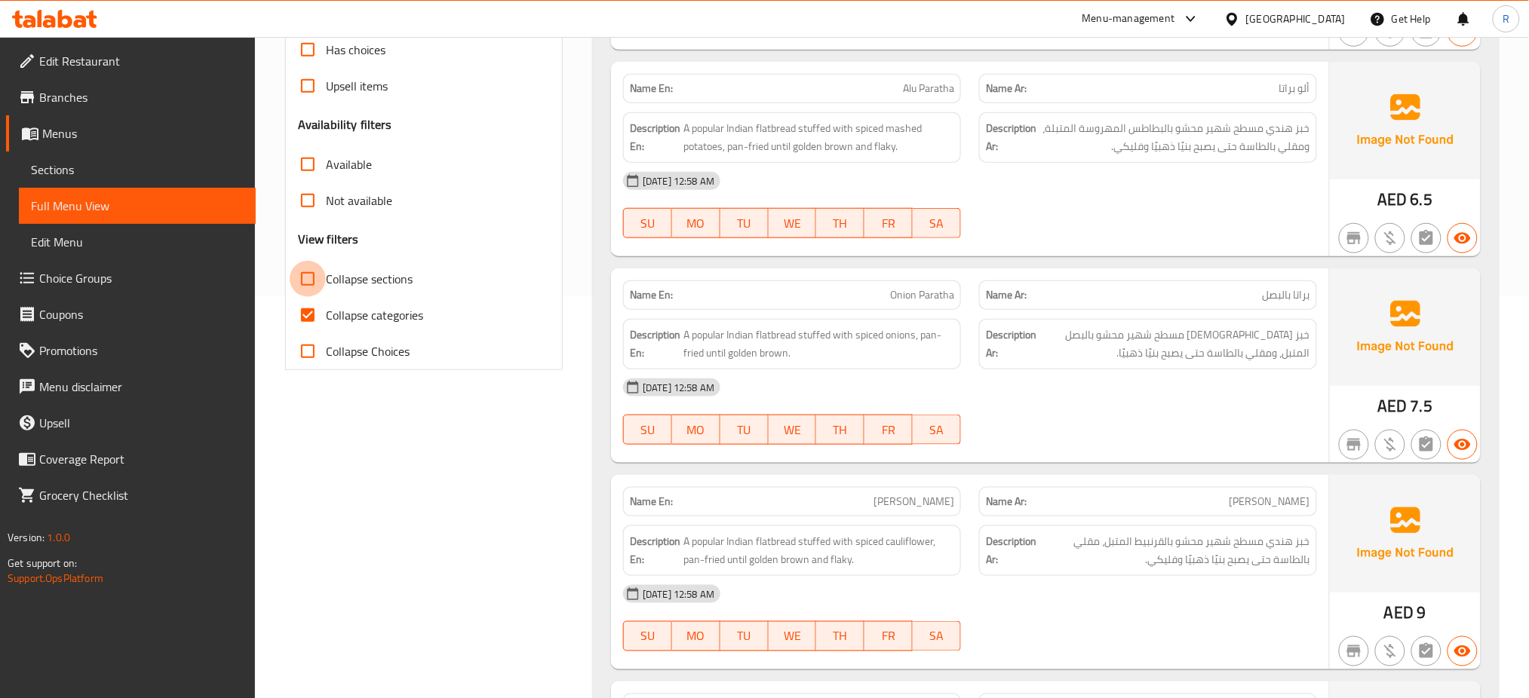
click at [307, 282] on input "Collapse sections" at bounding box center [308, 279] width 36 height 36
checkbox input "true"
click at [305, 323] on input "Collapse categories" at bounding box center [308, 315] width 36 height 36
checkbox input "false"
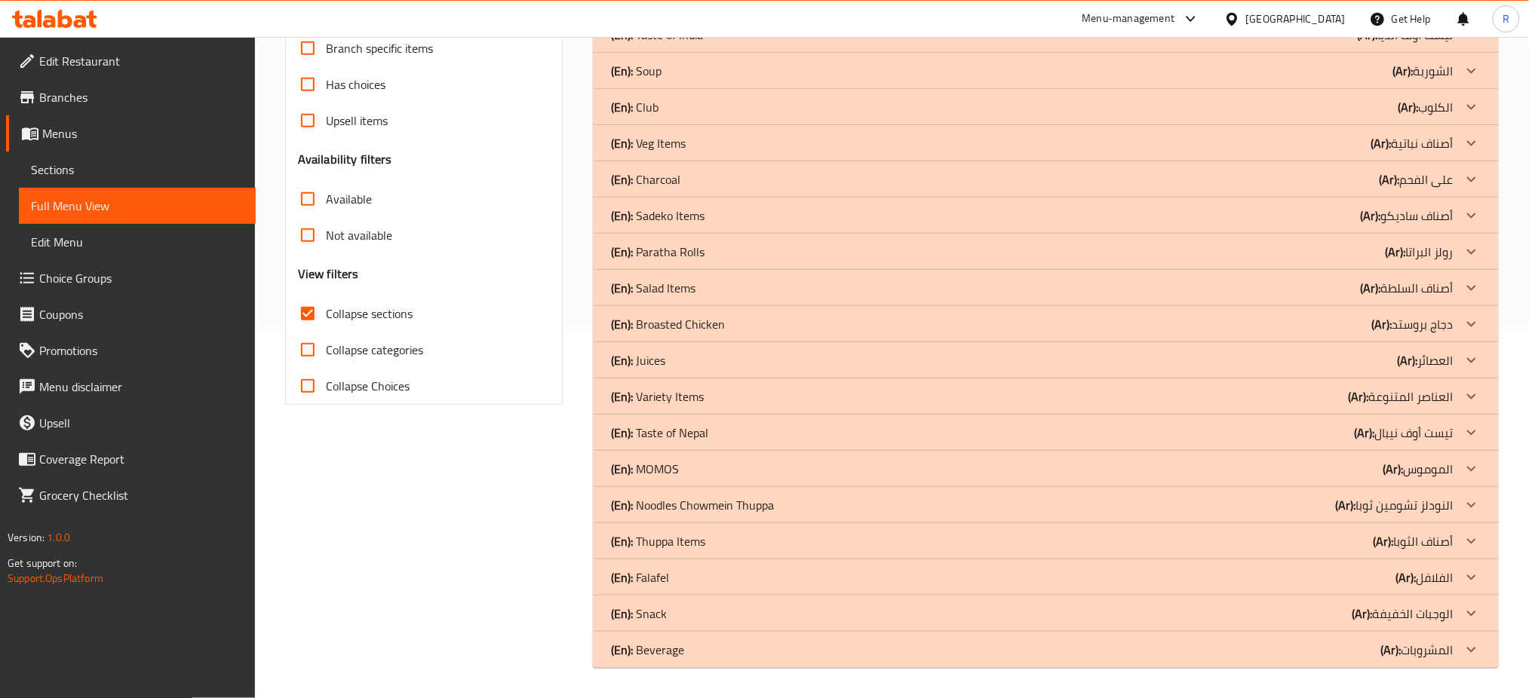
scroll to position [367, 0]
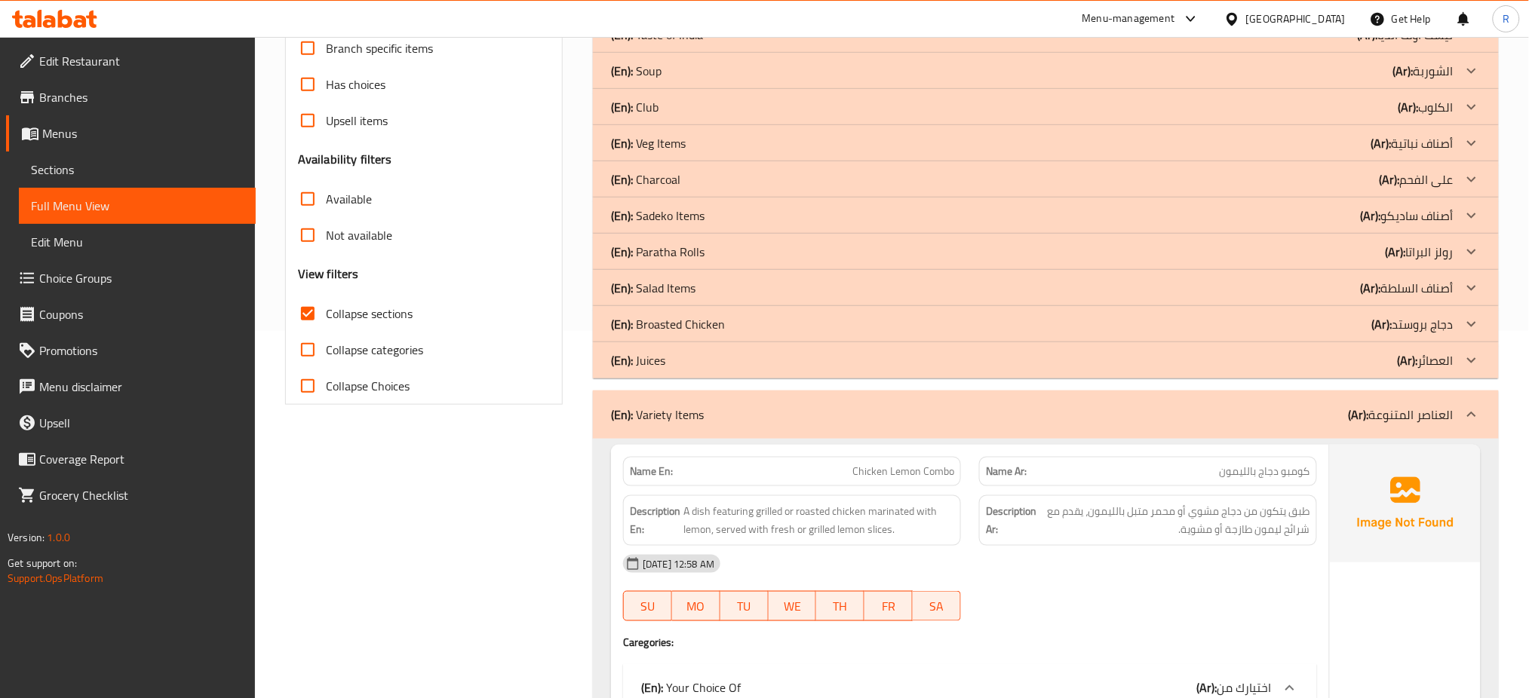
scroll to position [0, 0]
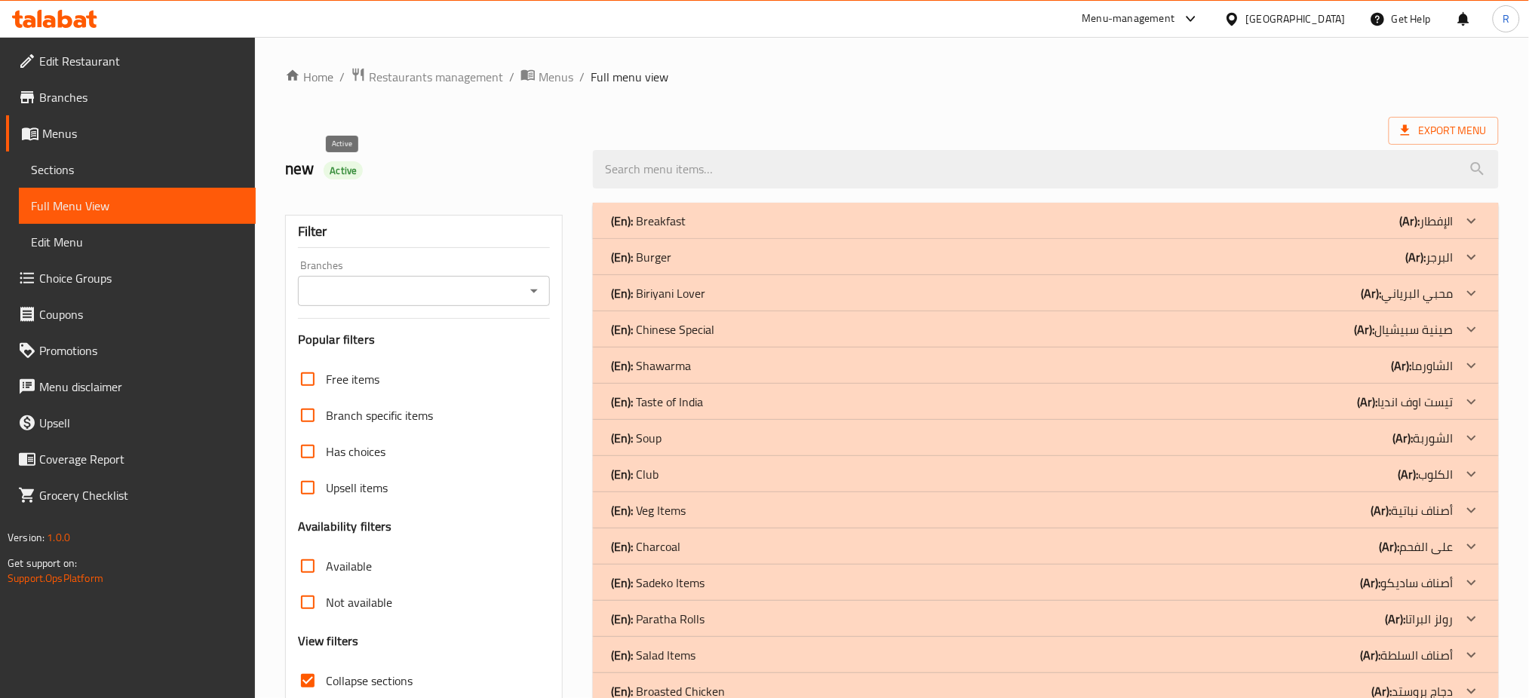
click at [327, 167] on span "Active" at bounding box center [343, 171] width 39 height 14
copy span "Active"
